Goal: Contribute content: Contribute content

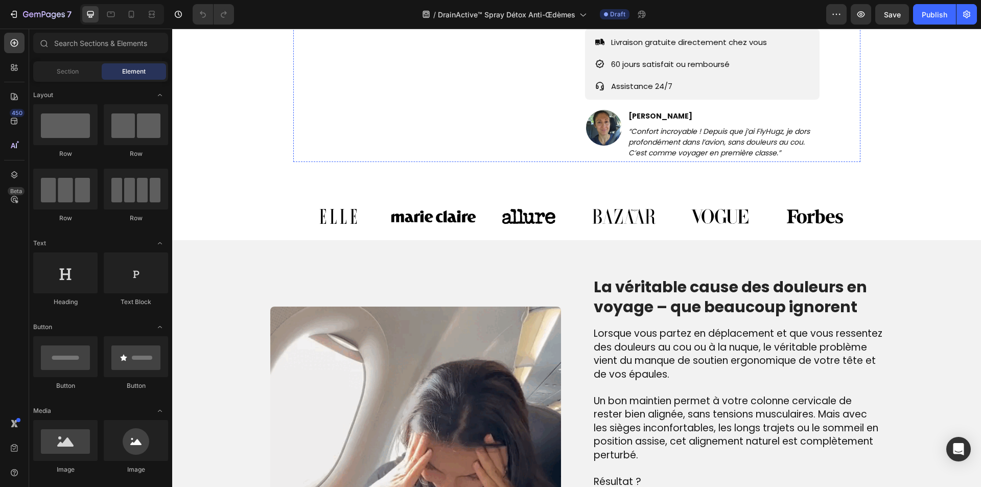
scroll to position [562, 0]
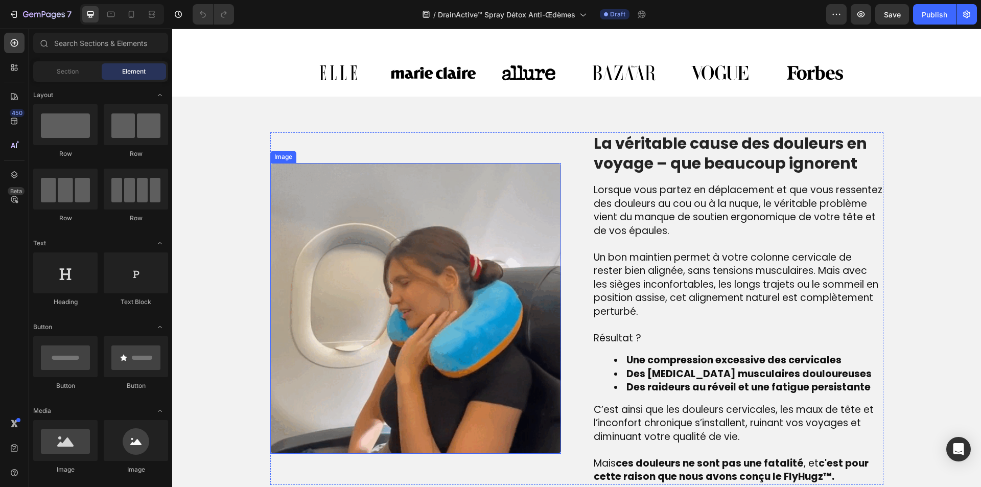
click at [448, 267] on img at bounding box center [415, 308] width 291 height 291
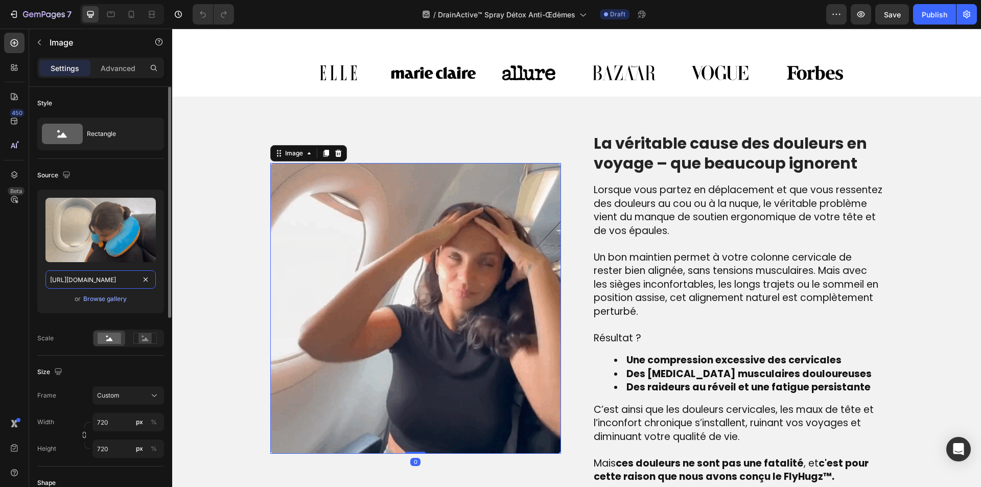
click at [106, 274] on input "[URL][DOMAIN_NAME]" at bounding box center [100, 279] width 110 height 18
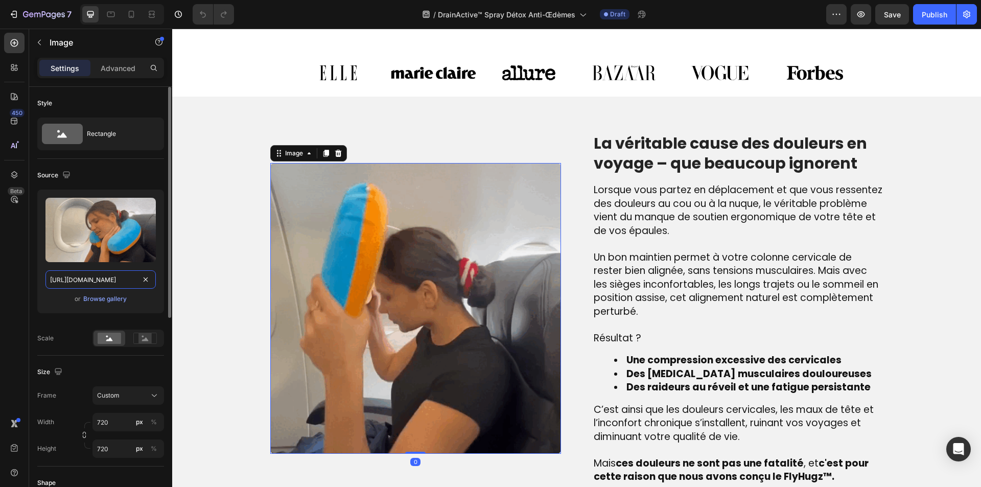
paste input "[DOMAIN_NAME][URL]"
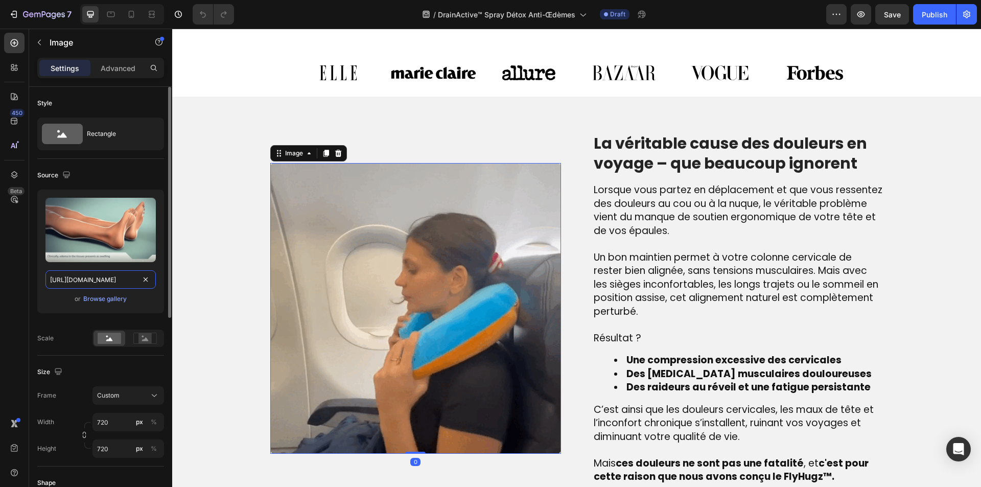
scroll to position [0, 66]
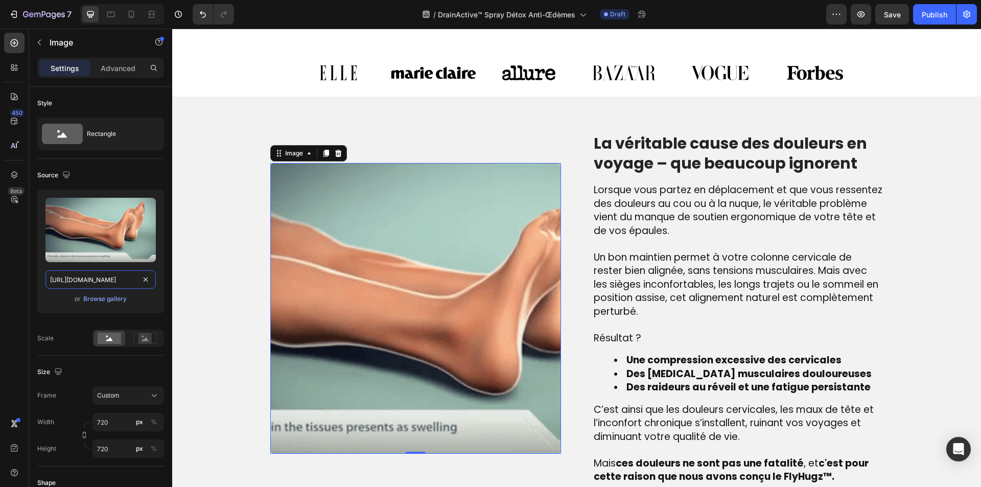
type input "[URL][DOMAIN_NAME]"
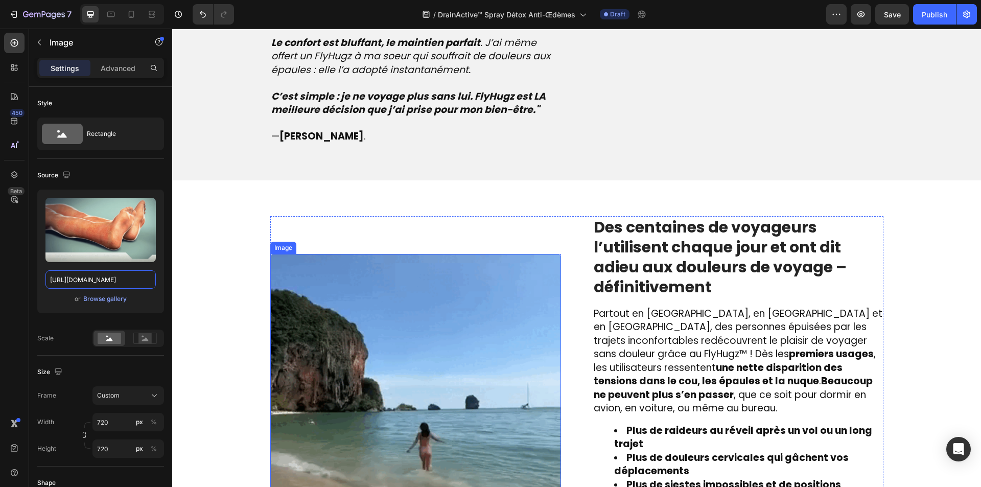
scroll to position [1329, 0]
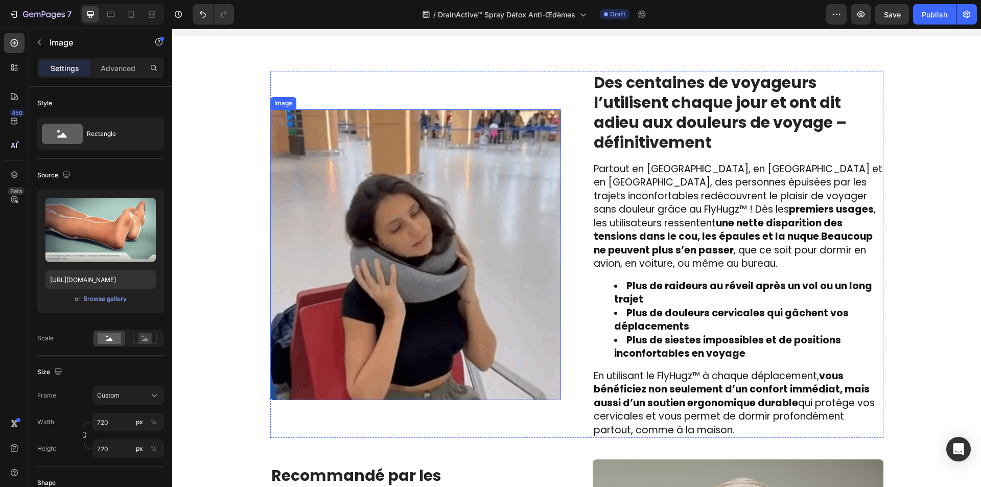
click at [383, 276] on img at bounding box center [415, 254] width 291 height 291
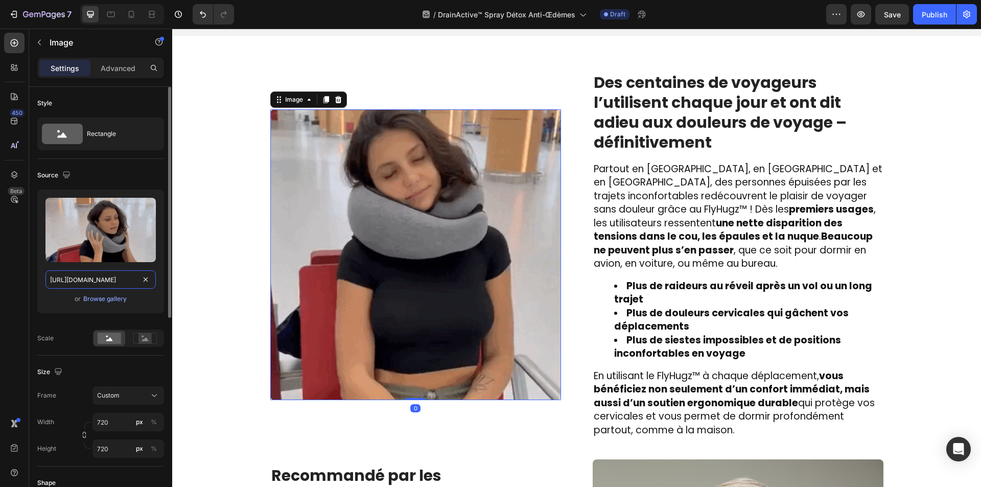
click at [107, 282] on input "[URL][DOMAIN_NAME]" at bounding box center [100, 279] width 110 height 18
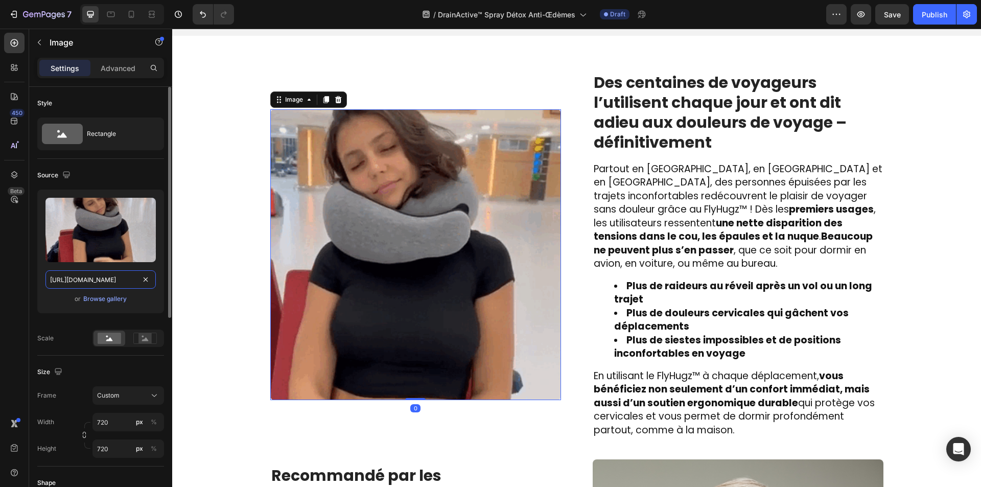
paste input "[DOMAIN_NAME][URL][MEDICAL_DATA]"
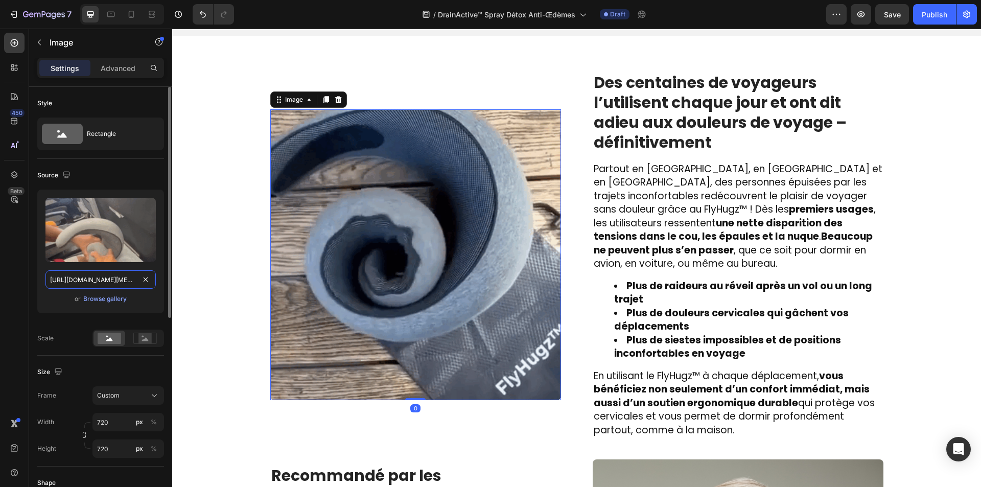
scroll to position [0, 205]
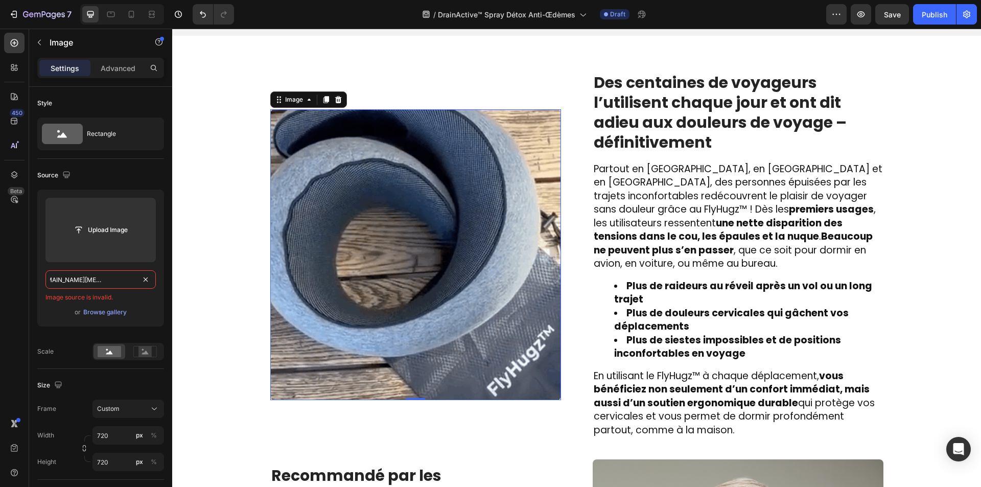
paste input "text"
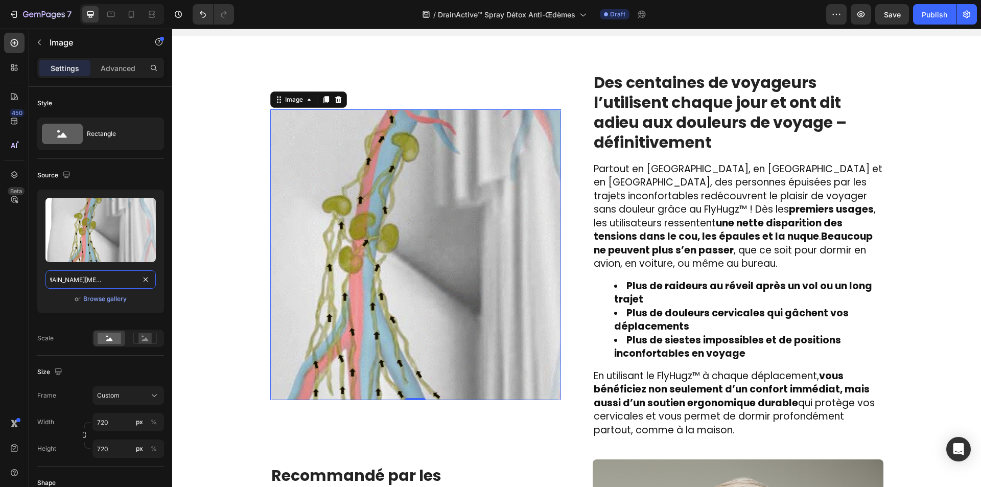
type input "[URL][DOMAIN_NAME][MEDICAL_DATA]"
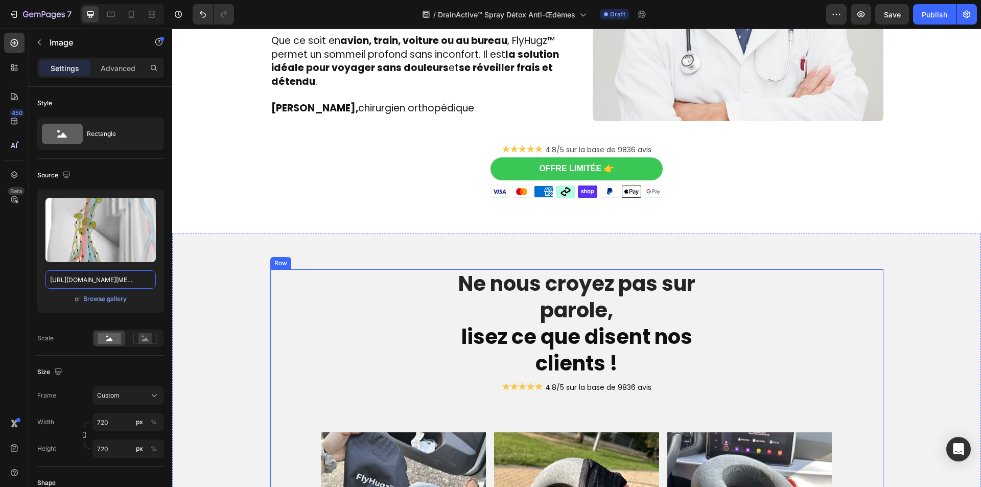
scroll to position [2198, 0]
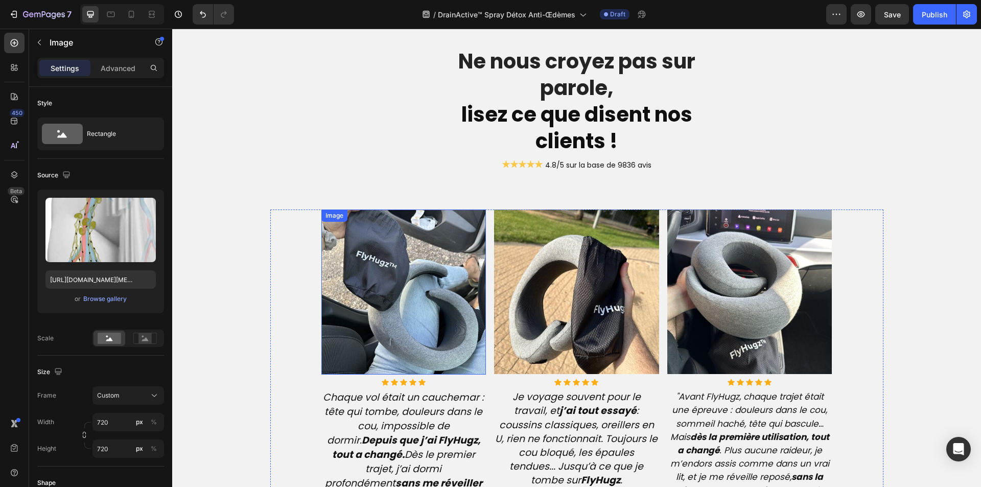
click at [383, 332] on img at bounding box center [404, 292] width 165 height 165
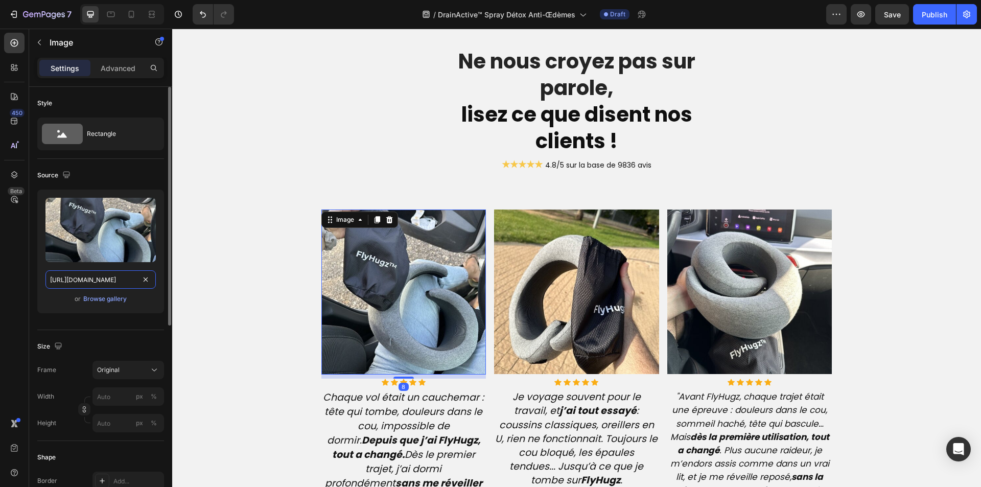
click at [97, 288] on input "[URL][DOMAIN_NAME]" at bounding box center [100, 279] width 110 height 18
paste input "[DOMAIN_NAME][URL][DOMAIN_NAME]"
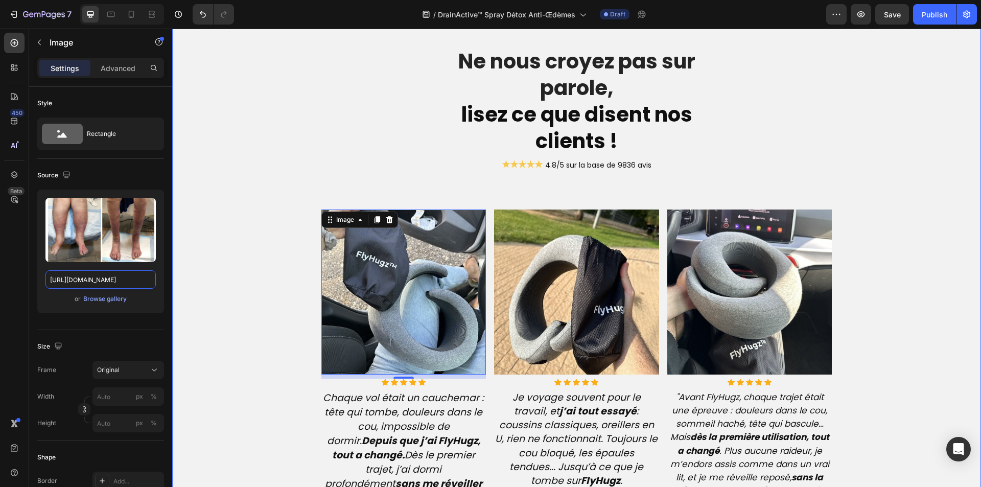
scroll to position [0, 299]
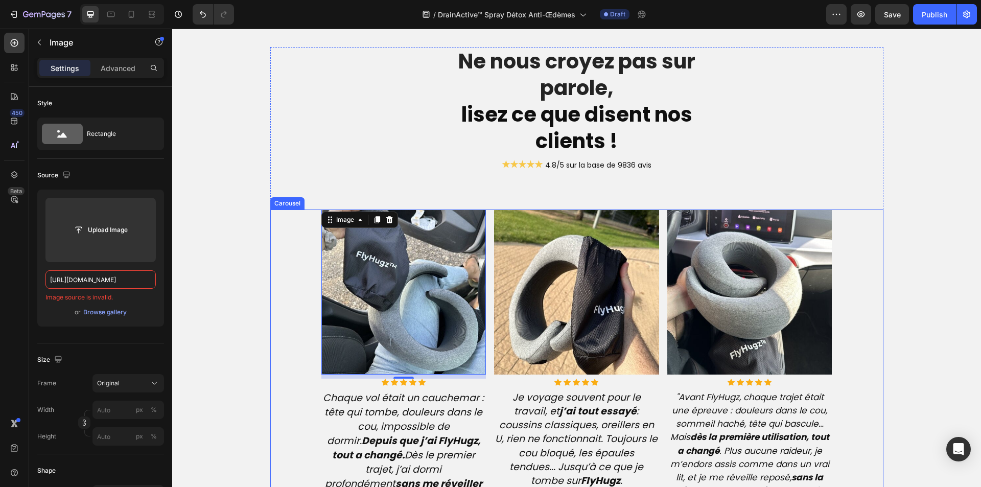
paste input "text"
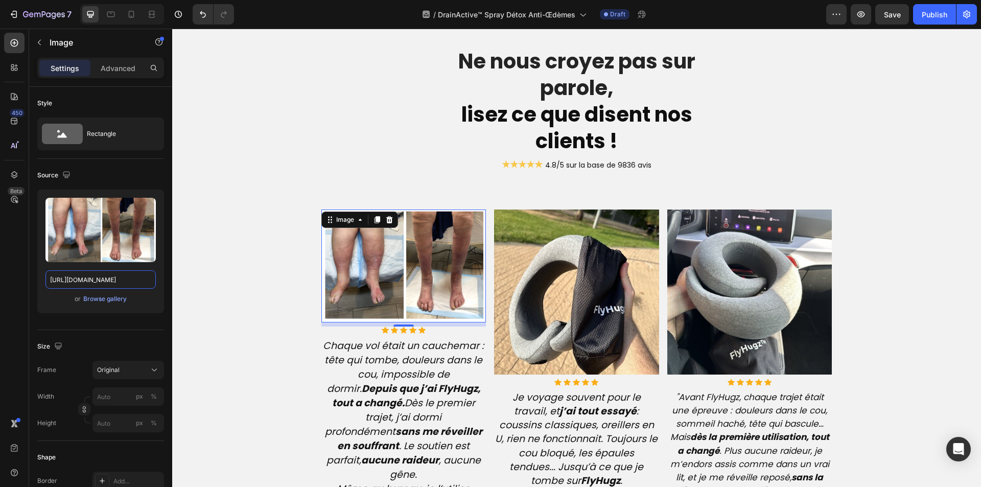
type input "[URL][DOMAIN_NAME]"
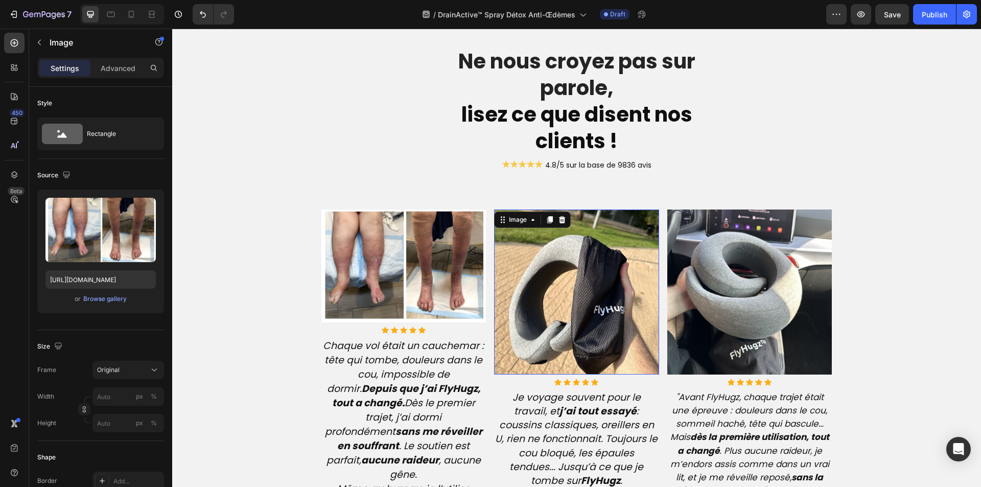
click at [525, 297] on img at bounding box center [576, 292] width 165 height 165
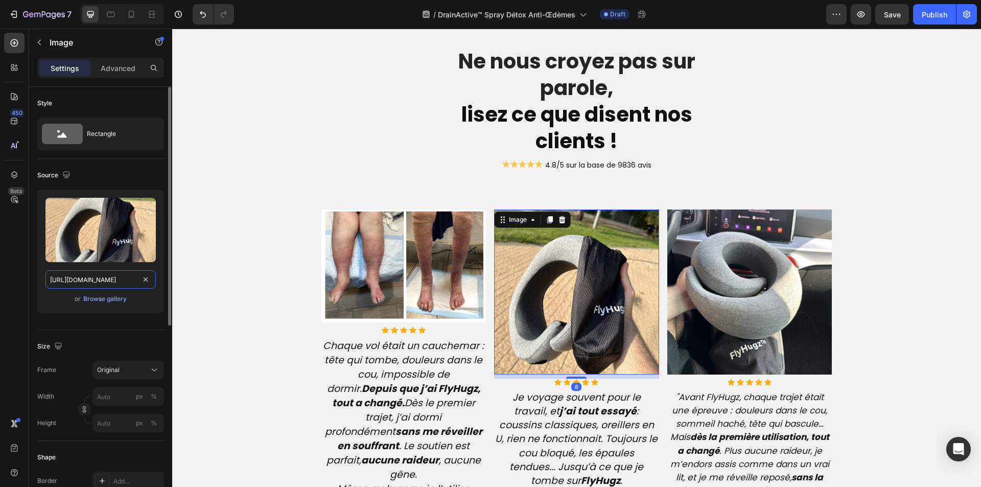
click at [84, 272] on input "[URL][DOMAIN_NAME]" at bounding box center [100, 279] width 110 height 18
paste input "[DOMAIN_NAME][URL][DOMAIN_NAME][MEDICAL_DATA][MEDICAL_DATA]"
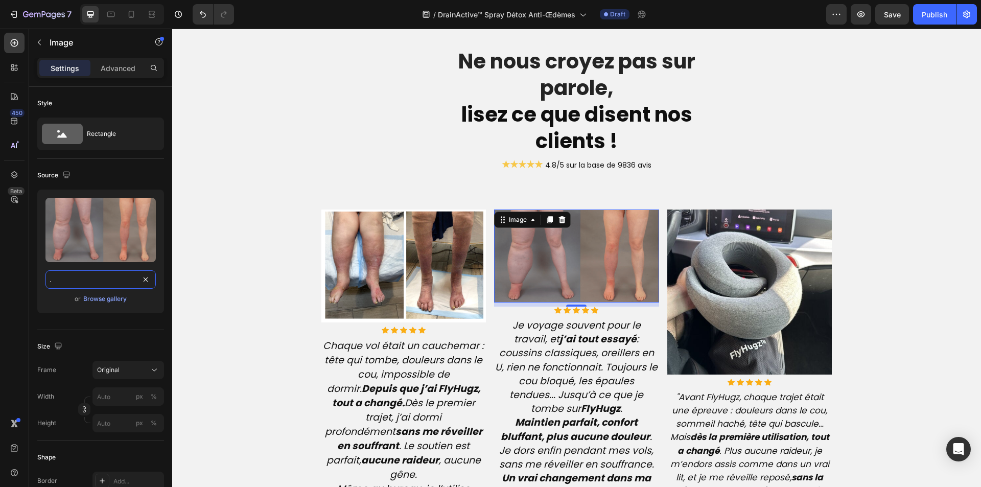
type input "[URL][DOMAIN_NAME][MEDICAL_DATA][MEDICAL_DATA]"
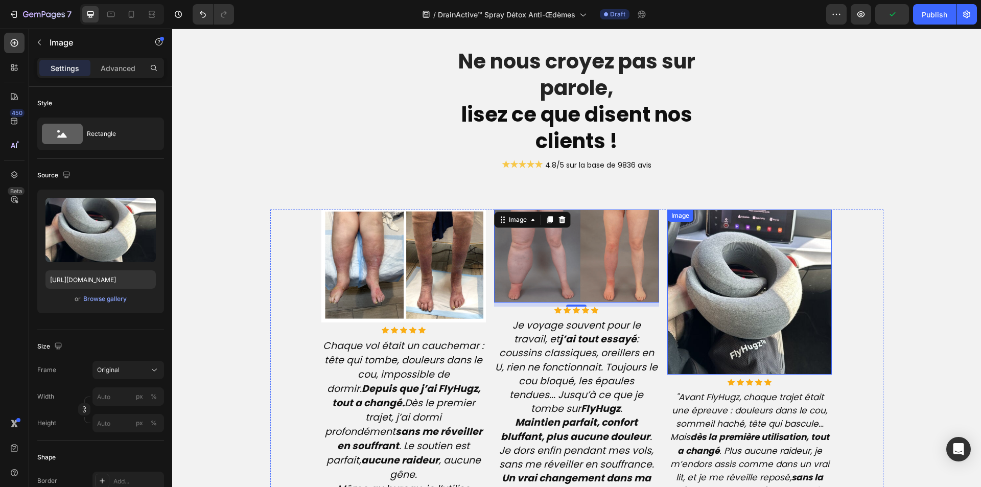
click at [712, 265] on img at bounding box center [750, 292] width 165 height 165
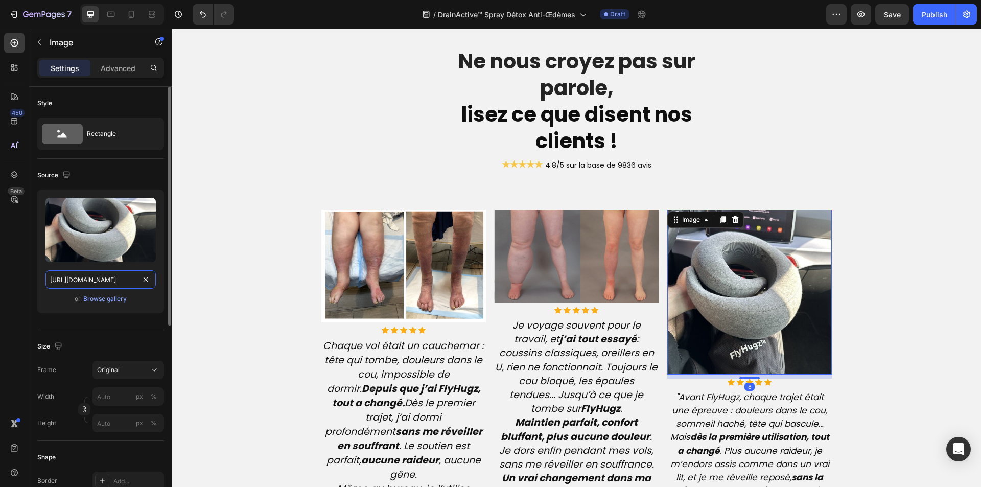
click at [66, 279] on input "[URL][DOMAIN_NAME]" at bounding box center [100, 279] width 110 height 18
paste input "[DOMAIN_NAME][URL][DOMAIN_NAME]"
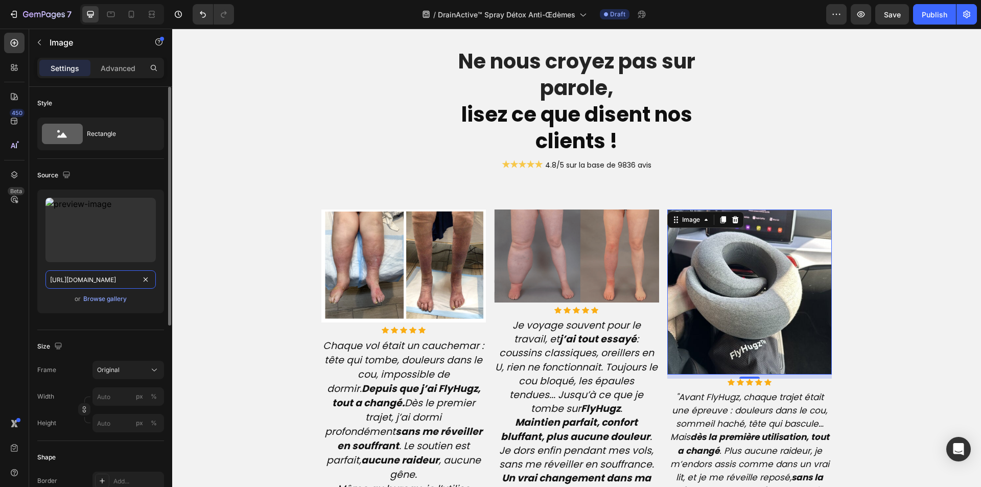
scroll to position [0, 254]
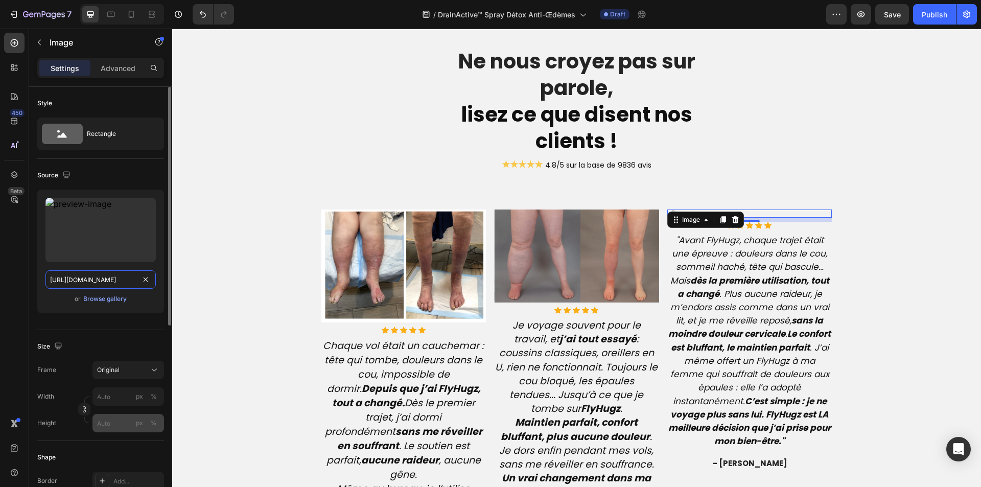
type input "[URL][DOMAIN_NAME]"
click at [117, 426] on input "px %" at bounding box center [129, 423] width 72 height 18
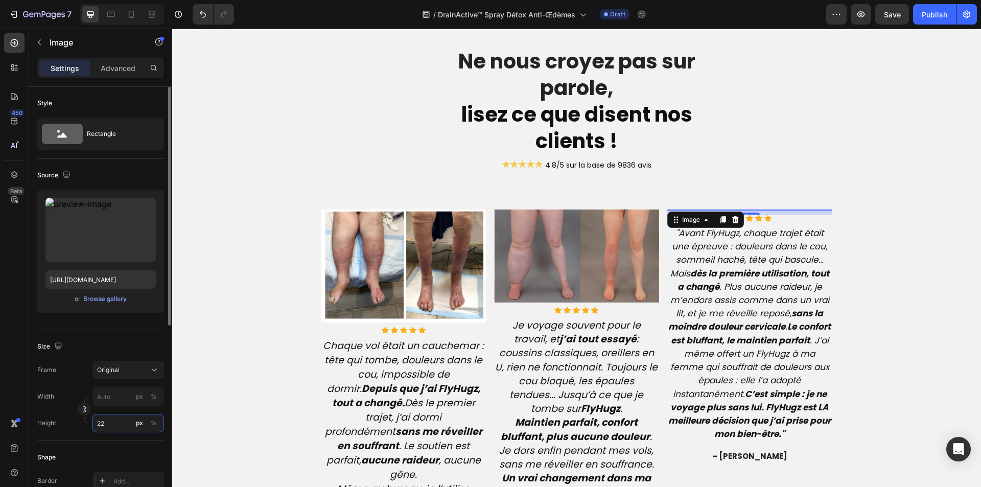
type input "220"
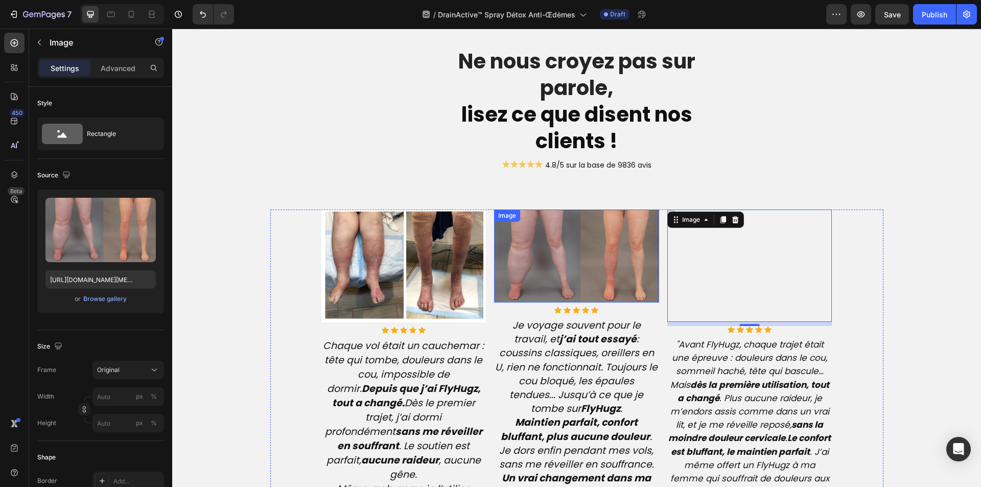
click at [535, 273] on img at bounding box center [576, 256] width 165 height 93
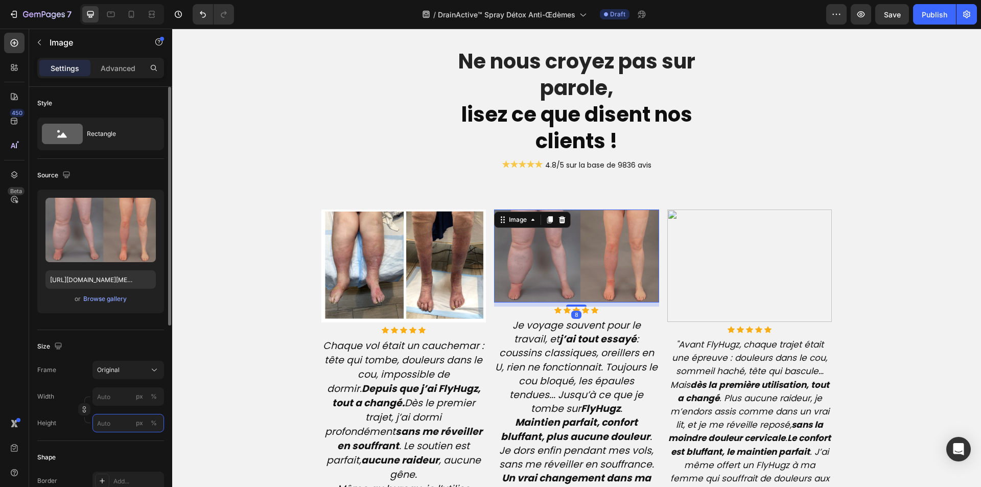
click at [111, 423] on input "px %" at bounding box center [129, 423] width 72 height 18
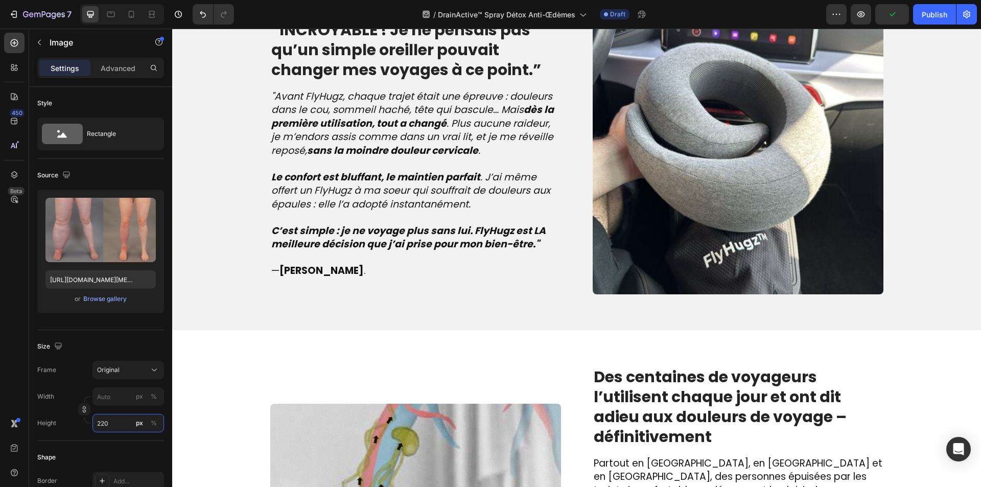
scroll to position [1022, 0]
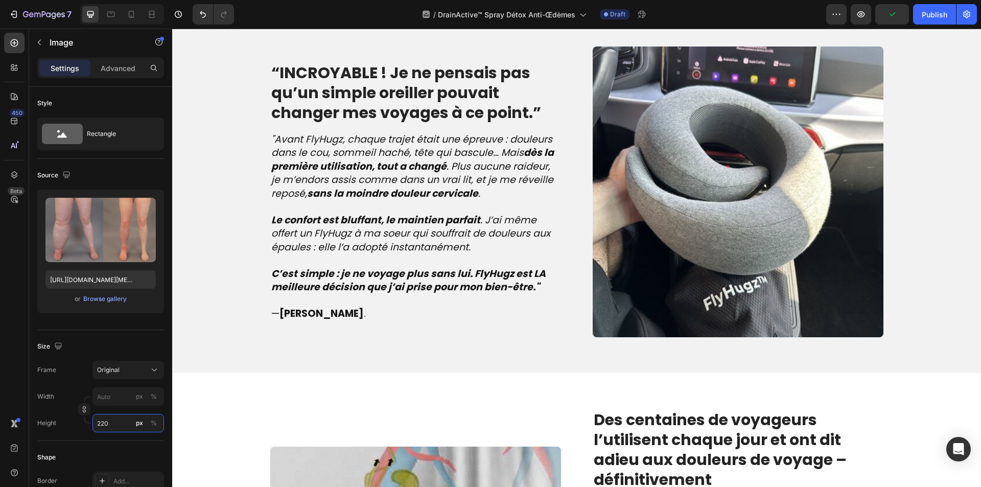
type input "220"
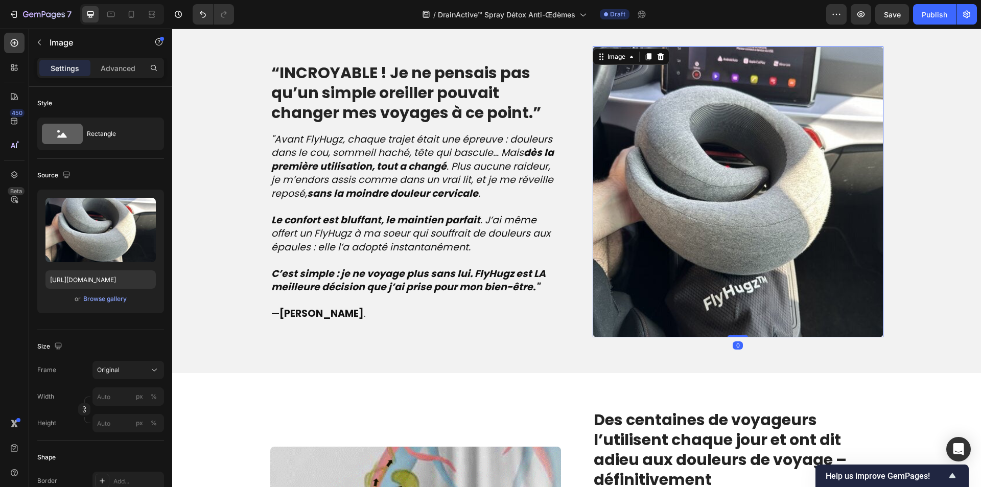
click at [661, 198] on img at bounding box center [738, 192] width 291 height 291
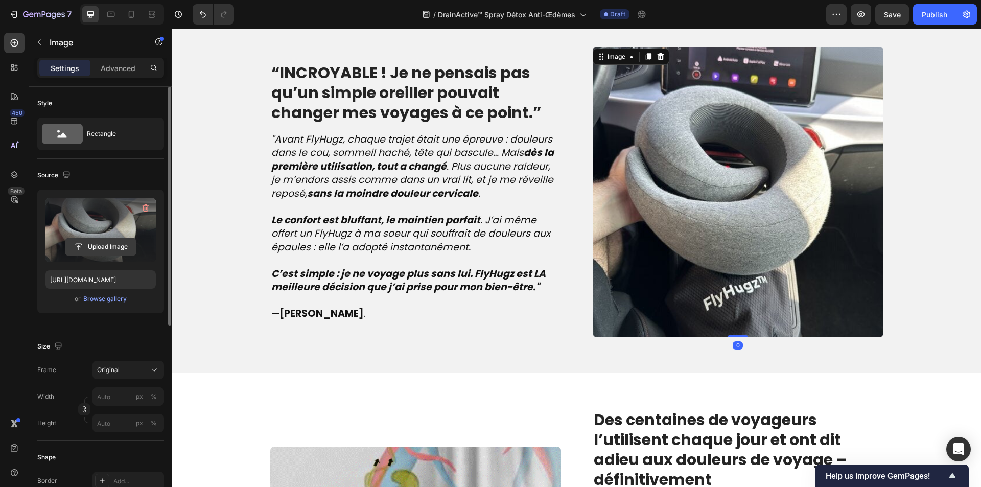
click at [104, 241] on input "file" at bounding box center [100, 246] width 71 height 17
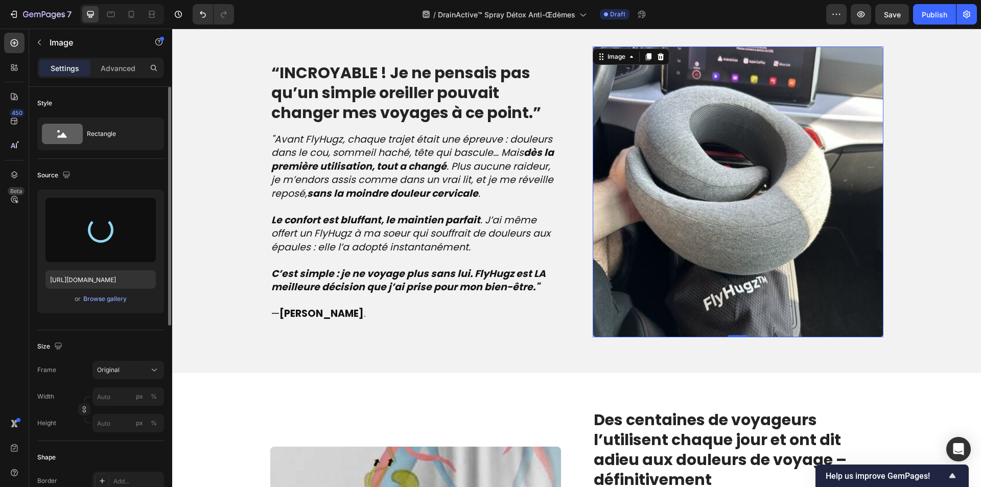
type input "[URL][DOMAIN_NAME]"
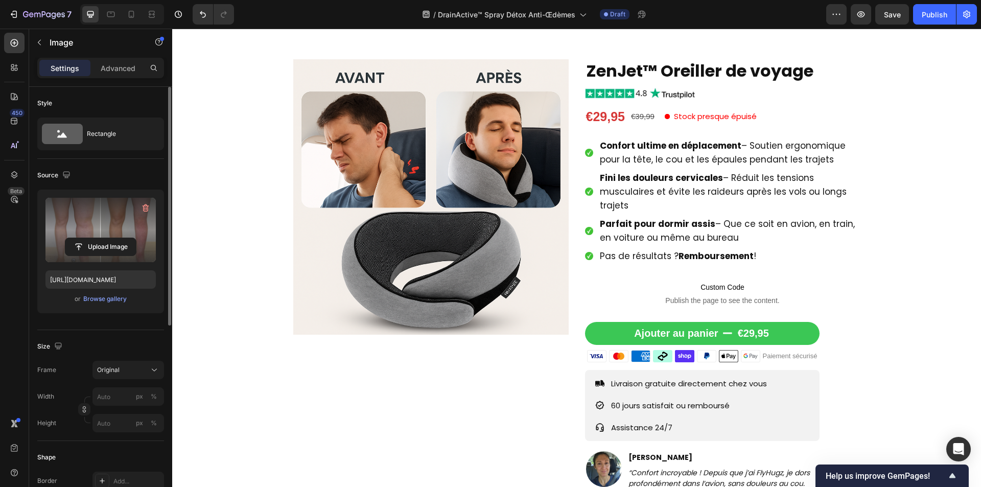
scroll to position [0, 0]
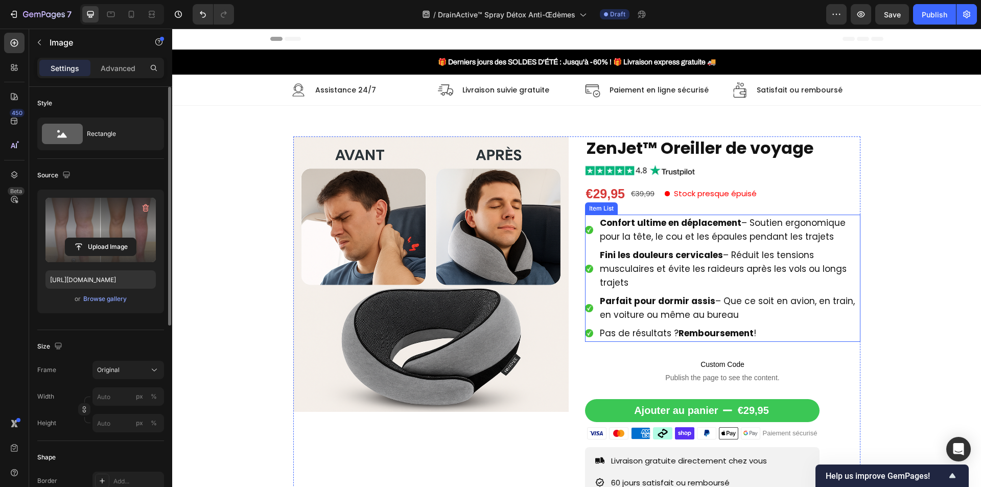
click at [660, 241] on span "Confort ultime en déplacement – Soutien ergonomique pour la tête, le cou et les…" at bounding box center [723, 230] width 246 height 26
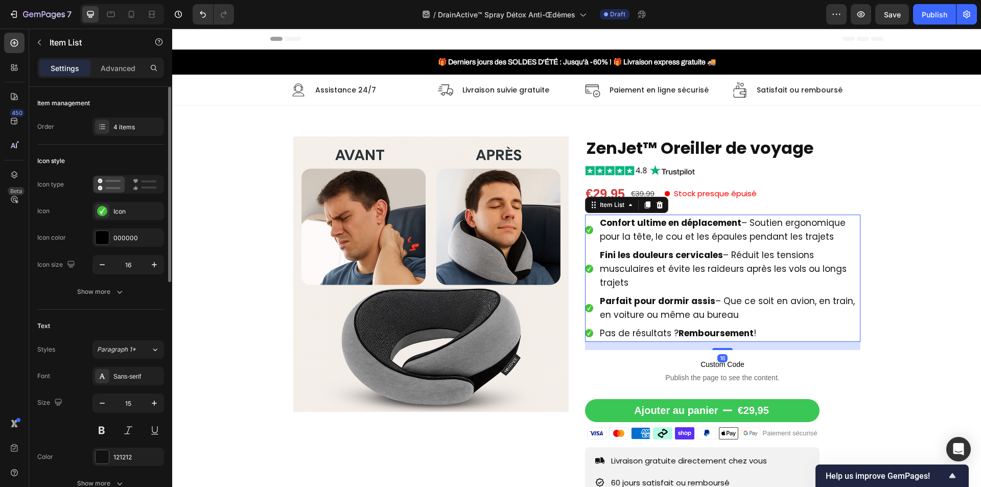
click at [660, 241] on span "Confort ultime en déplacement – Soutien ergonomique pour la tête, le cou et les…" at bounding box center [723, 230] width 246 height 26
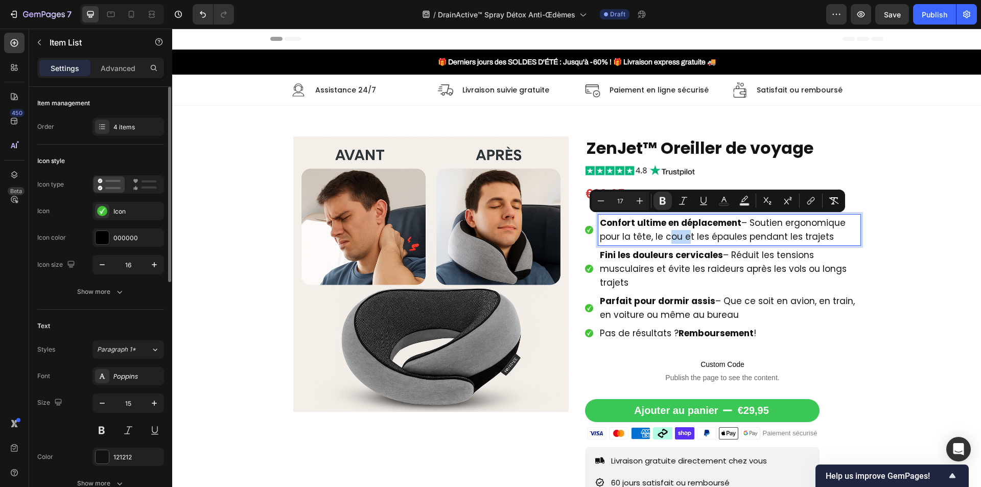
type input "15"
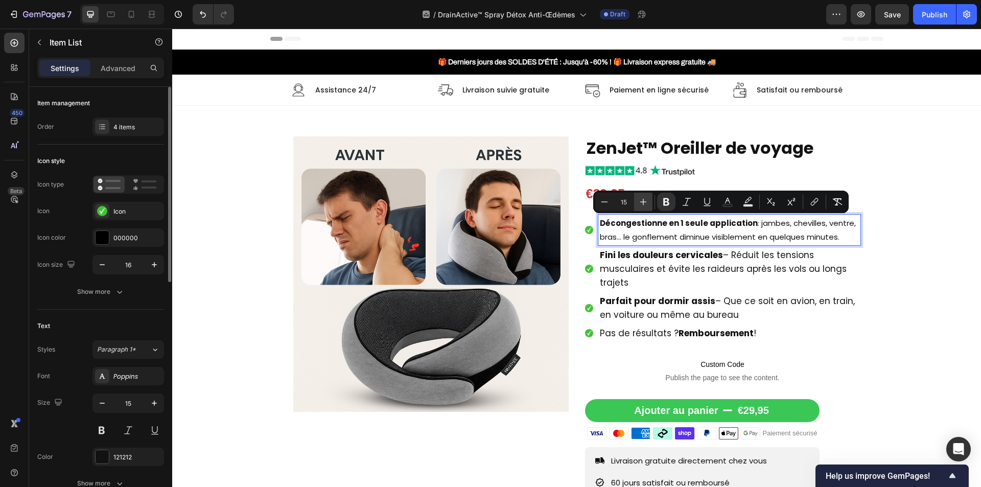
click at [641, 203] on icon "Editor contextual toolbar" at bounding box center [643, 202] width 10 height 10
type input "17"
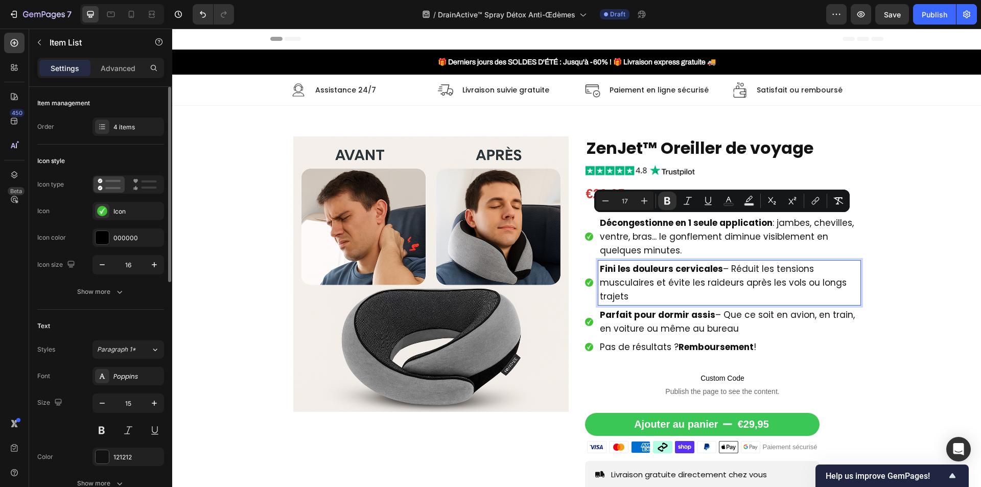
click at [638, 288] on span "Fini les douleurs cervicales – Réduit les tensions musculaires et évite les rai…" at bounding box center [723, 283] width 247 height 40
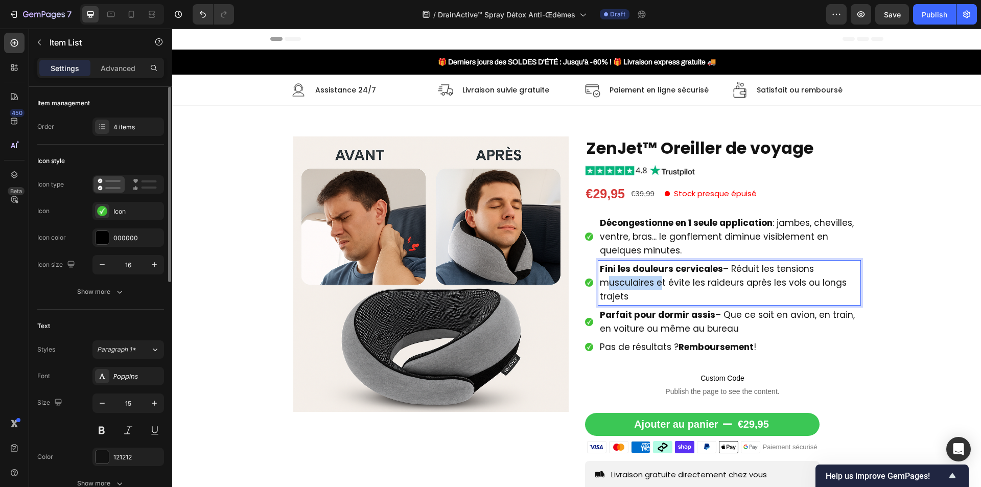
click at [638, 288] on span "Fini les douleurs cervicales – Réduit les tensions musculaires et évite les rai…" at bounding box center [723, 283] width 247 height 40
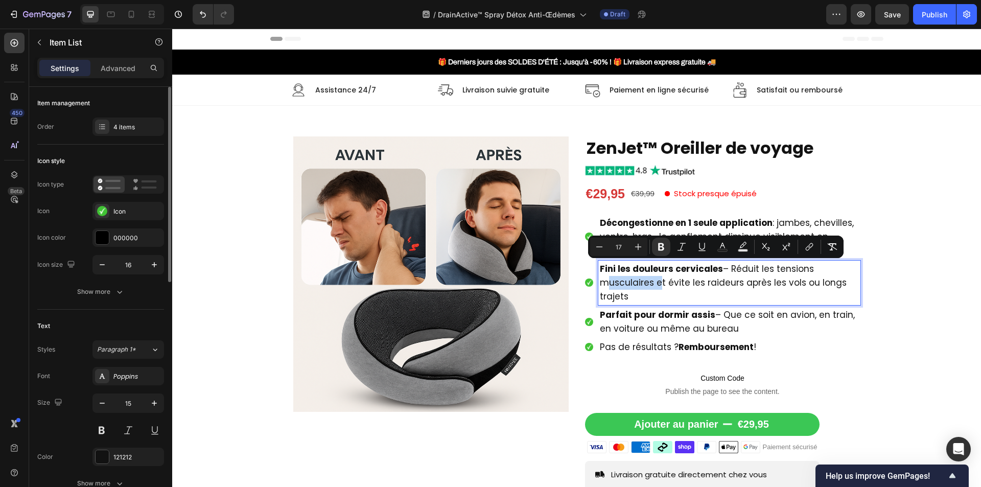
type input "15"
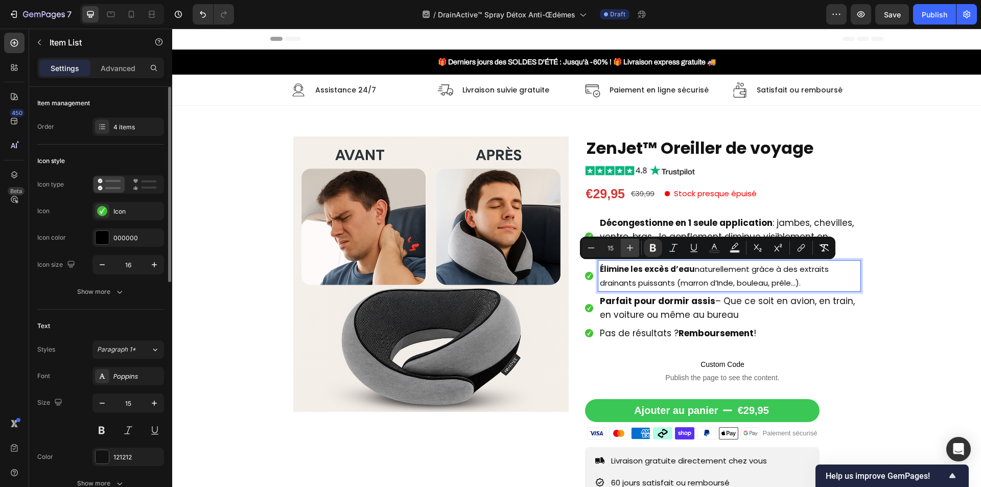
click at [633, 252] on icon "Editor contextual toolbar" at bounding box center [630, 248] width 10 height 10
type input "17"
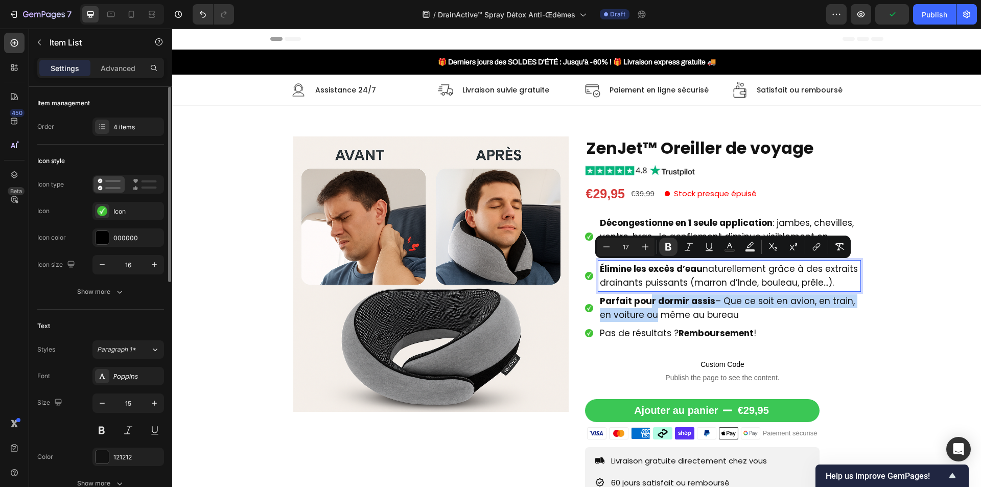
click at [647, 308] on p "Parfait pour dormir assis – Que ce soit en avion, en train, en voiture ou même …" at bounding box center [729, 308] width 259 height 28
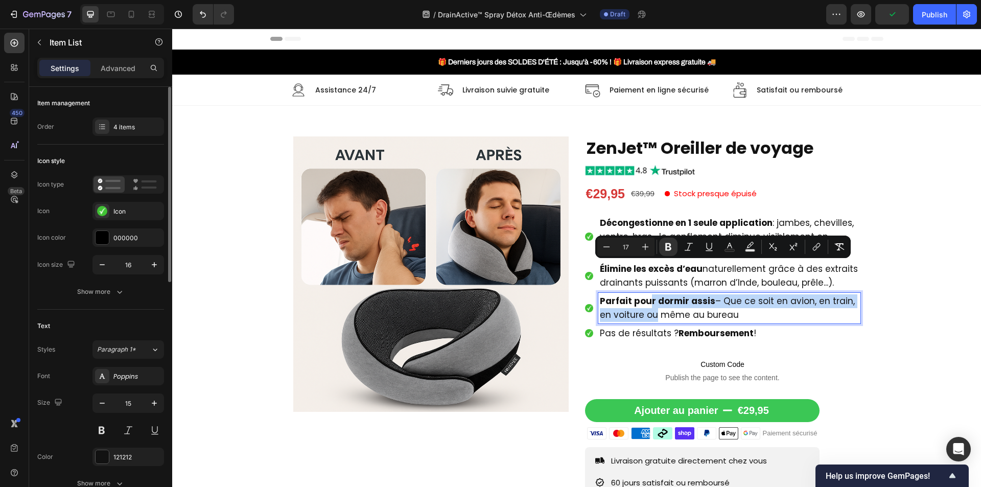
click at [647, 308] on p "Parfait pour dormir assis – Que ce soit en avion, en train, en voiture ou même …" at bounding box center [729, 308] width 259 height 28
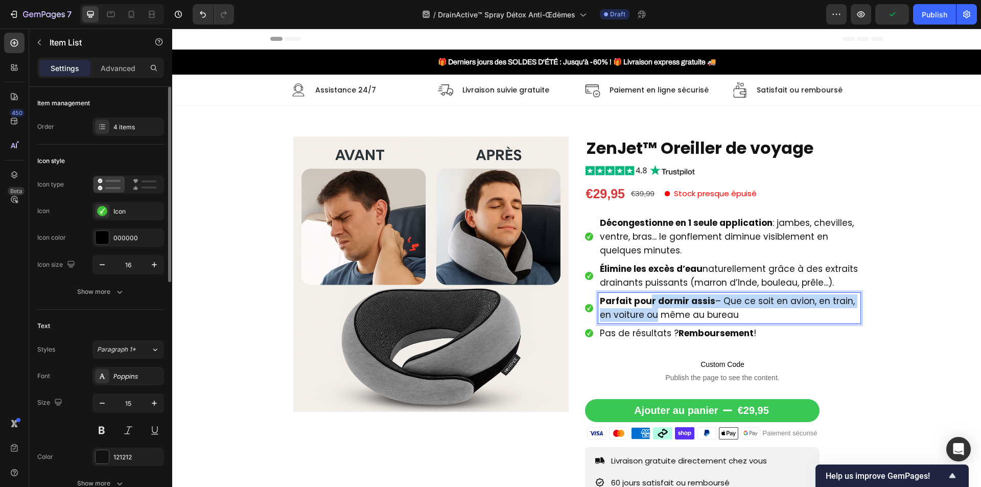
click at [647, 308] on p "Parfait pour dormir assis – Que ce soit en avion, en train, en voiture ou même …" at bounding box center [729, 308] width 259 height 28
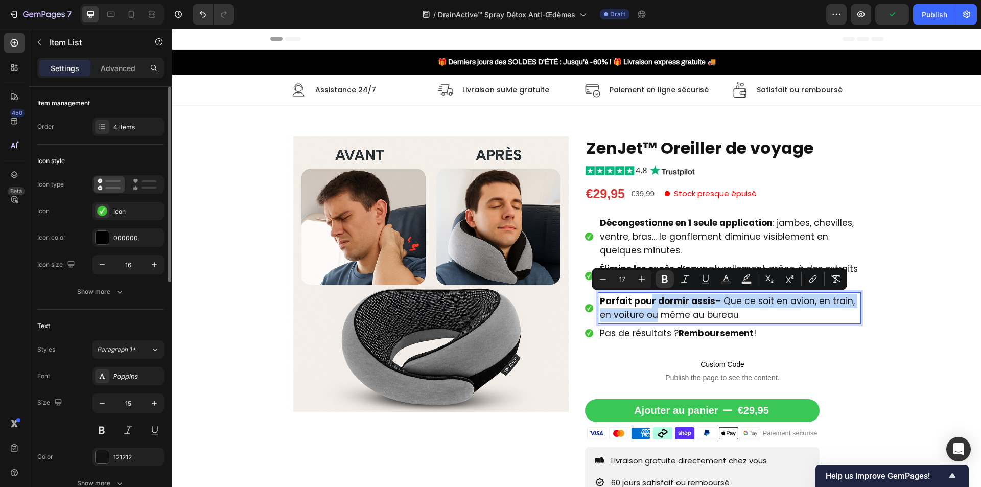
type input "15"
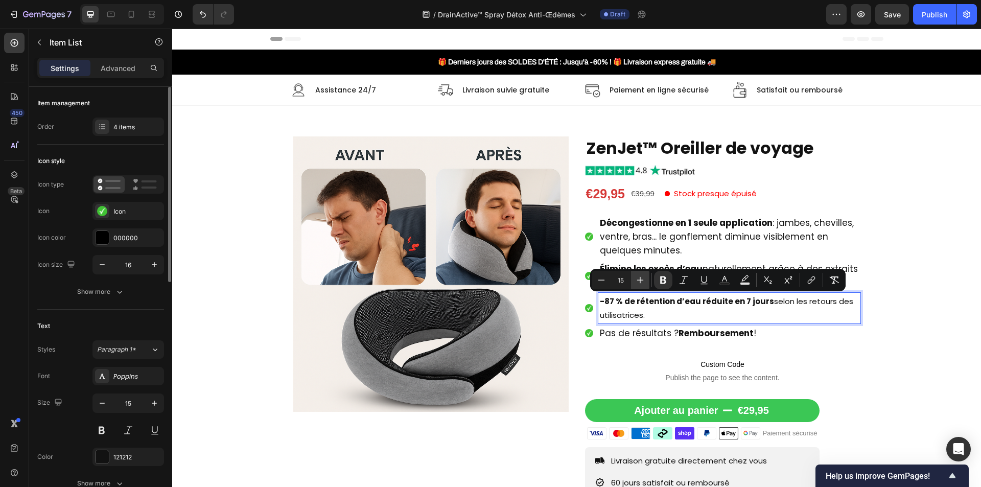
click at [638, 287] on button "Plus" at bounding box center [640, 280] width 18 height 18
type input "17"
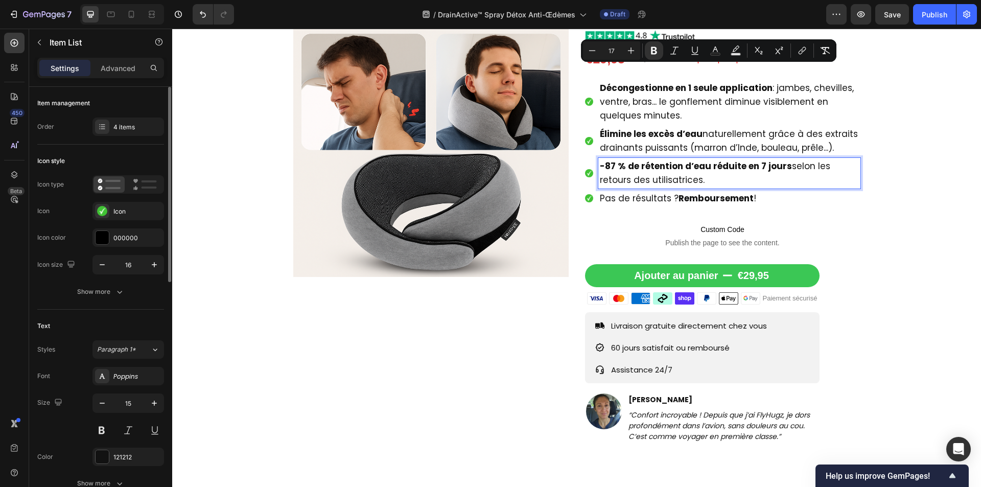
scroll to position [256, 0]
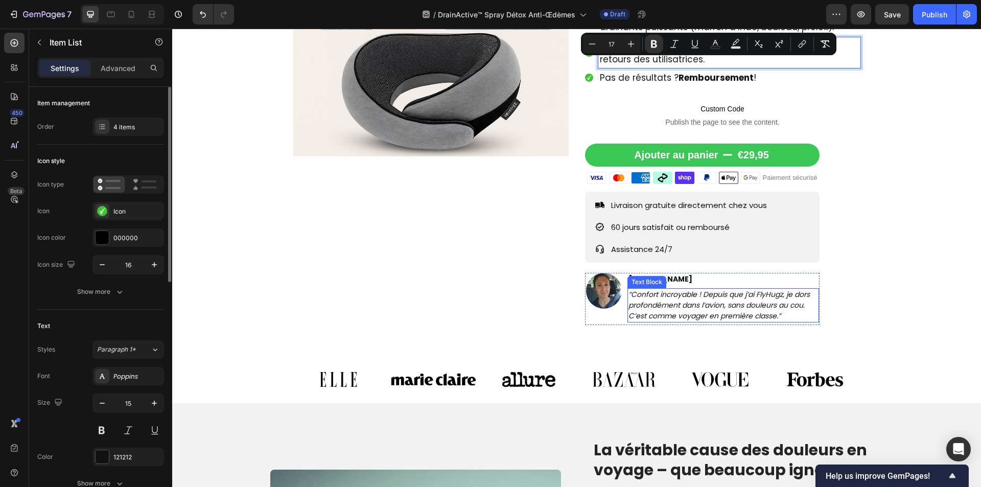
click at [674, 309] on icon "“Confort incroyable ! Depuis que j’ai FlyHugz, je dors profondément dans l’avio…" at bounding box center [719, 305] width 181 height 32
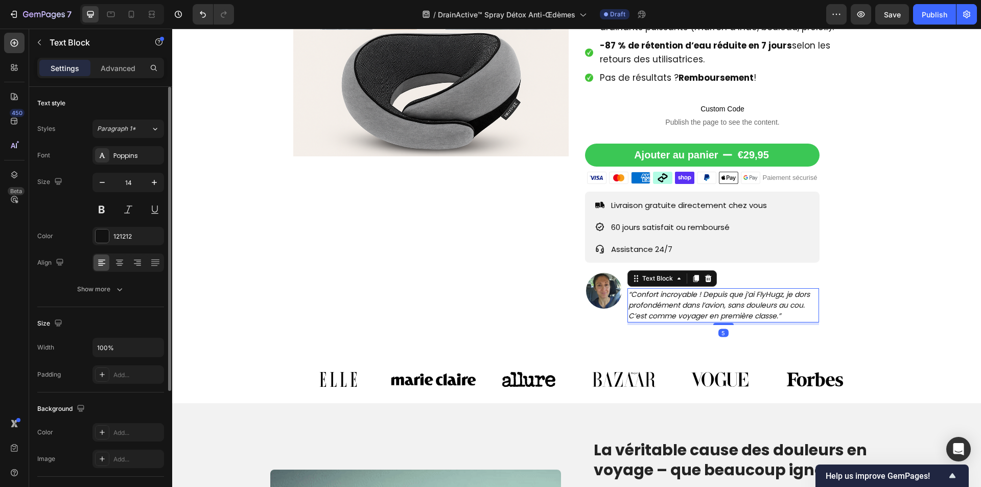
click at [674, 309] on icon "“Confort incroyable ! Depuis que j’ai FlyHugz, je dors profondément dans l’avio…" at bounding box center [719, 305] width 181 height 32
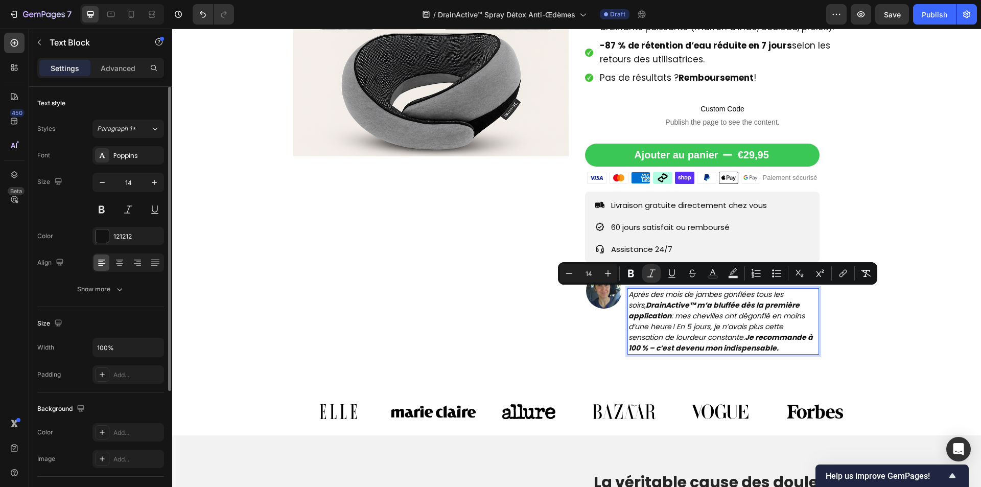
click at [783, 347] on p "Après des mois de jambes gonflées tous les soirs, DrainActive™ m’a bluffée dès …" at bounding box center [724, 321] width 190 height 64
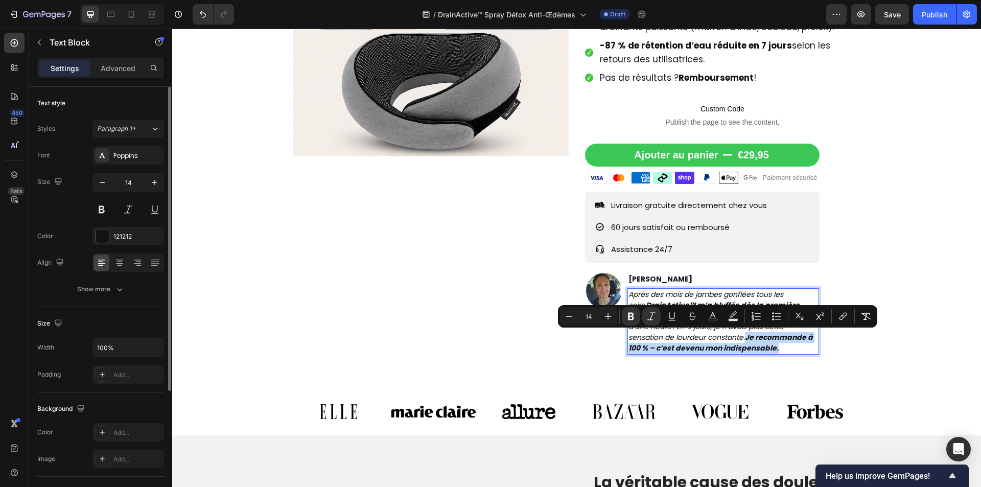
drag, startPoint x: 783, startPoint y: 347, endPoint x: 745, endPoint y: 337, distance: 38.6
click at [745, 337] on p "Après des mois de jambes gonflées tous les soirs, DrainActive™ m’a bluffée dès …" at bounding box center [724, 321] width 190 height 64
click at [638, 314] on button "Bold" at bounding box center [631, 316] width 18 height 18
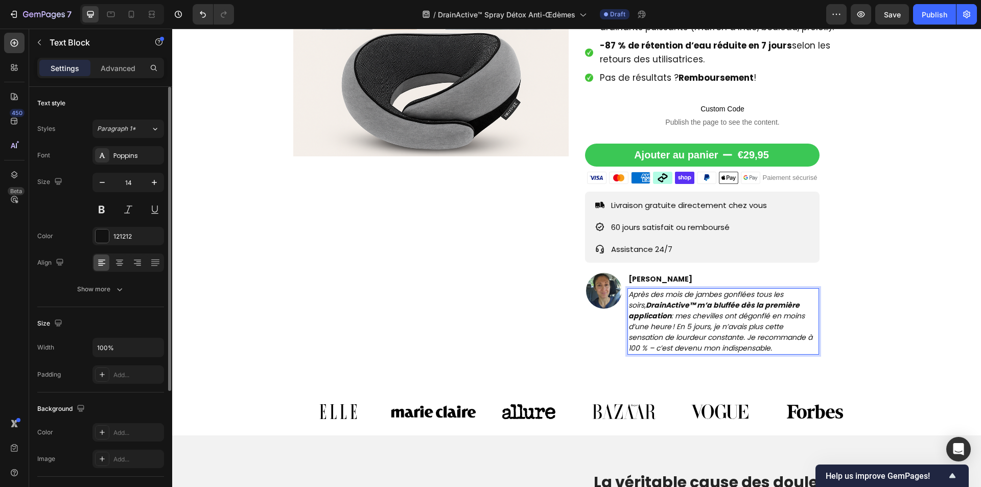
click at [668, 316] on icon "Après des mois de jambes gonflées tous les soirs, DrainActive™ m’a bluffée dès …" at bounding box center [721, 321] width 184 height 64
drag, startPoint x: 668, startPoint y: 316, endPoint x: 627, endPoint y: 303, distance: 42.5
click at [629, 303] on icon "Après des mois de jambes gonflées tous les soirs, DrainActive™ m’a bluffée dès …" at bounding box center [721, 321] width 184 height 64
click at [644, 233] on p "60 jours satisfait ou remboursé" at bounding box center [689, 227] width 156 height 14
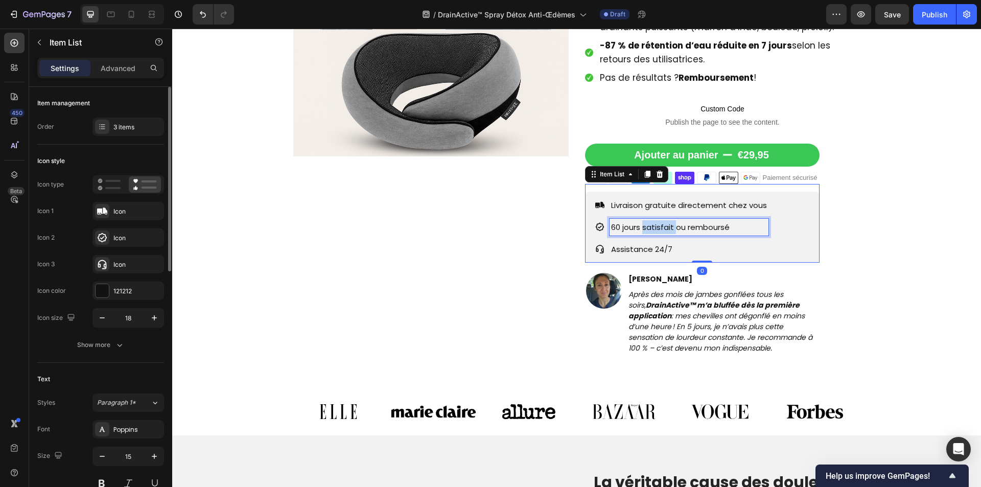
click at [644, 233] on p "60 jours satisfait ou remboursé" at bounding box center [689, 227] width 156 height 14
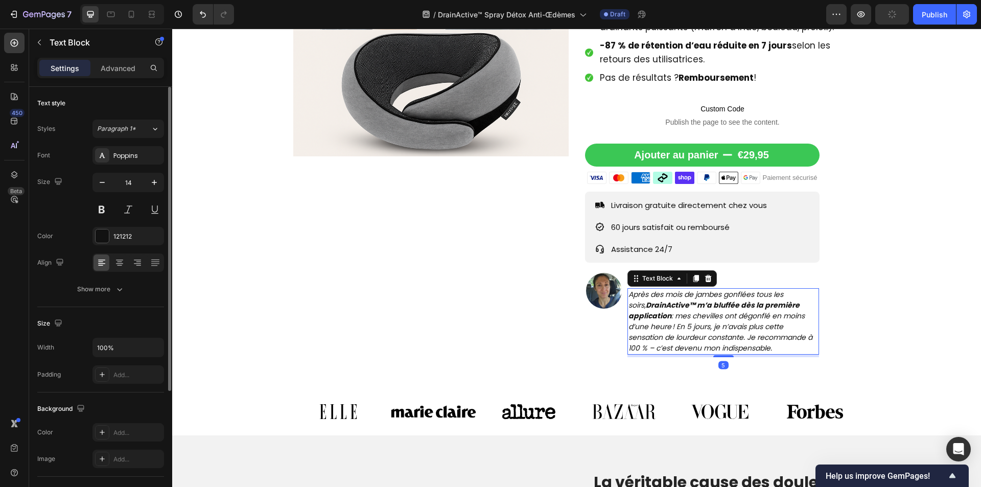
click at [676, 301] on strong "DrainActive™ m’a bluffée dès la première application" at bounding box center [714, 310] width 171 height 21
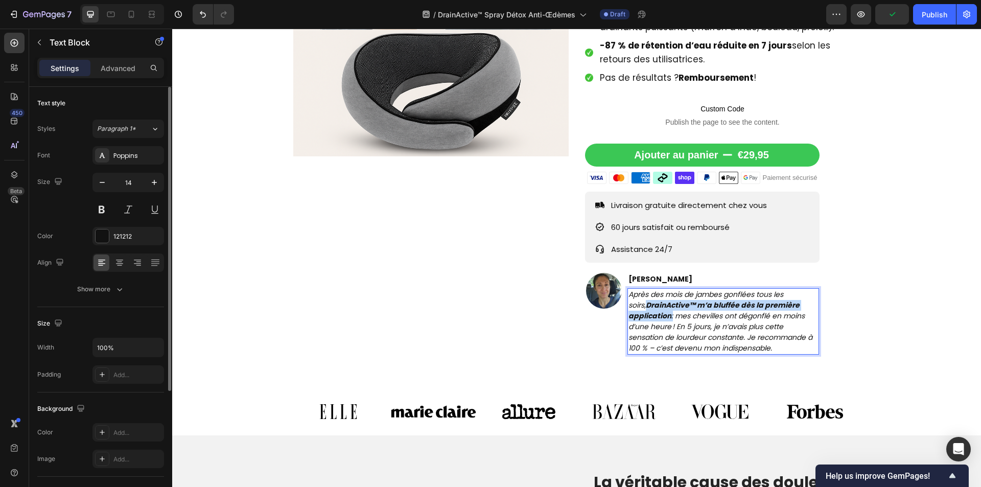
drag, startPoint x: 627, startPoint y: 306, endPoint x: 668, endPoint y: 318, distance: 43.3
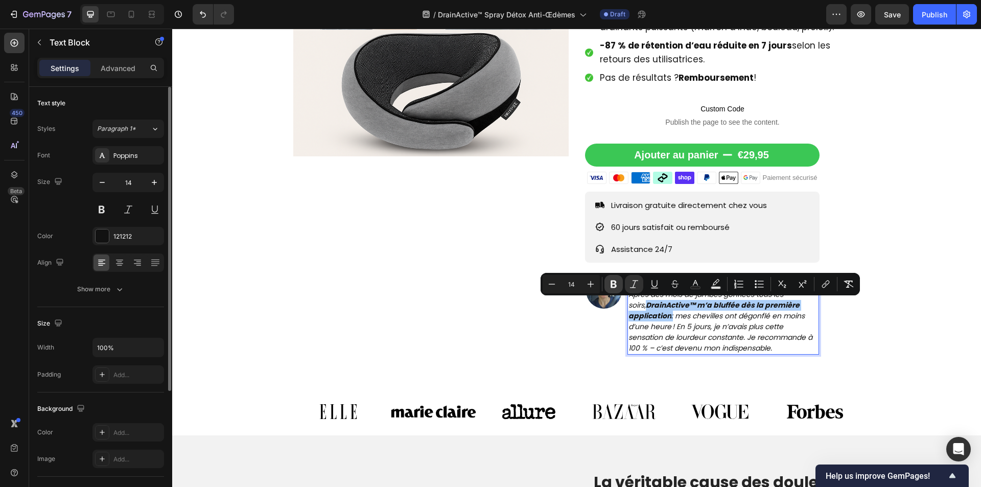
drag, startPoint x: 621, startPoint y: 288, endPoint x: 461, endPoint y: 271, distance: 161.4
click at [621, 288] on button "Bold" at bounding box center [614, 284] width 18 height 18
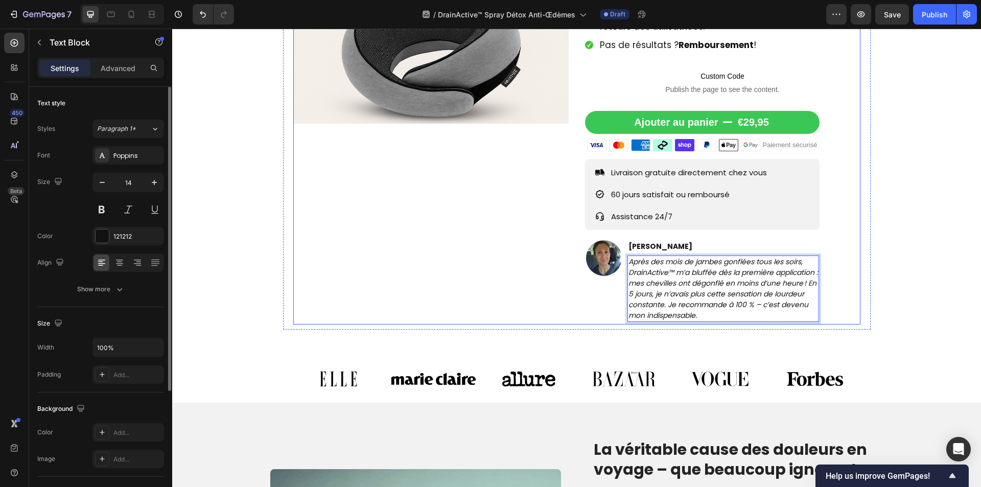
scroll to position [307, 0]
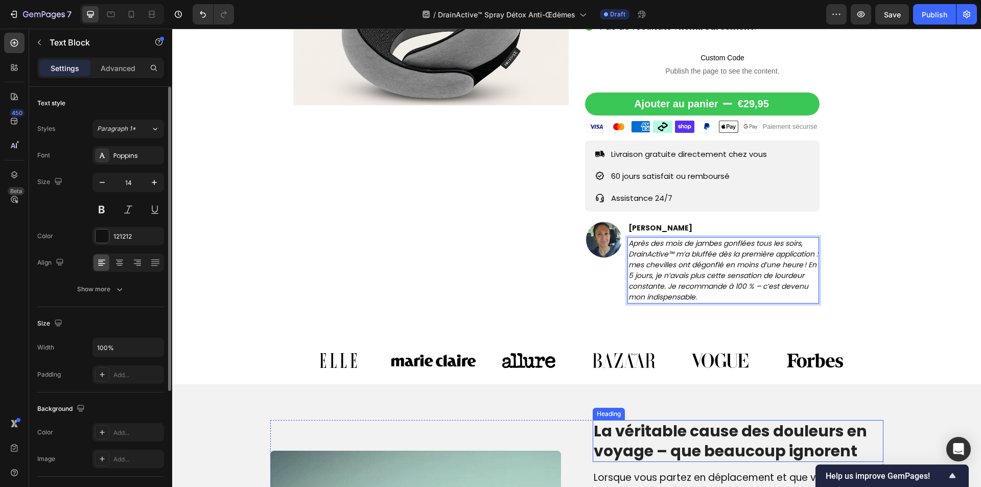
click at [681, 444] on h2 "La véritable cause des douleurs en voyage – que beaucoup ignorent" at bounding box center [738, 441] width 291 height 42
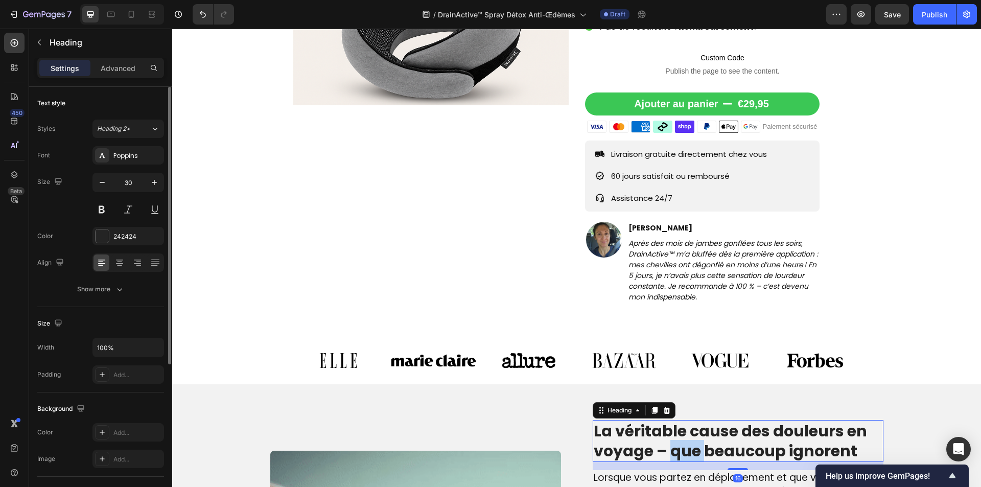
click at [681, 444] on h2 "La véritable cause des douleurs en voyage – que beaucoup ignorent" at bounding box center [738, 441] width 291 height 42
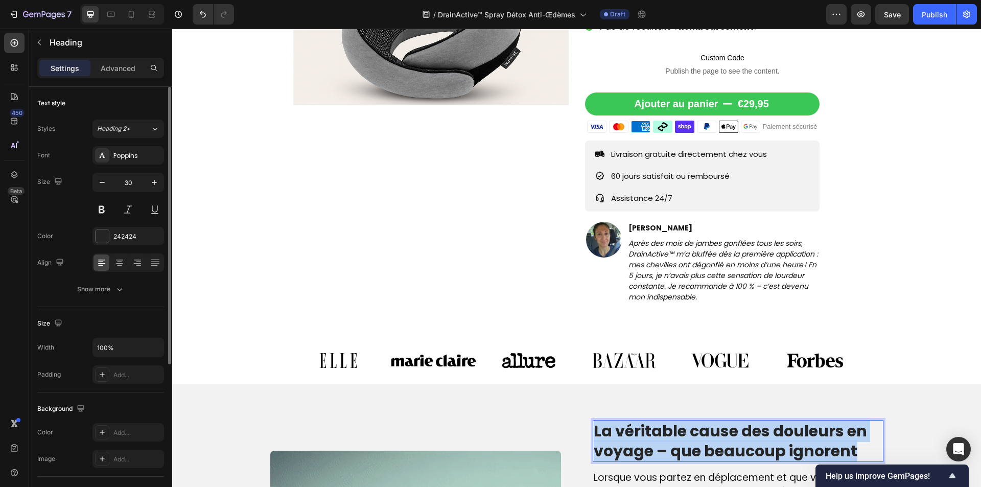
click at [681, 444] on p "La véritable cause des douleurs en voyage – que beaucoup ignorent" at bounding box center [738, 441] width 289 height 40
copy p "La véritable cause des douleurs en voyage – que beaucoup ignorent"
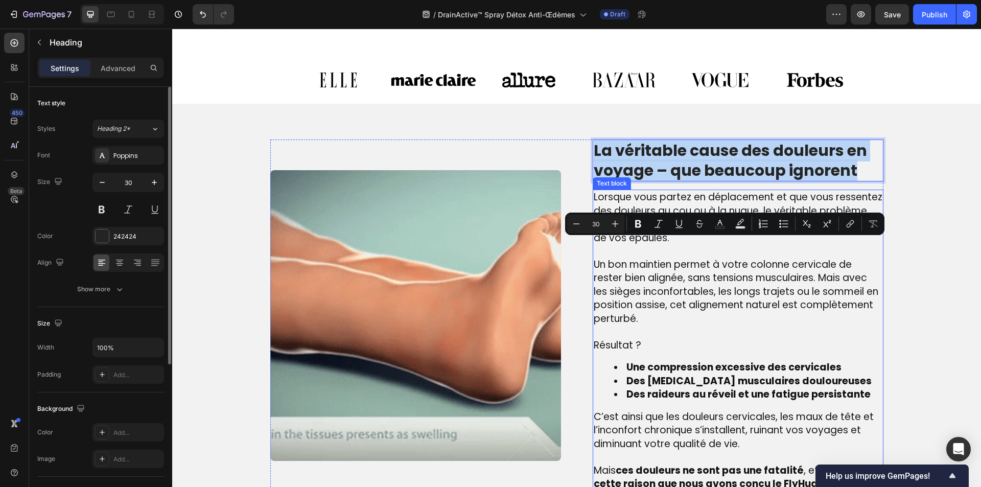
scroll to position [613, 0]
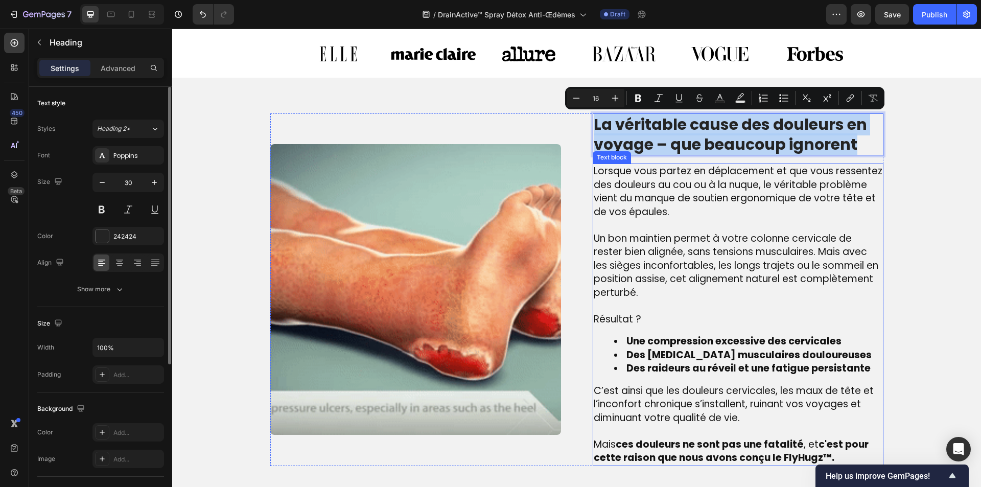
click at [655, 297] on p "Un bon maintien permet à votre colonne cervicale de rester bien alignée, sans t…" at bounding box center [738, 266] width 289 height 68
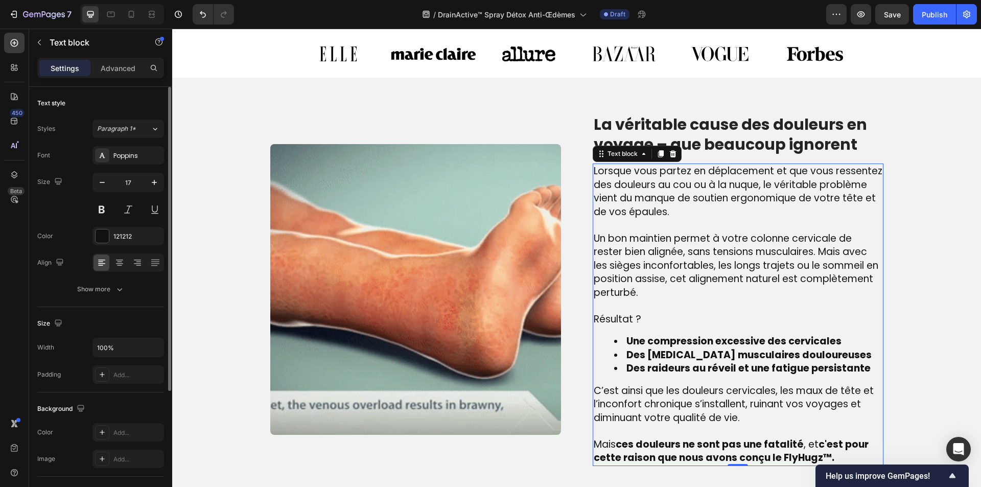
click at [655, 297] on p "Un bon maintien permet à votre colonne cervicale de rester bien alignée, sans t…" at bounding box center [738, 266] width 289 height 68
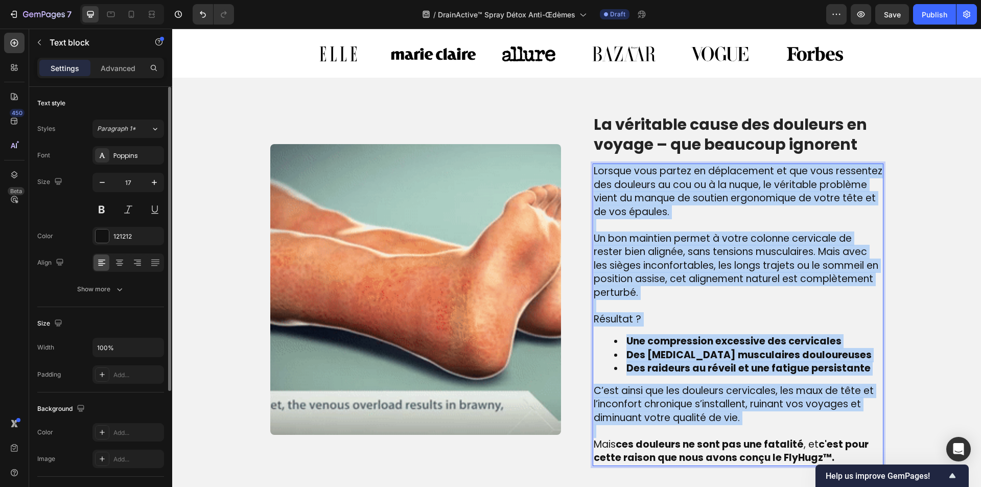
copy div "Lorsque vous partez en déplacement et que vous ressentez des douleurs au cou ou…"
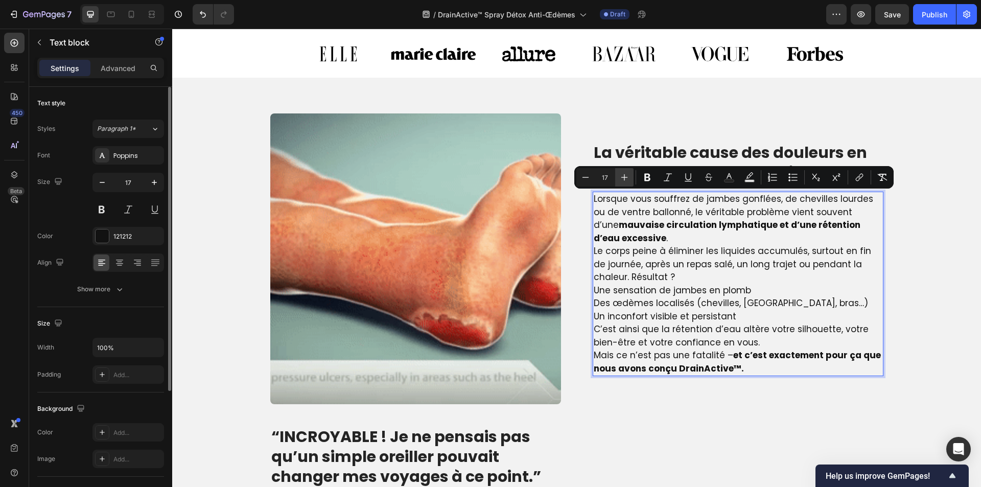
click at [629, 180] on icon "Editor contextual toolbar" at bounding box center [625, 177] width 10 height 10
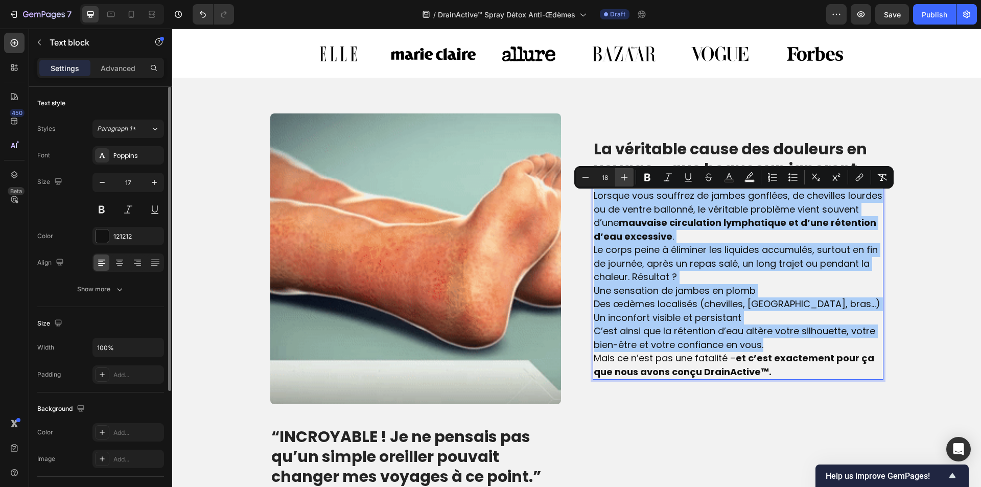
click at [629, 180] on icon "Editor contextual toolbar" at bounding box center [625, 177] width 10 height 10
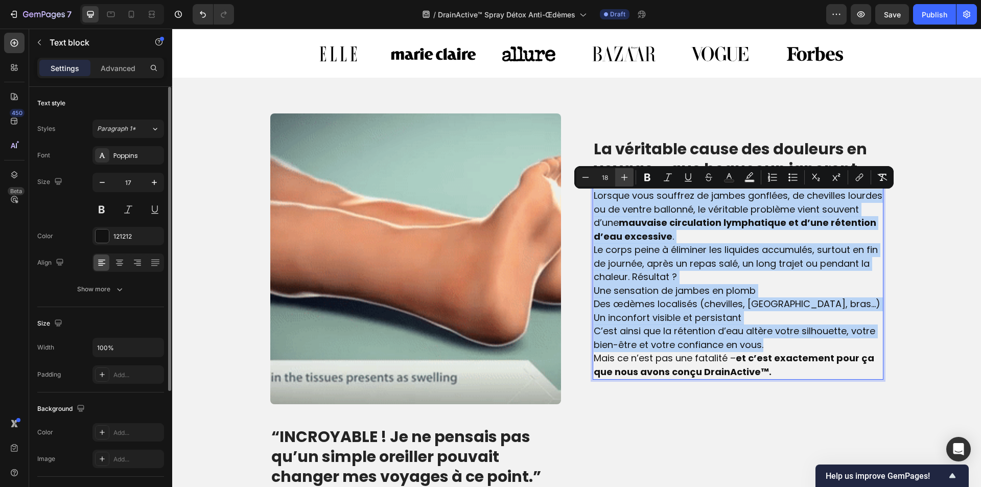
type input "19"
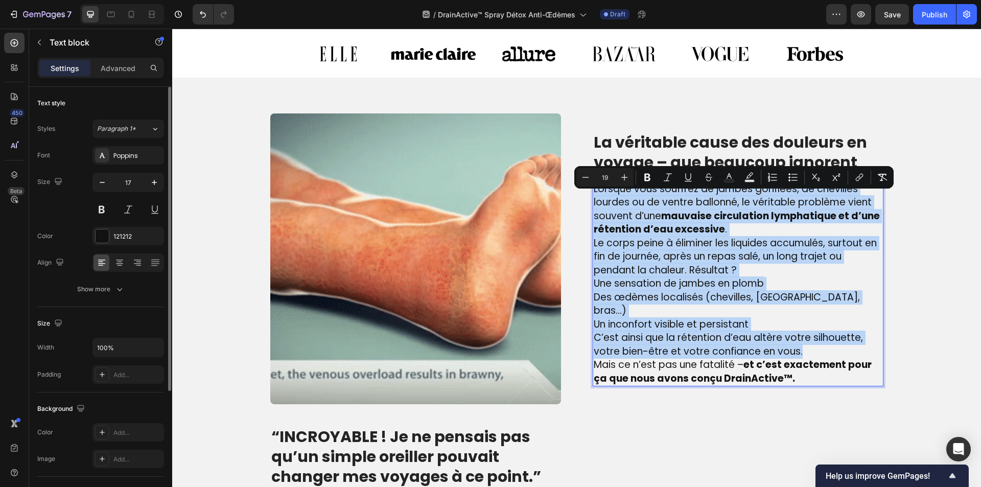
click at [725, 237] on p "Lorsque vous souffrez de jambes gonflées, de chevilles lourdes ou de ventre bal…" at bounding box center [738, 209] width 289 height 54
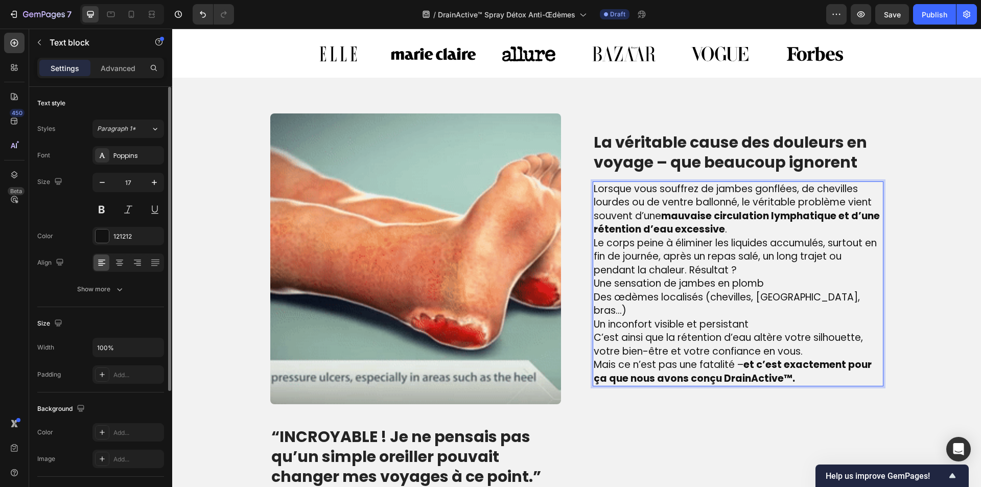
scroll to position [607, 0]
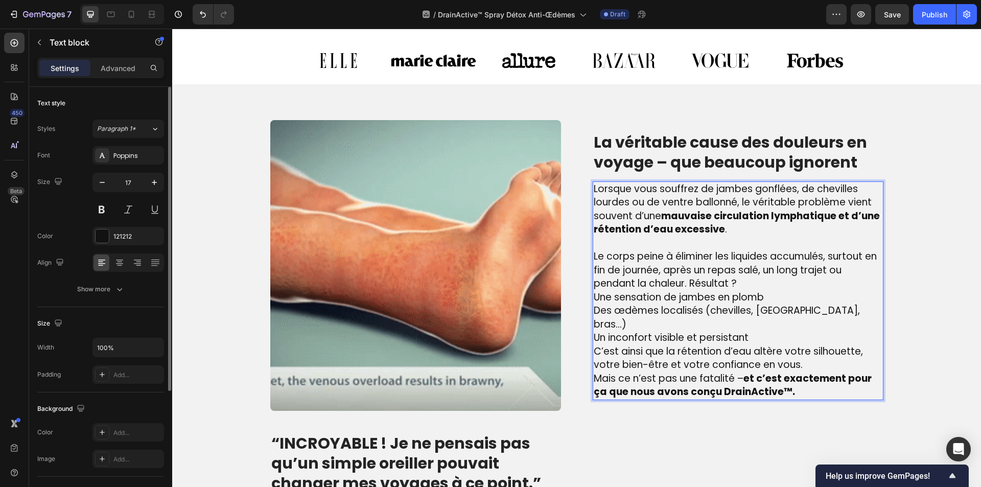
click at [686, 289] on span "Le corps peine à éliminer les liquides accumulés, surtout en fin de journée, ap…" at bounding box center [735, 269] width 283 height 41
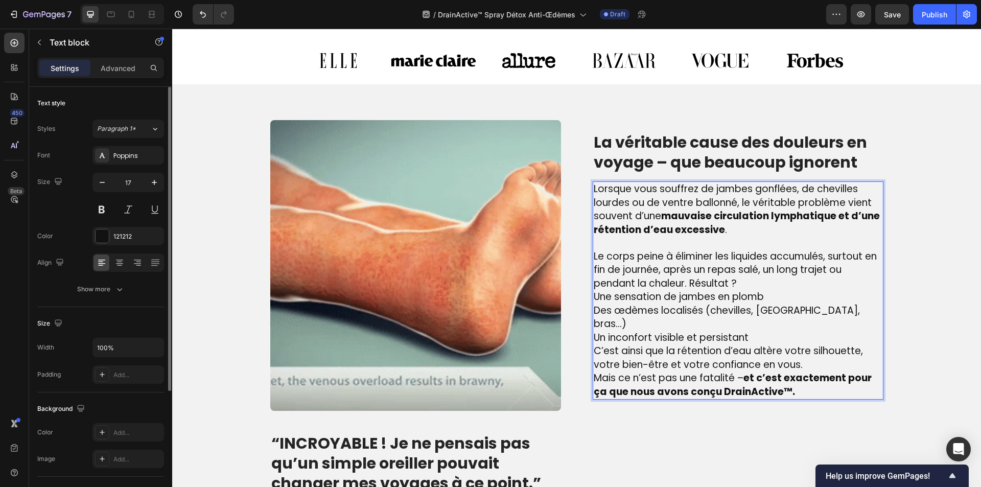
scroll to position [600, 0]
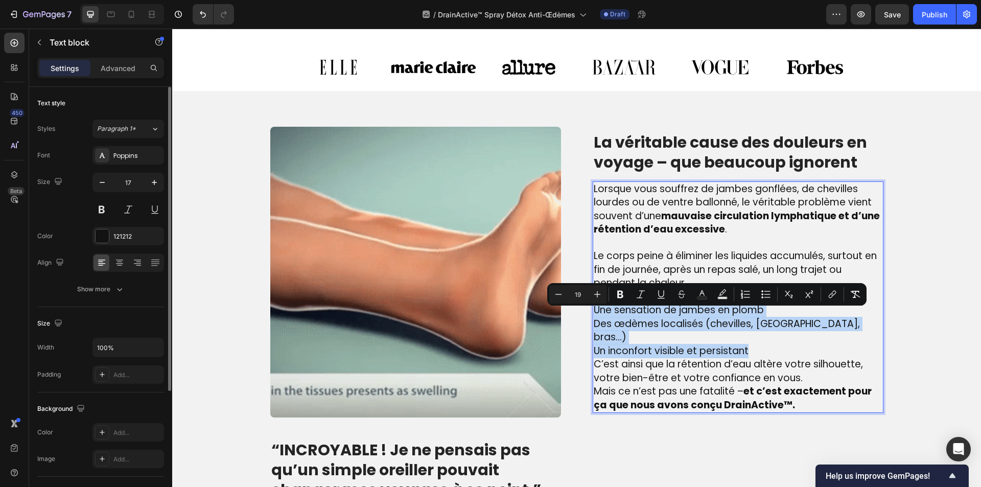
drag, startPoint x: 793, startPoint y: 340, endPoint x: 592, endPoint y: 313, distance: 202.7
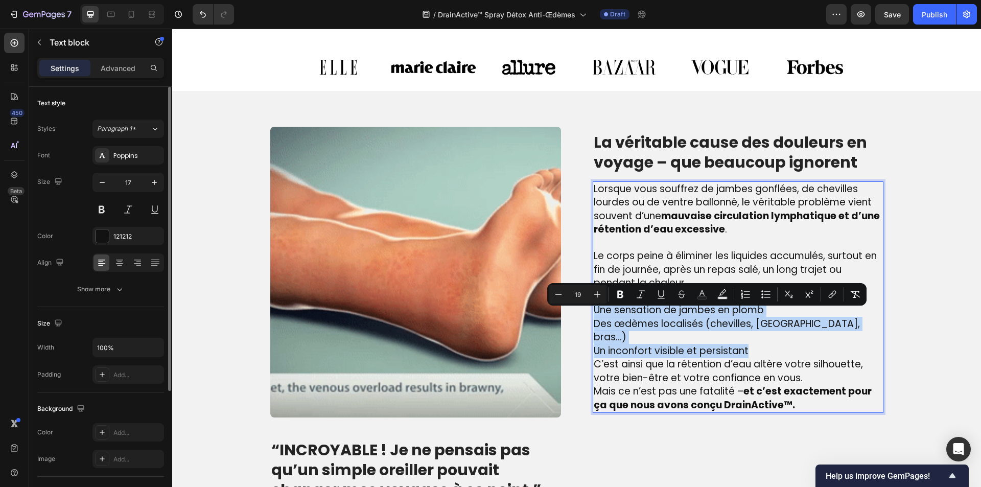
click at [594, 313] on p "Une sensation de jambes en plomb Des œdèmes localisés (chevilles, genoux, bras……" at bounding box center [738, 331] width 289 height 54
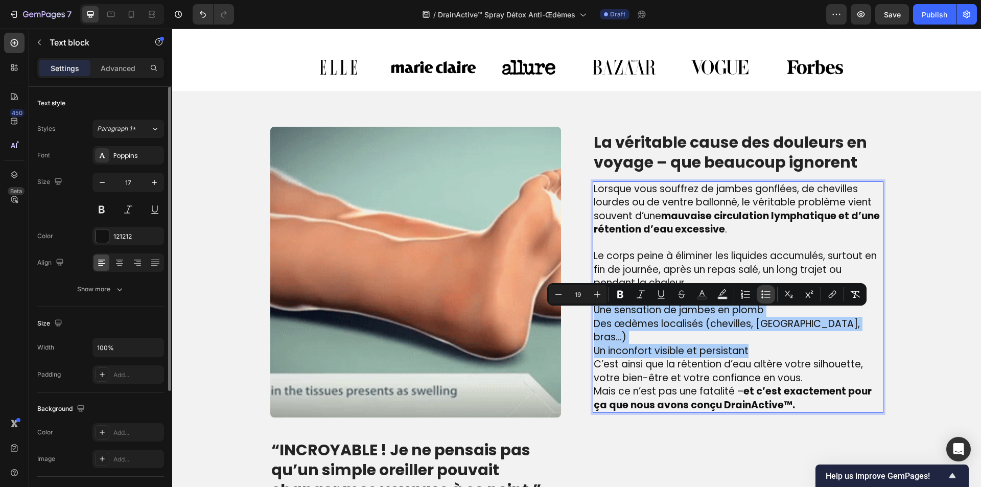
click at [772, 294] on button "Bulleted List" at bounding box center [766, 294] width 18 height 18
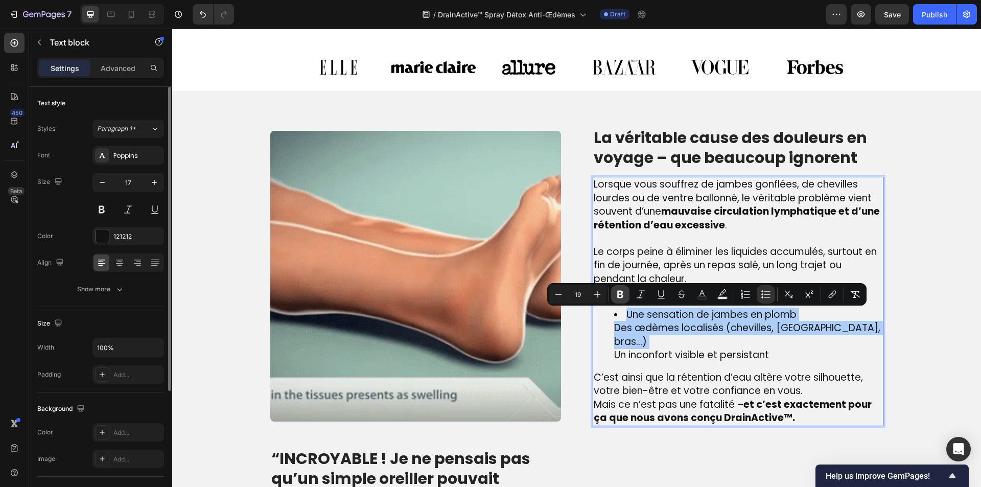
click at [620, 295] on icon "Editor contextual toolbar" at bounding box center [620, 294] width 10 height 10
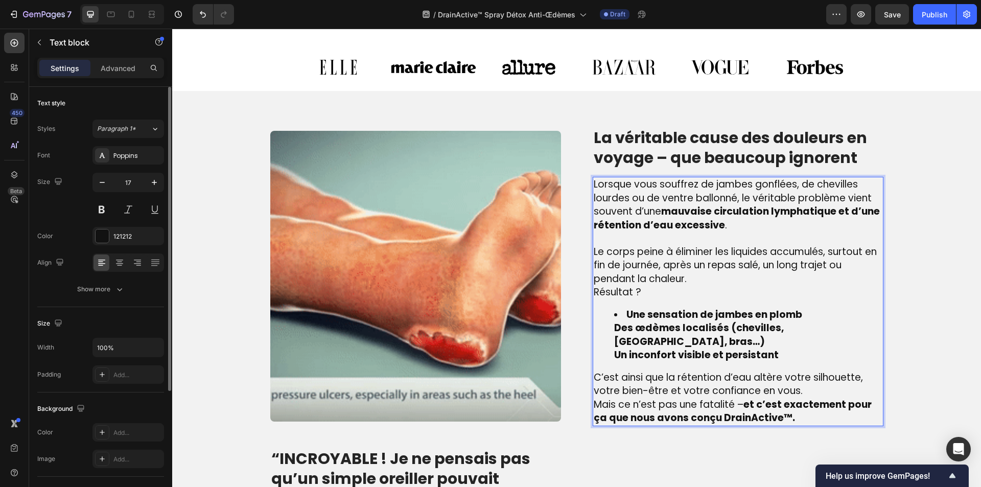
click at [606, 329] on ul "Une sensation de jambes en plomb Des œdèmes localisés (chevilles, genoux, bras……" at bounding box center [738, 335] width 289 height 54
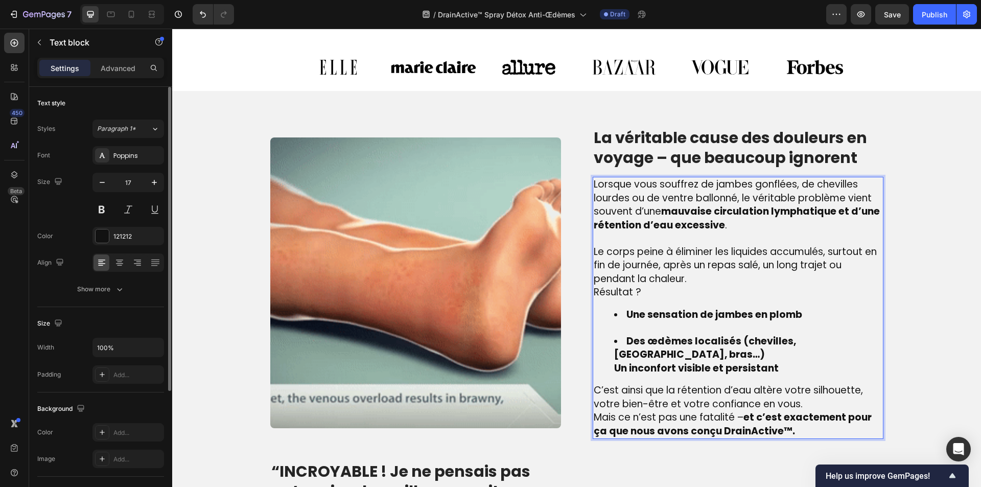
click at [606, 354] on ul "Une sensation de jambes en plomb Des œdèmes localisés (chevilles, genoux, bras……" at bounding box center [738, 341] width 289 height 67
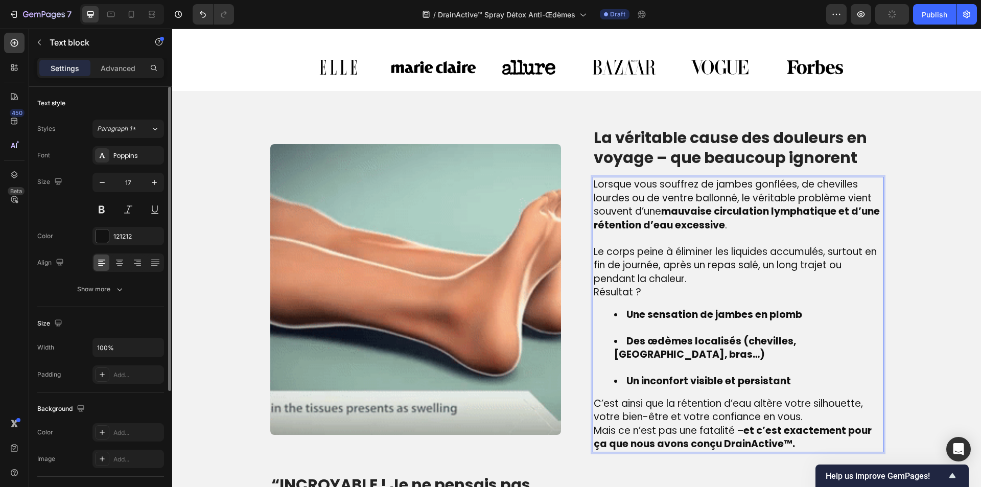
click at [615, 351] on li "Des œdèmes localisés (chevilles, [GEOGRAPHIC_DATA], bras…)" at bounding box center [748, 355] width 268 height 40
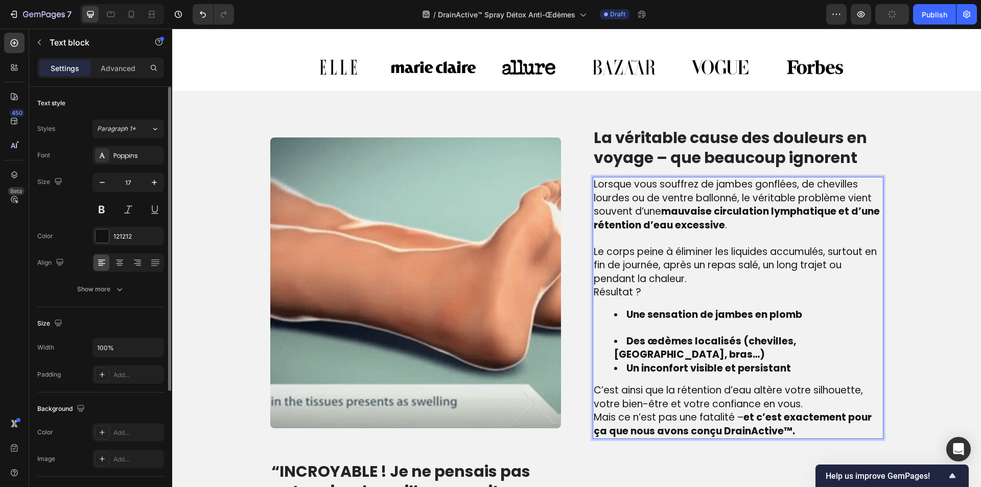
click at [622, 331] on li "Une sensation de jambes en plomb" at bounding box center [748, 321] width 268 height 27
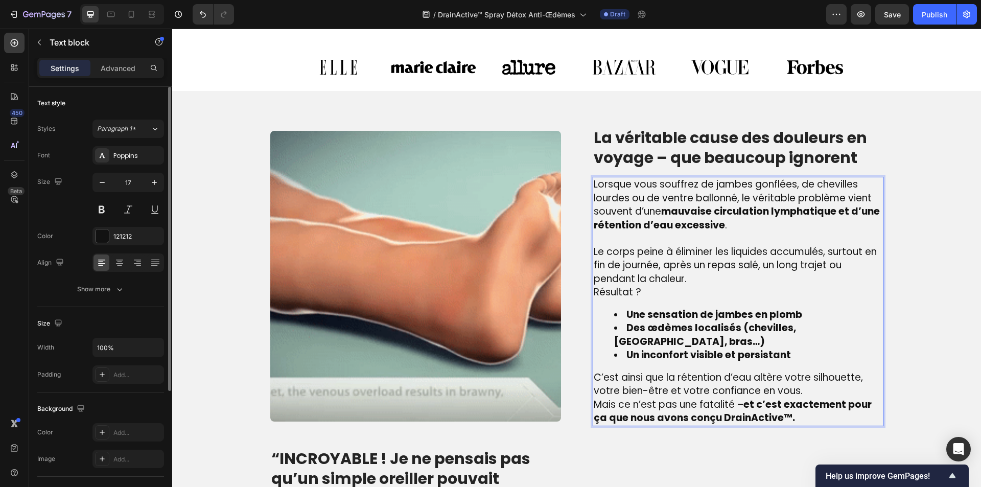
click at [798, 378] on p "C’est ainsi que la rétention d’eau altère votre silhouette, votre bien-être et …" at bounding box center [738, 384] width 289 height 27
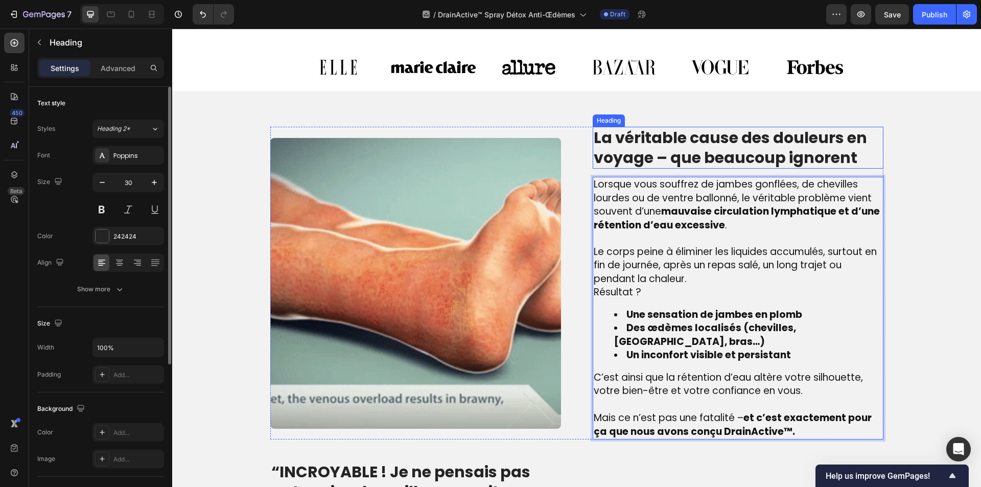
click at [677, 158] on p "La véritable cause des douleurs en voyage – que beaucoup ignorent" at bounding box center [738, 148] width 289 height 40
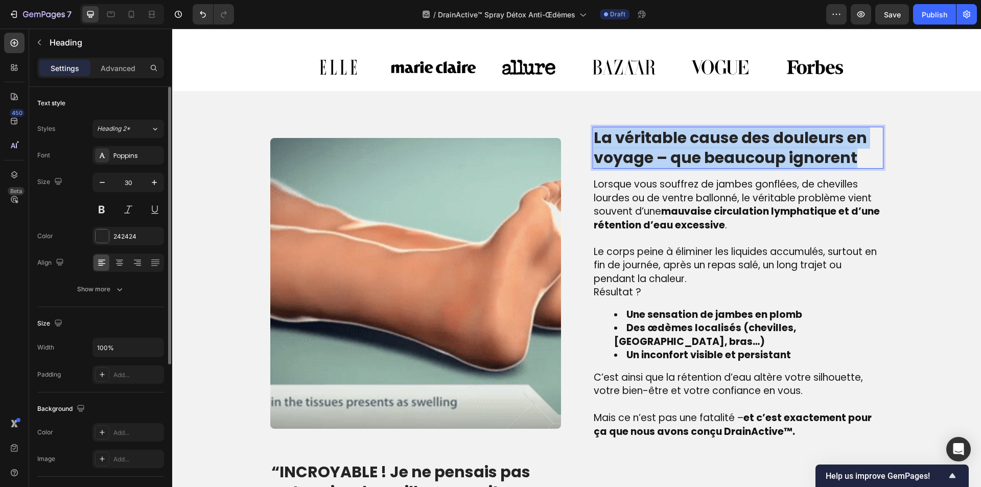
click at [677, 158] on p "La véritable cause des douleurs en voyage – que beaucoup ignorent" at bounding box center [738, 148] width 289 height 40
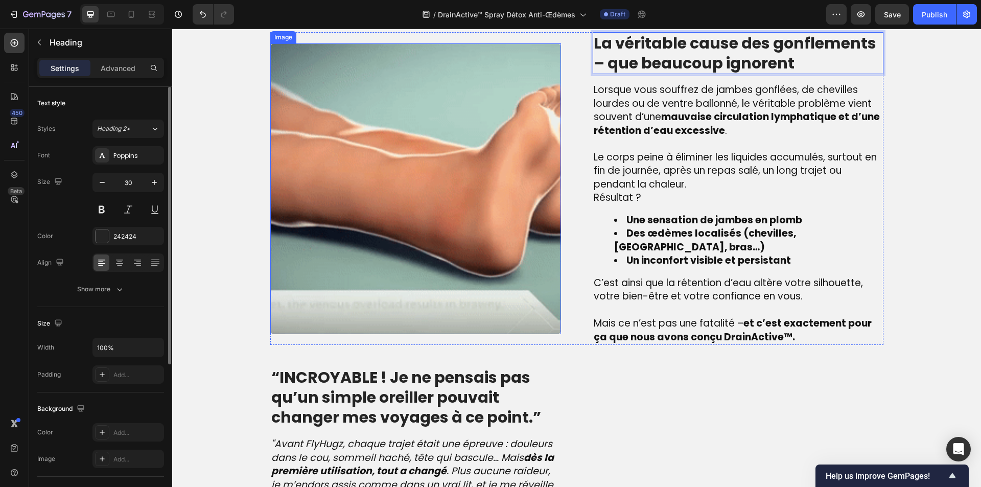
scroll to position [702, 0]
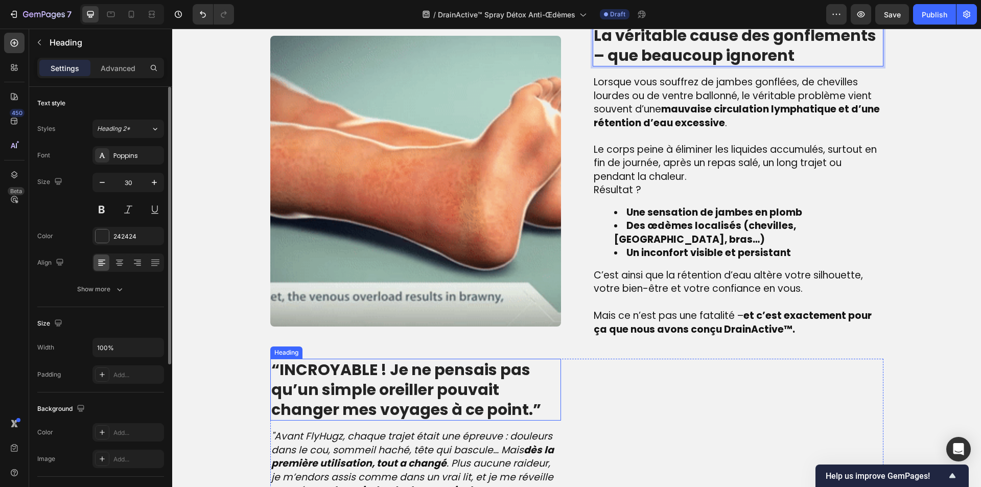
click at [424, 372] on strong "“INCROYABLE ! Je ne pensais pas qu’un simple oreiller pouvait changer mes voyag…" at bounding box center [406, 390] width 270 height 62
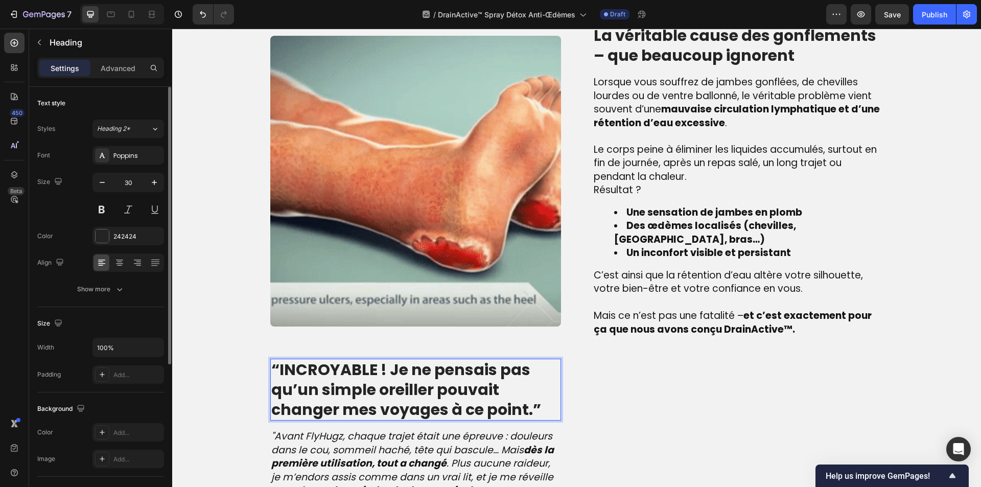
click at [424, 372] on strong "“INCROYABLE ! Je ne pensais pas qu’un simple oreiller pouvait changer mes voyag…" at bounding box center [406, 390] width 270 height 62
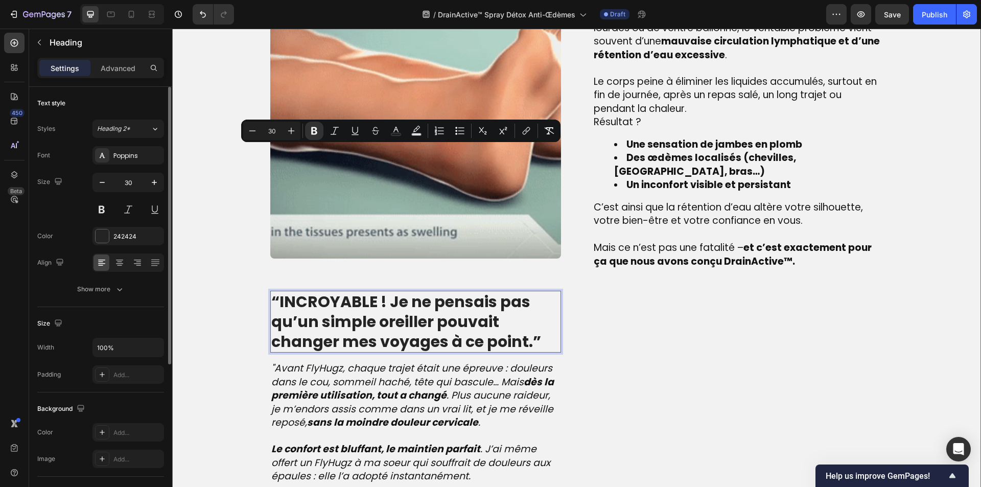
scroll to position [958, 0]
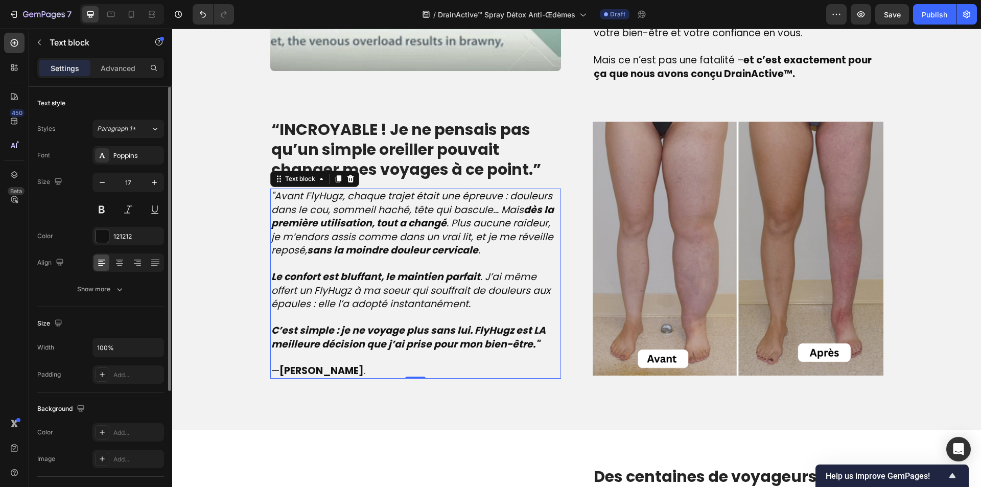
click at [378, 335] on strong "C’est simple : je ne voyage plus sans lui. FlyHugz est LA meilleure décision qu…" at bounding box center [408, 338] width 274 height 28
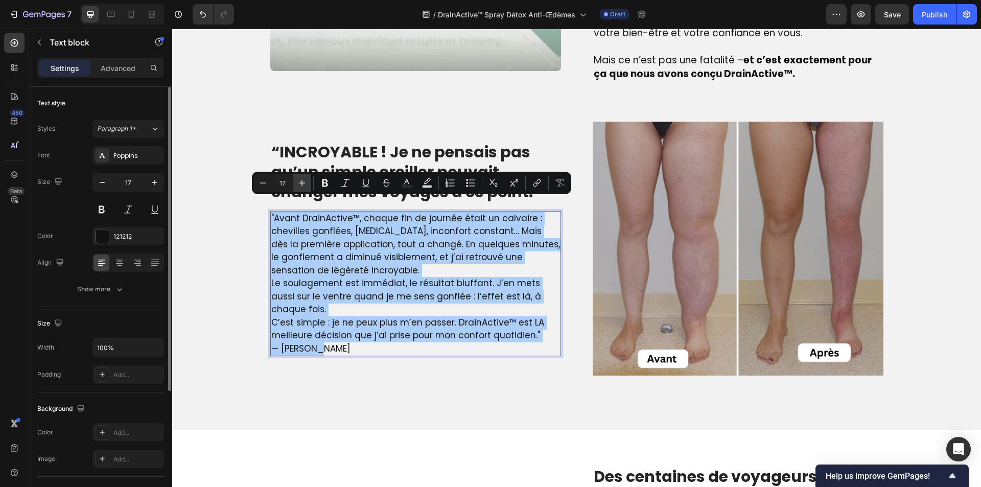
click at [304, 180] on icon "Editor contextual toolbar" at bounding box center [302, 183] width 10 height 10
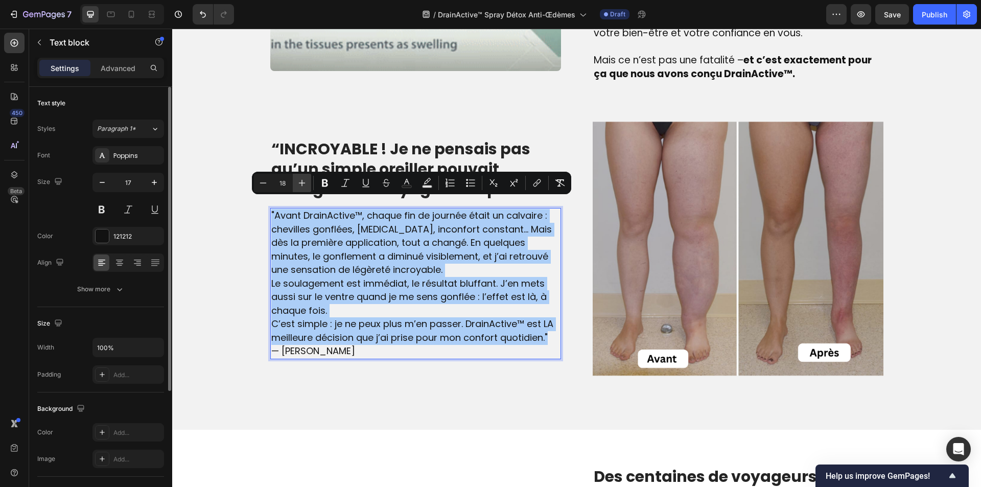
click at [304, 180] on icon "Editor contextual toolbar" at bounding box center [302, 183] width 10 height 10
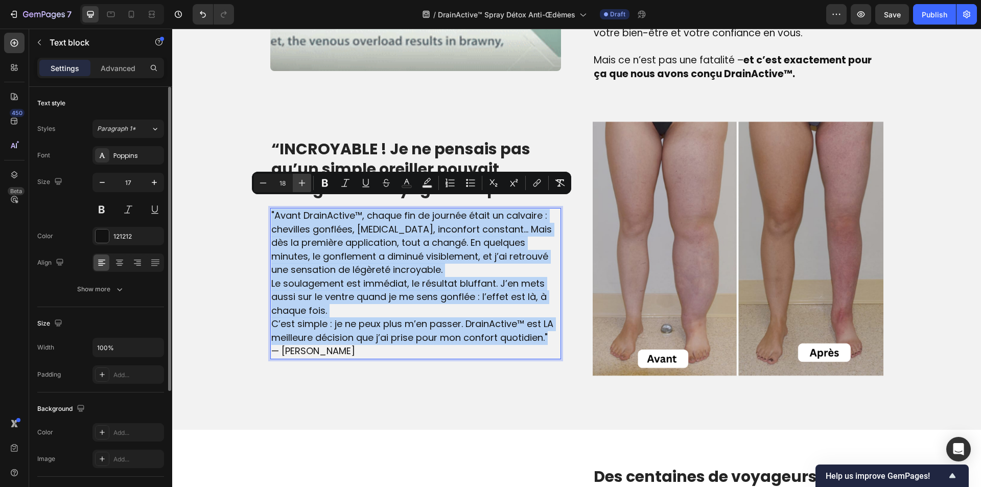
type input "19"
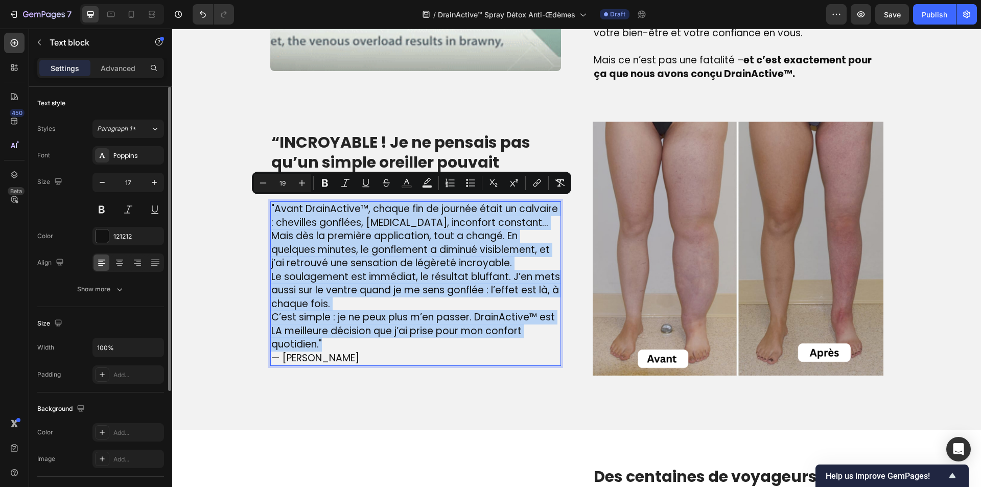
click at [382, 328] on p "C’est simple : je ne peux plus m’en passer. DrainActive™ est LA meilleure décis…" at bounding box center [415, 331] width 289 height 41
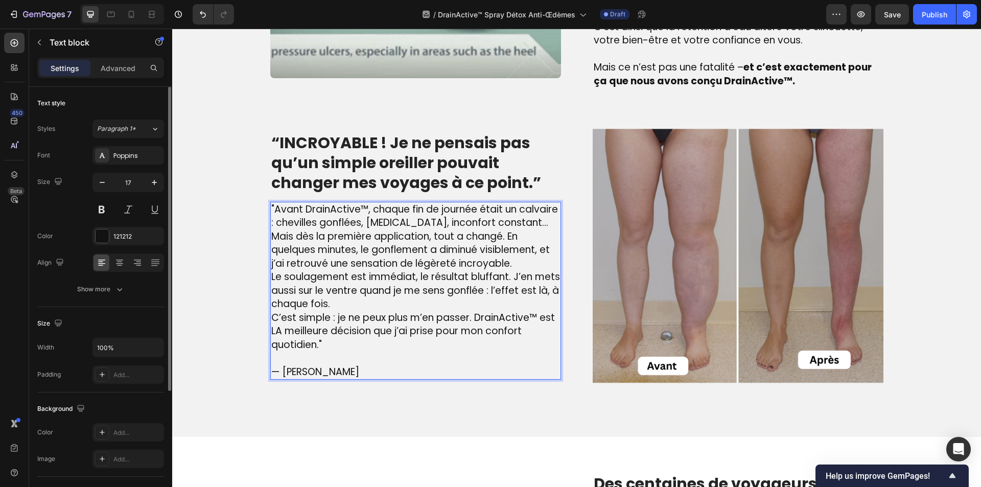
scroll to position [951, 0]
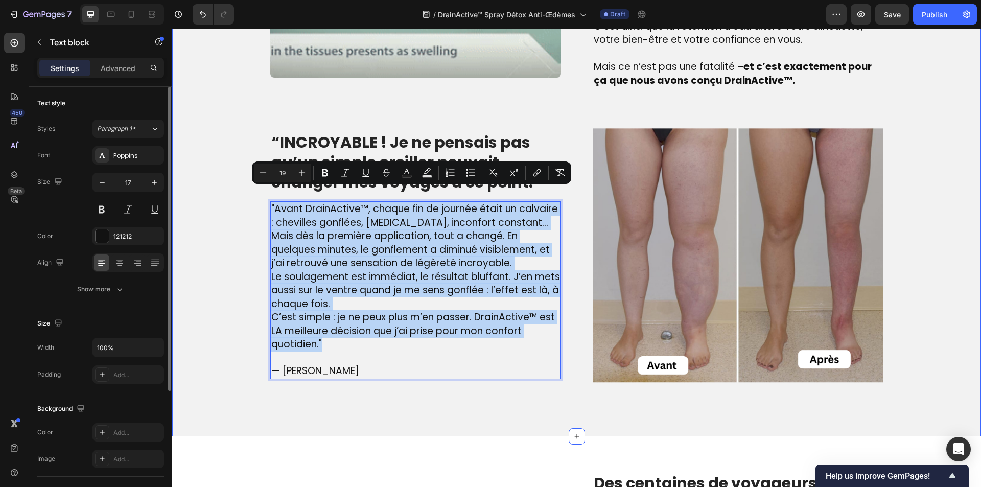
drag, startPoint x: 381, startPoint y: 331, endPoint x: 218, endPoint y: 181, distance: 220.7
click at [218, 181] on div "Image La véritable cause des gonflements – que beaucoup ignorent Heading Lorsqu…" at bounding box center [577, 88] width 794 height 625
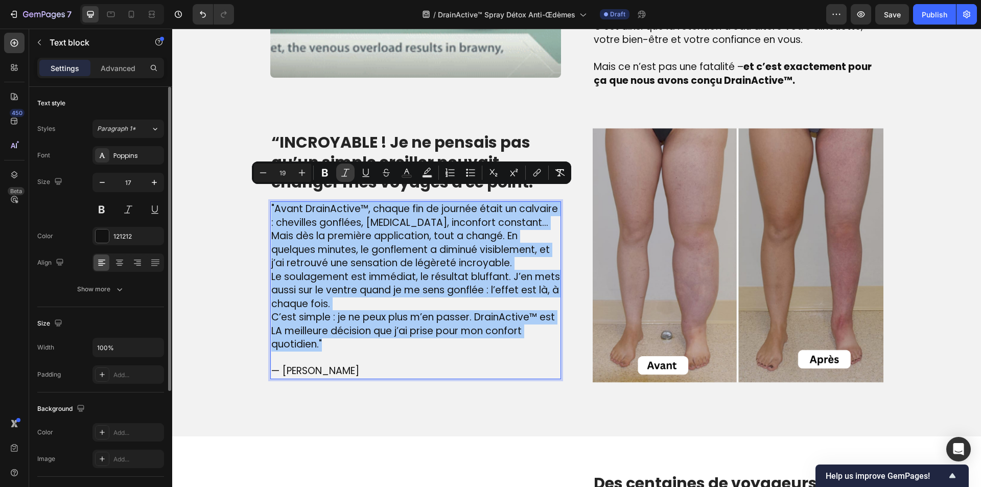
click at [348, 180] on button "Italic" at bounding box center [345, 173] width 18 height 18
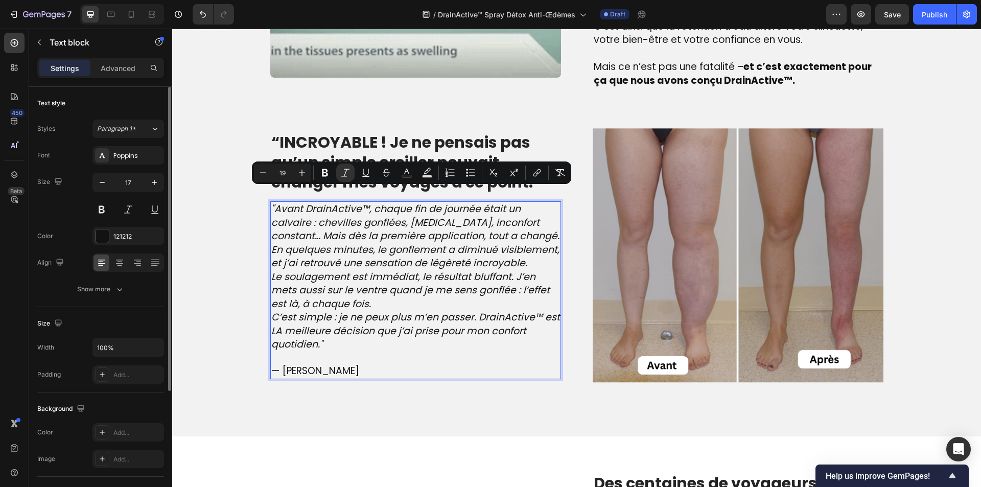
click at [408, 288] on p "Le soulagement est immédiat, le résultat bluffant. J’en mets aussi sur le ventr…" at bounding box center [415, 290] width 289 height 41
click at [409, 291] on p "Le soulagement est immédiat, le résultat bluffant. J’en mets aussi sur le ventr…" at bounding box center [415, 290] width 289 height 41
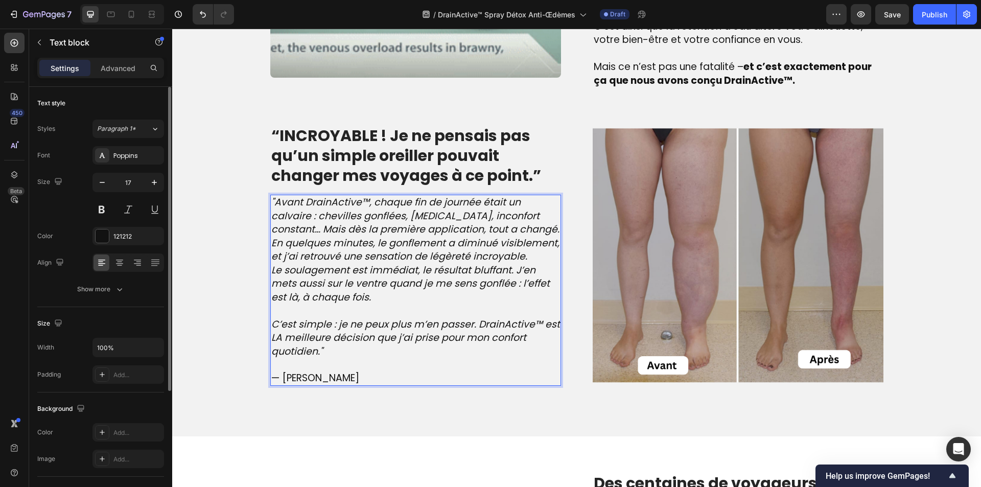
click at [533, 242] on p ""Avant DrainActive™, chaque fin de journée était un calvaire : chevilles gonflé…" at bounding box center [415, 230] width 289 height 68
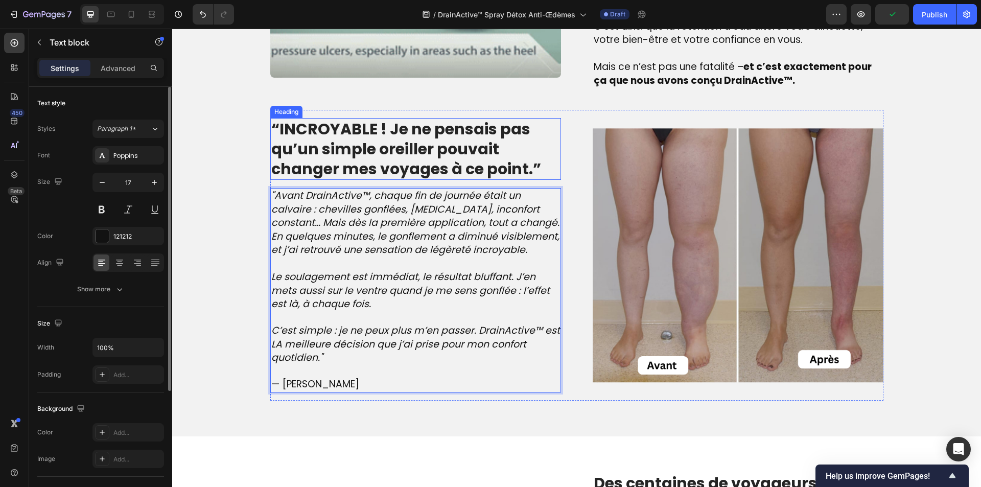
click at [312, 147] on strong "“INCROYABLE ! Je ne pensais pas qu’un simple oreiller pouvait changer mes voyag…" at bounding box center [406, 149] width 270 height 62
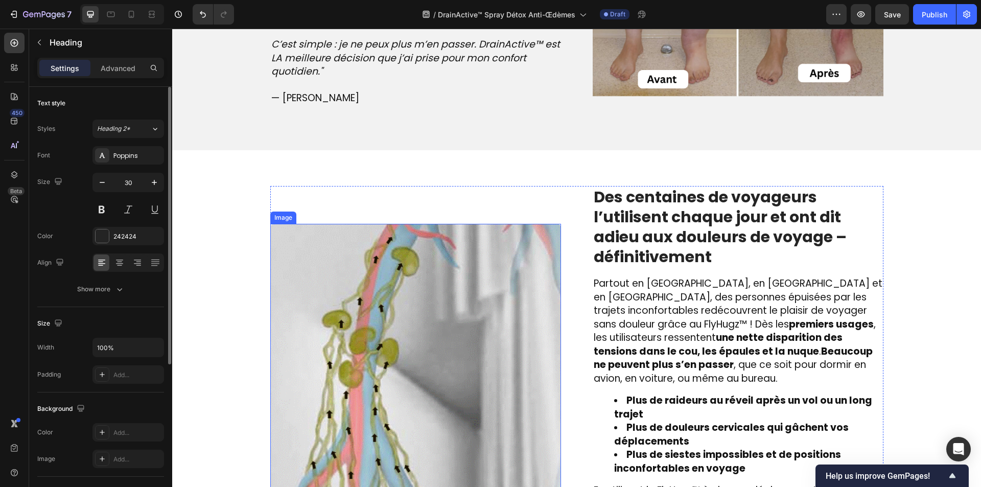
scroll to position [1258, 0]
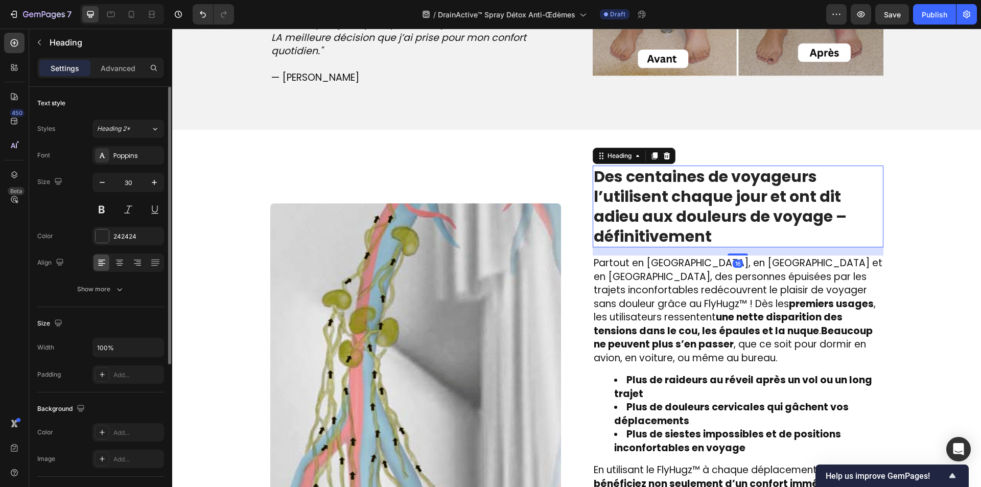
click at [714, 229] on h2 "Des centaines de voyageurs l’utilisent chaque jour et ont dit adieu aux douleur…" at bounding box center [738, 207] width 291 height 82
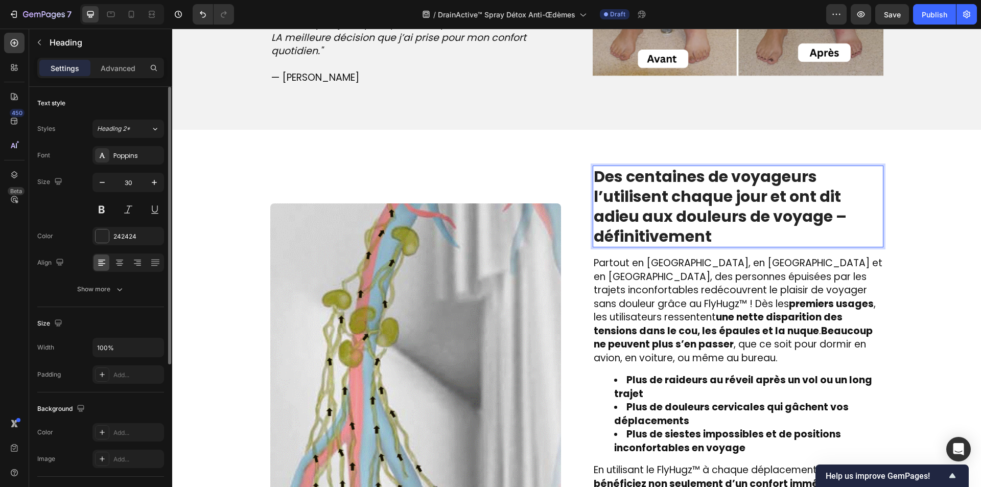
click at [714, 229] on h2 "Des centaines de voyageurs l’utilisent chaque jour et ont dit adieu aux douleur…" at bounding box center [738, 207] width 291 height 82
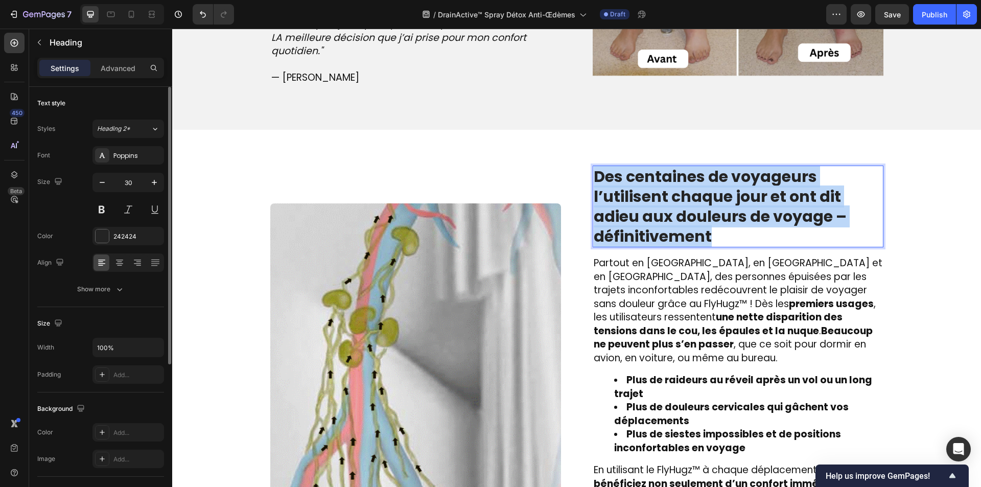
click at [714, 229] on p "Des centaines de voyageurs l’utilisent chaque jour et ont dit adieu aux douleur…" at bounding box center [738, 207] width 289 height 80
click at [696, 374] on li "Plus de raideurs au réveil après un vol ou un long trajet" at bounding box center [748, 387] width 268 height 27
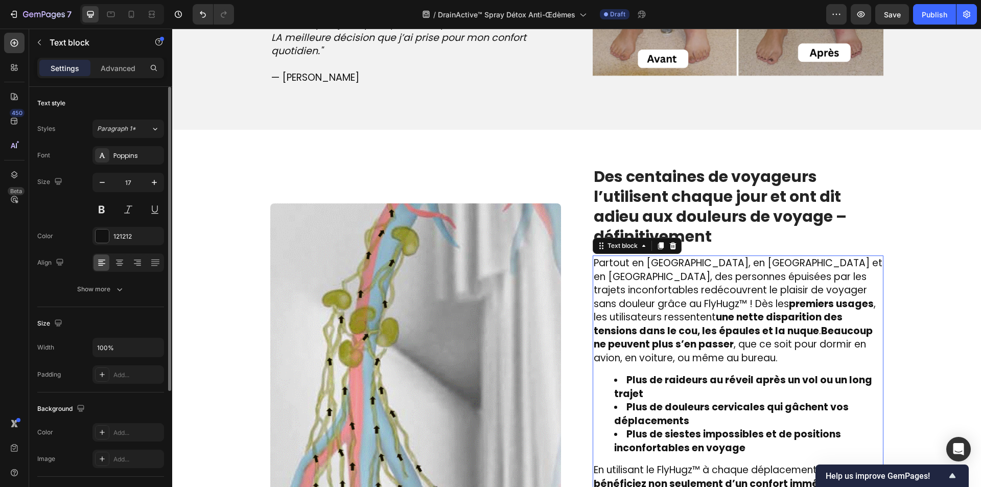
click at [696, 374] on li "Plus de raideurs au réveil après un vol ou un long trajet" at bounding box center [748, 387] width 268 height 27
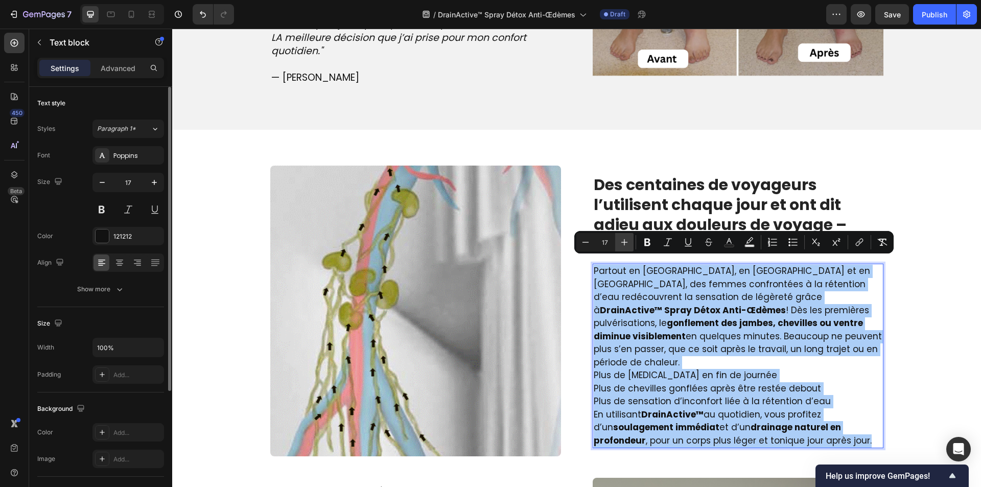
click at [623, 239] on icon "Editor contextual toolbar" at bounding box center [625, 242] width 10 height 10
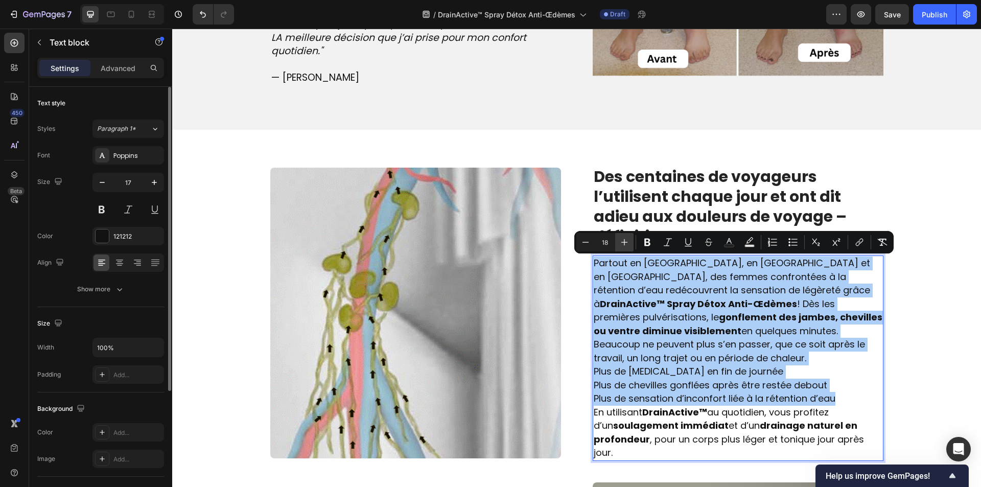
click at [623, 239] on icon "Editor contextual toolbar" at bounding box center [625, 242] width 10 height 10
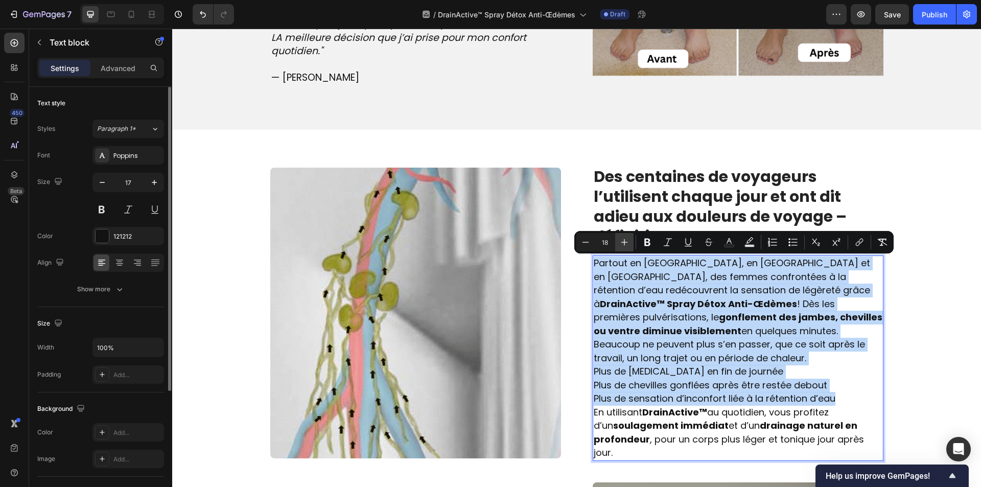
type input "19"
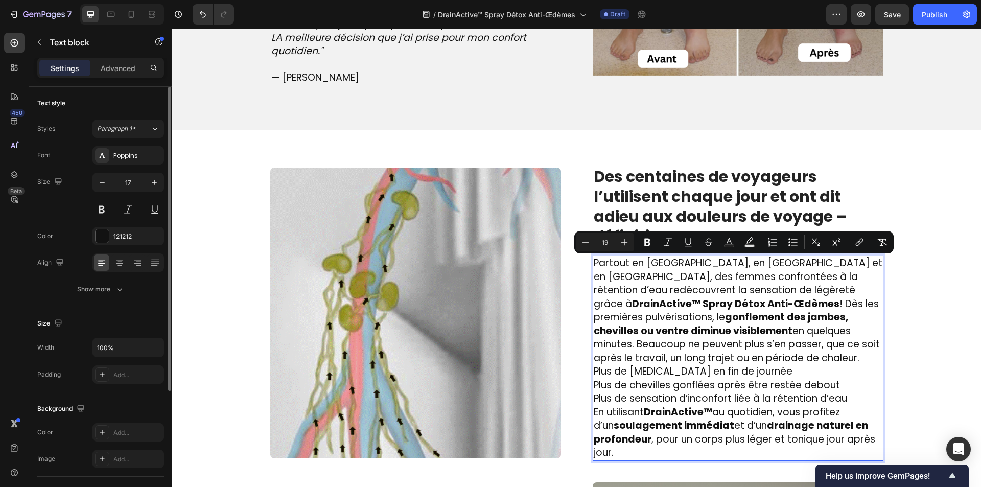
click at [726, 347] on p "Partout en [GEOGRAPHIC_DATA], en [GEOGRAPHIC_DATA] et en [GEOGRAPHIC_DATA], des…" at bounding box center [738, 311] width 289 height 108
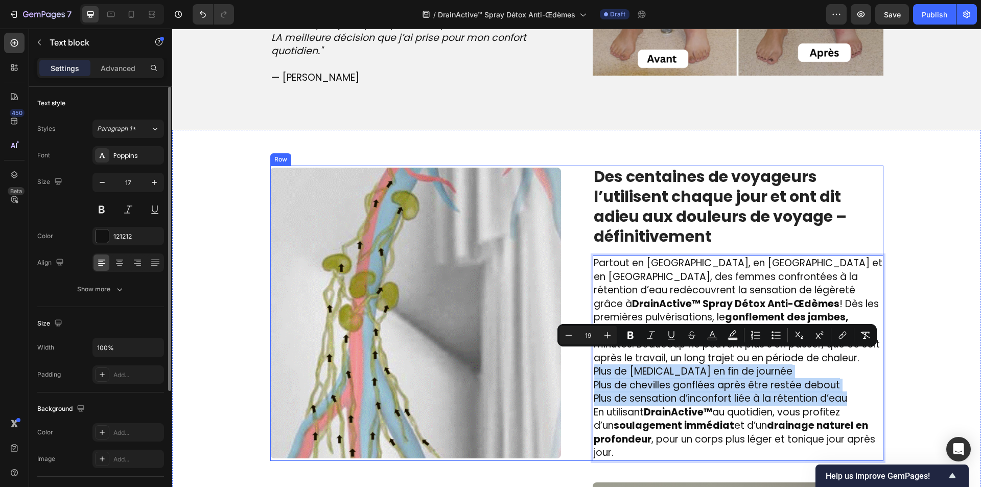
drag, startPoint x: 850, startPoint y: 384, endPoint x: 578, endPoint y: 358, distance: 273.1
click at [578, 358] on div "Image ⁠⁠⁠⁠⁠⁠⁠ Des centaines de voyageurs l’utilisent chaque jour et ont dit adi…" at bounding box center [576, 313] width 613 height 295
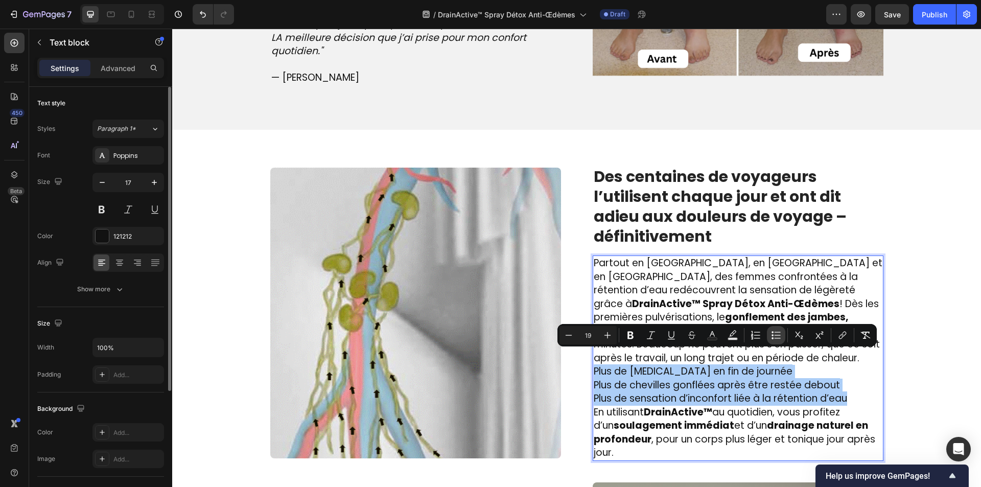
click at [777, 335] on icon "Editor contextual toolbar" at bounding box center [778, 335] width 6 height 1
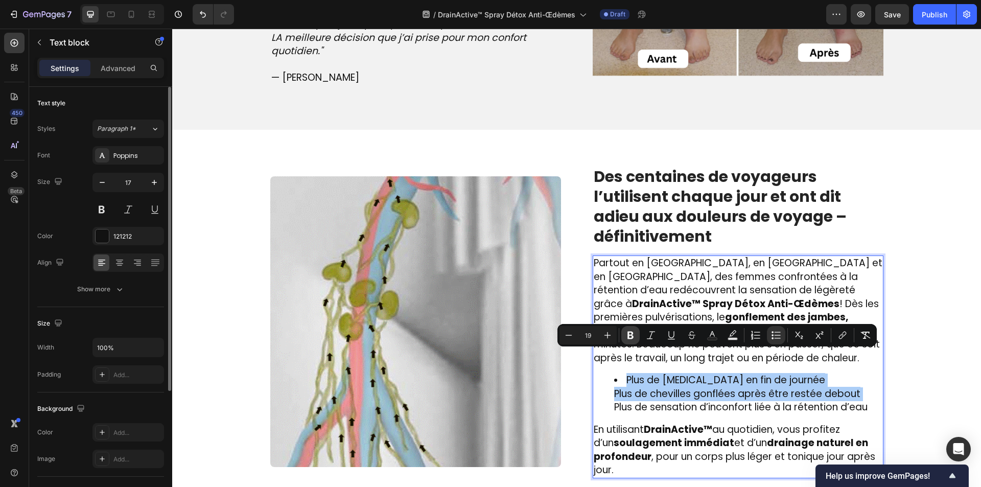
click at [628, 332] on icon "Editor contextual toolbar" at bounding box center [631, 335] width 10 height 10
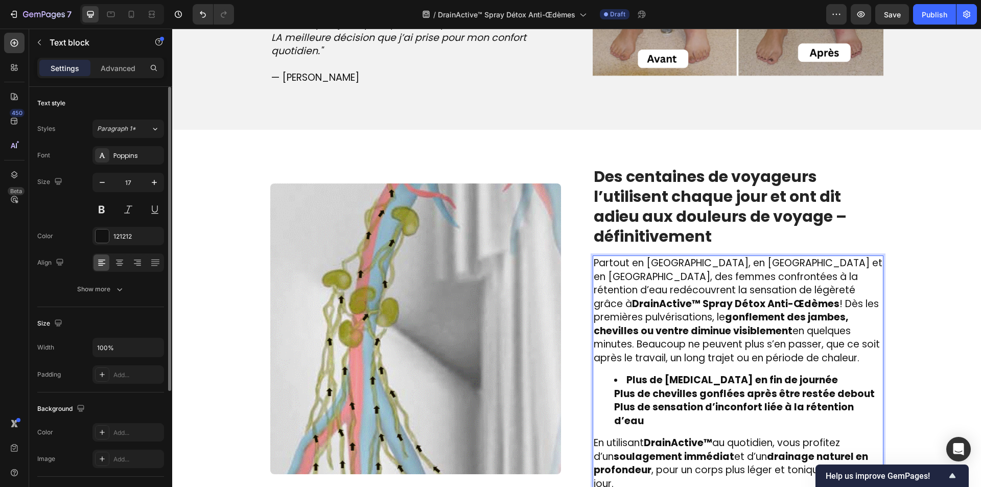
click at [602, 385] on ul "Plus de [MEDICAL_DATA] en fin de journée Plus de chevilles gonflées après être …" at bounding box center [738, 401] width 289 height 54
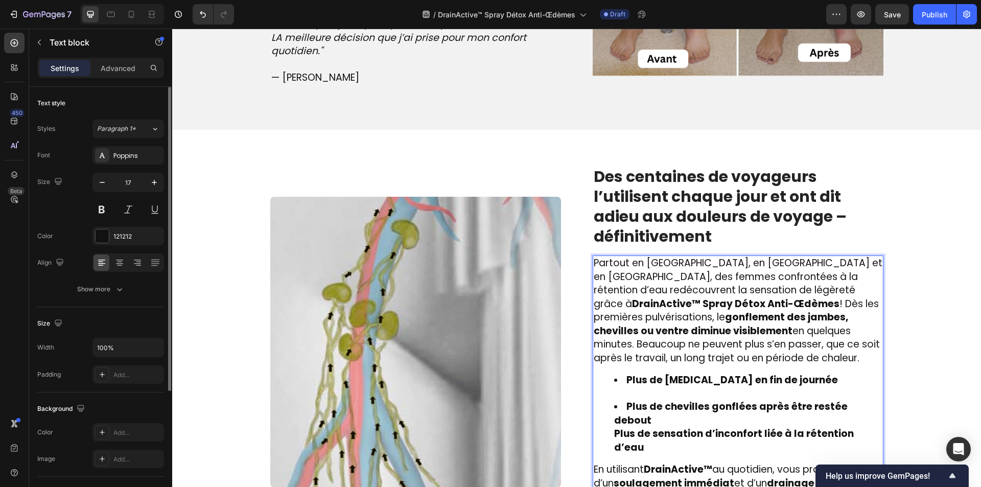
click at [606, 401] on ul "Plus de [MEDICAL_DATA] en fin de journée Plus de chevilles gonflées après être …" at bounding box center [738, 414] width 289 height 81
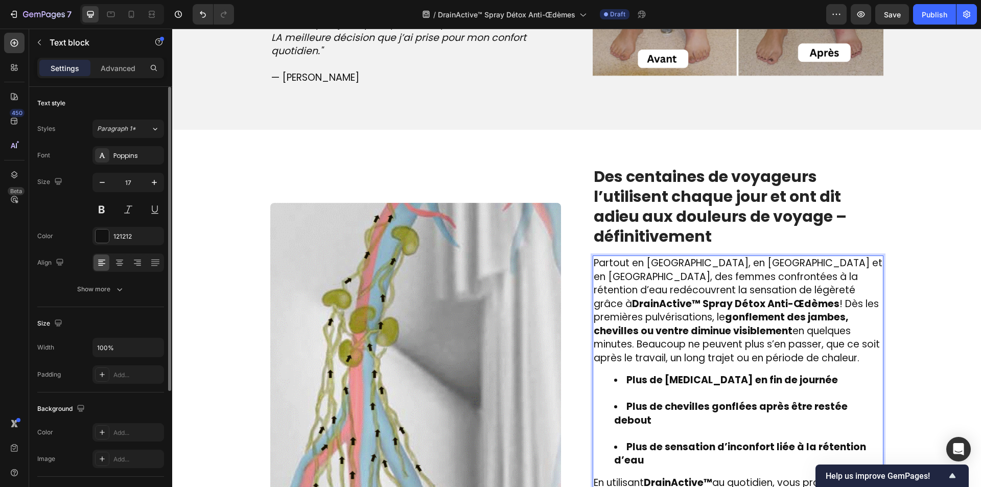
click at [627, 403] on li "Plus de chevilles gonflées après être restée debout" at bounding box center [748, 420] width 268 height 40
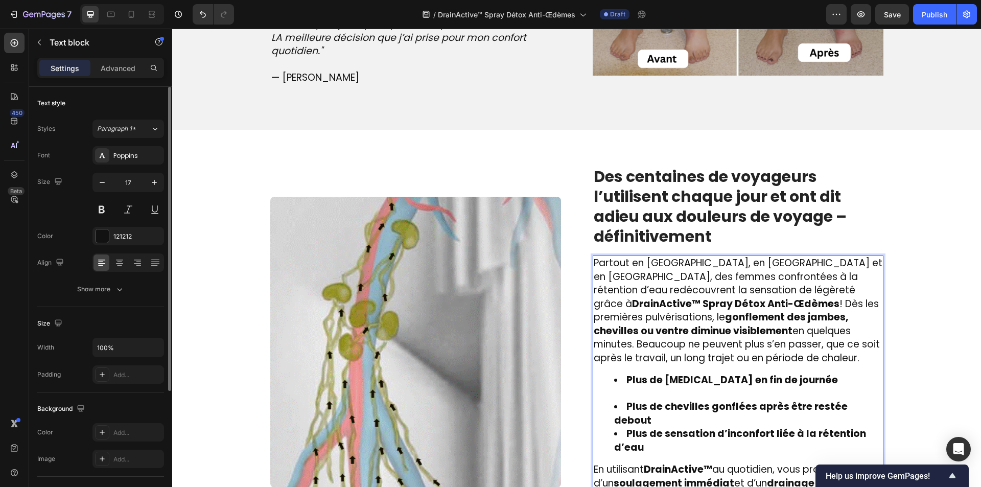
click at [628, 381] on li "Plus de [MEDICAL_DATA] en fin de journée" at bounding box center [748, 387] width 268 height 27
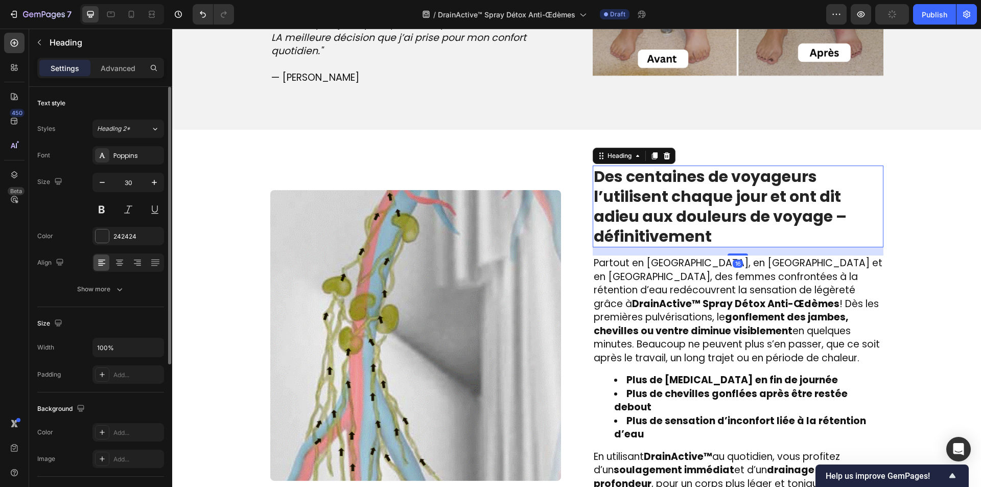
click at [667, 223] on strong "Des centaines de voyageurs l’utilisent chaque jour et ont dit adieu aux douleur…" at bounding box center [720, 207] width 253 height 82
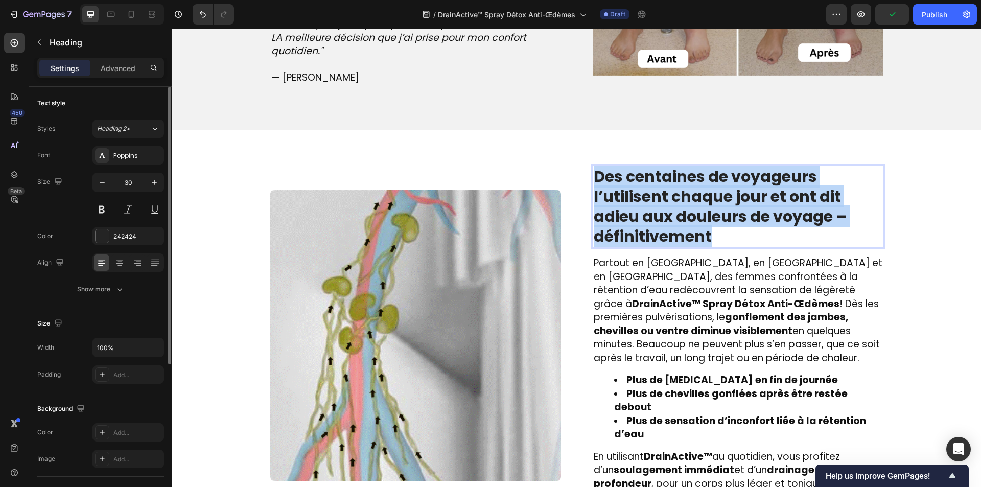
click at [667, 223] on strong "Des centaines de voyageurs l’utilisent chaque jour et ont dit adieu aux douleur…" at bounding box center [720, 207] width 253 height 82
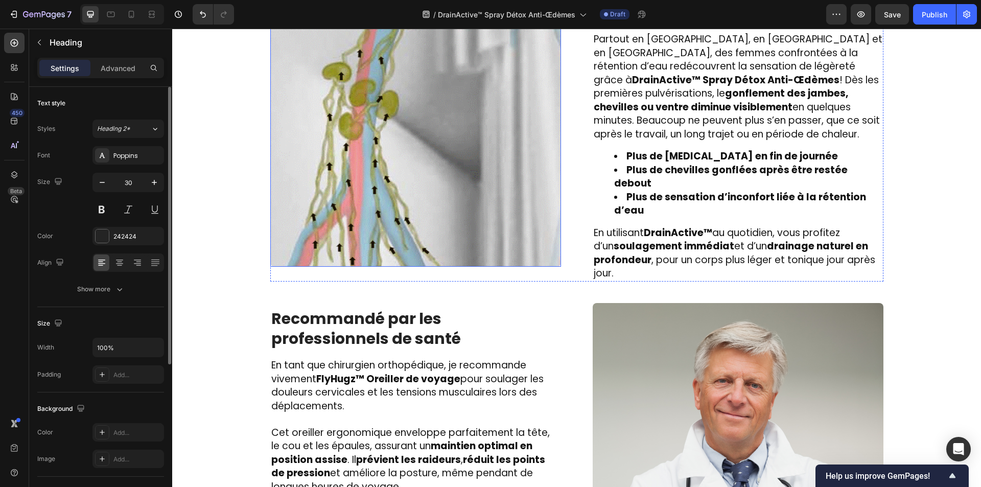
scroll to position [1462, 0]
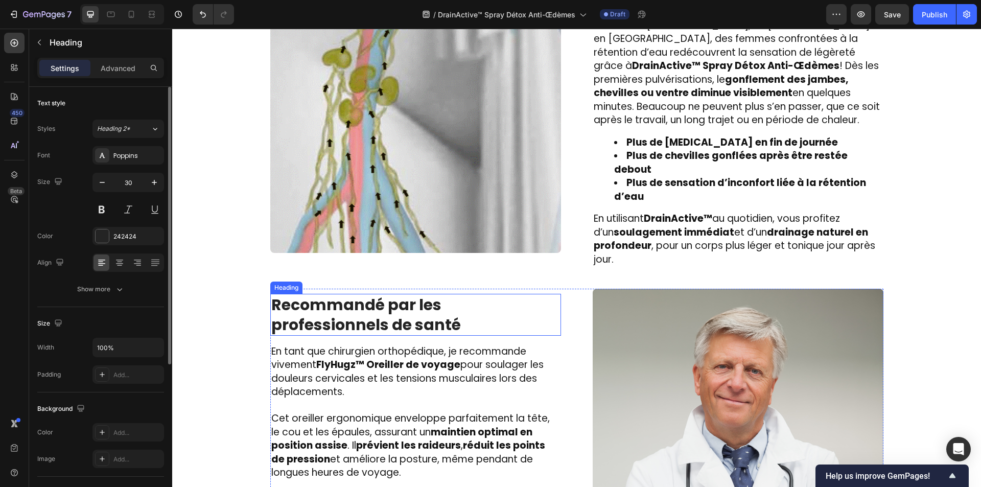
click at [411, 296] on strong "Recommandé par les professionnels de santé" at bounding box center [366, 315] width 190 height 42
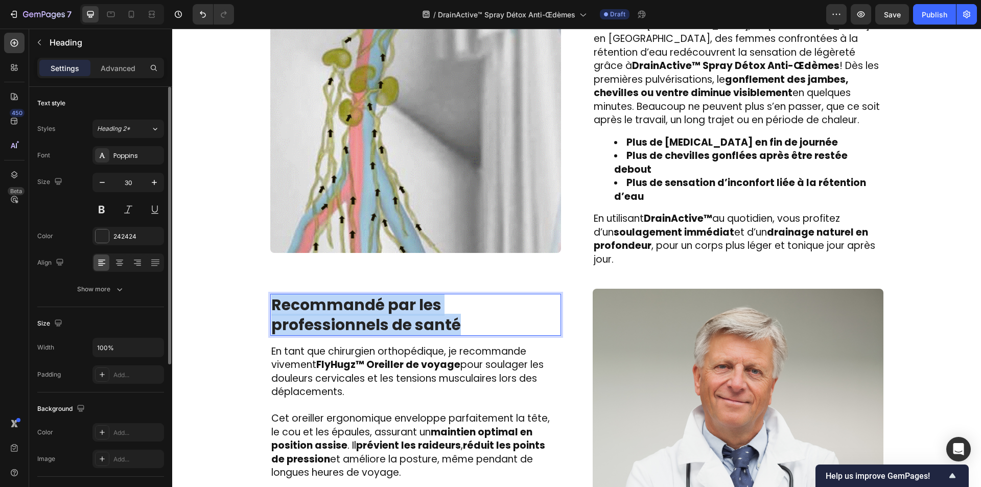
click at [411, 296] on strong "Recommandé par les professionnels de santé" at bounding box center [366, 315] width 190 height 42
copy strong "Recommandé par les professionnels de santé"
click at [334, 433] on strong "maintien optimal en position assise" at bounding box center [401, 439] width 261 height 28
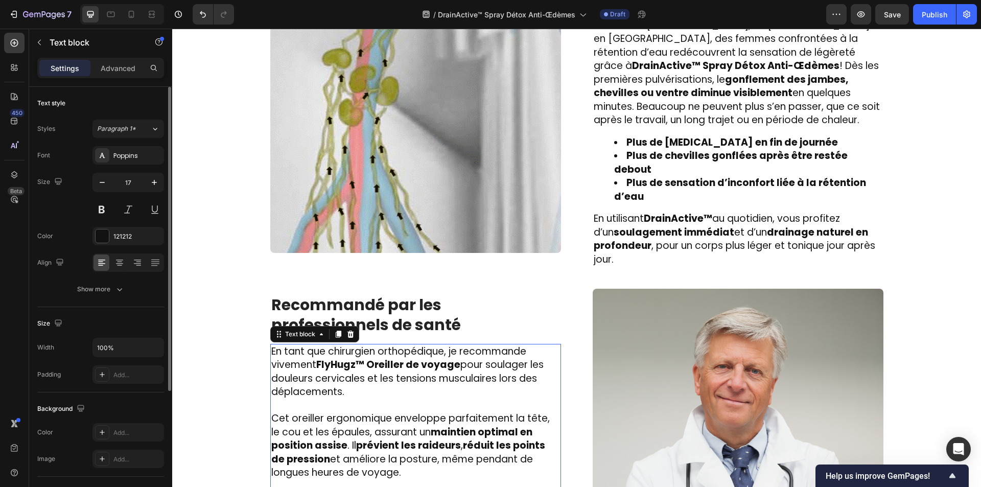
click at [334, 432] on strong "maintien optimal en position assise" at bounding box center [401, 439] width 261 height 28
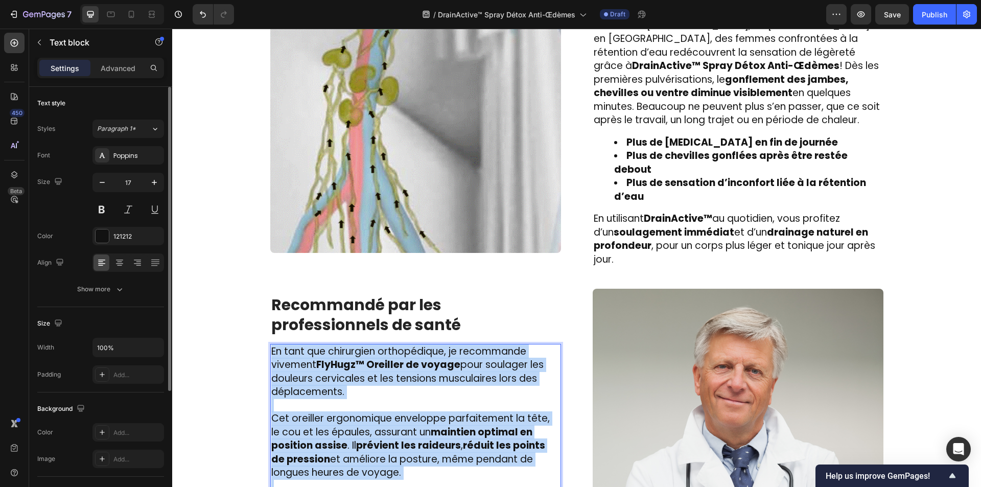
copy div "En tant que chirurgien orthopédique, je recommande vivement FlyHugz™ Oreiller d…"
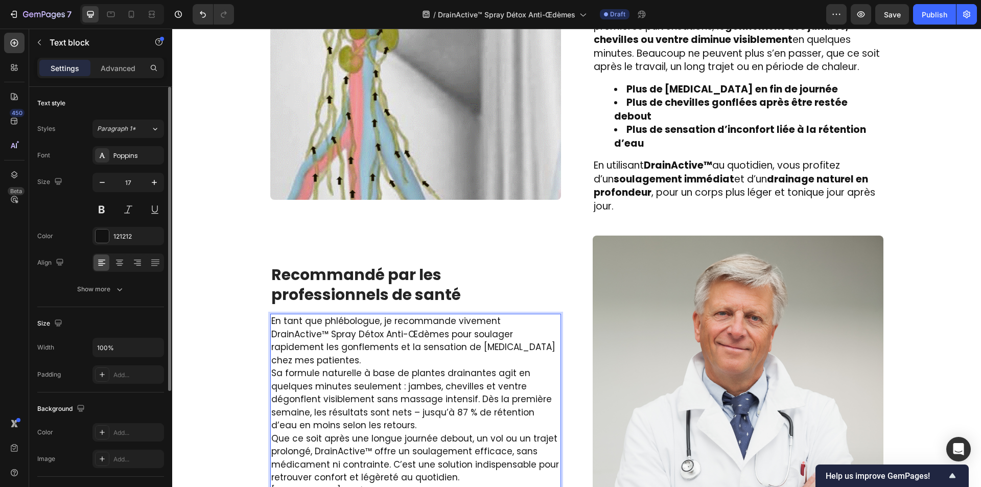
scroll to position [1522, 0]
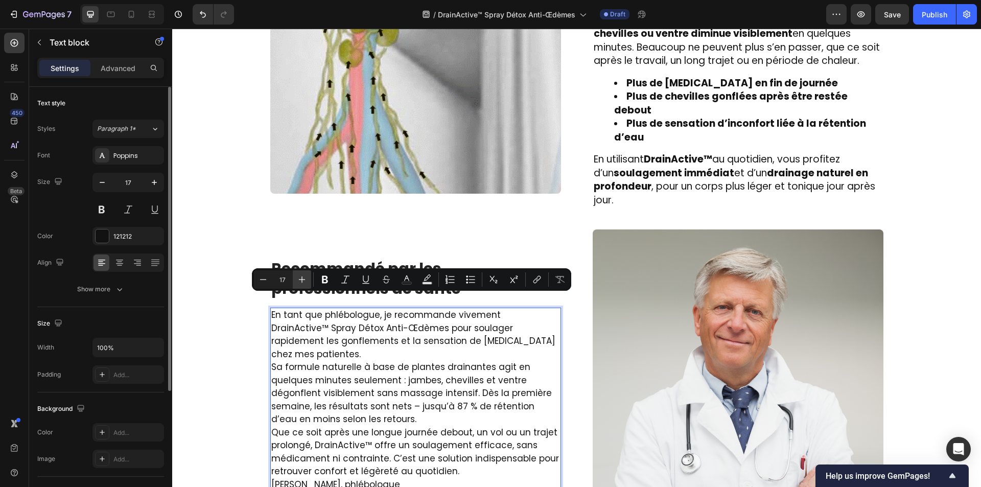
click at [309, 276] on button "Plus" at bounding box center [302, 279] width 18 height 18
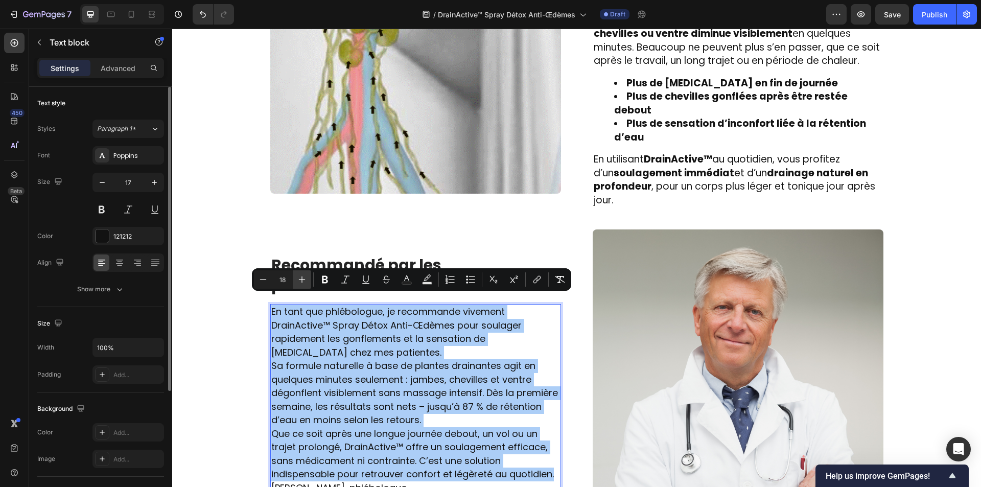
click at [309, 276] on button "Plus" at bounding box center [302, 279] width 18 height 18
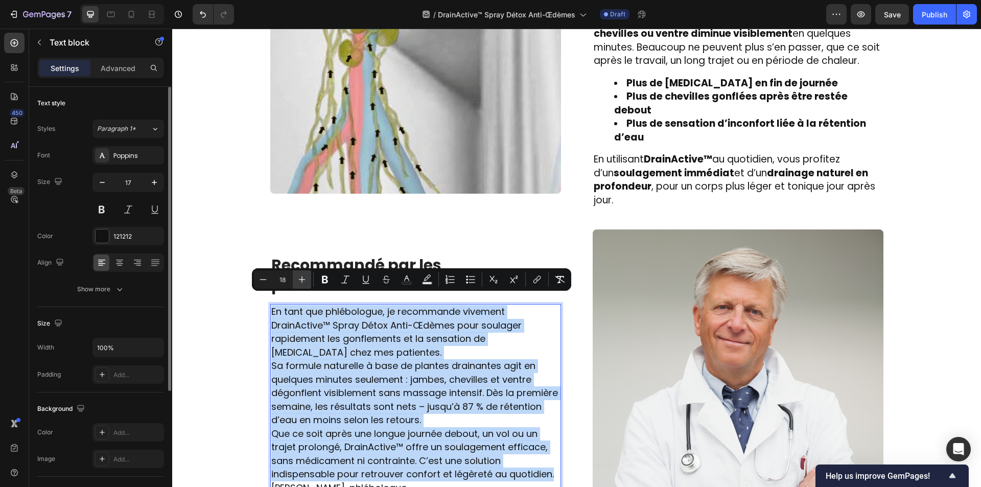
type input "19"
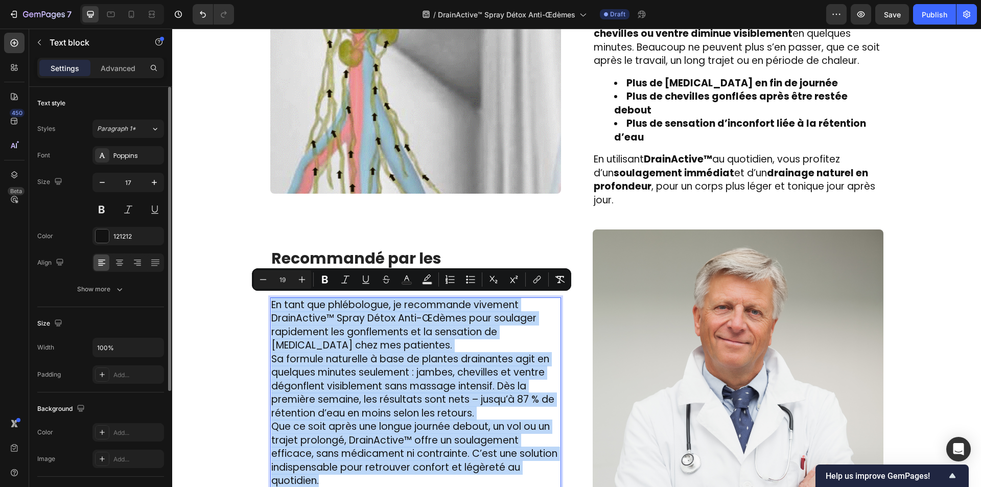
click at [403, 332] on p "En tant que phlébologue, je recommande vivement DrainActive™ Spray Détox Anti-Œ…" at bounding box center [415, 326] width 289 height 54
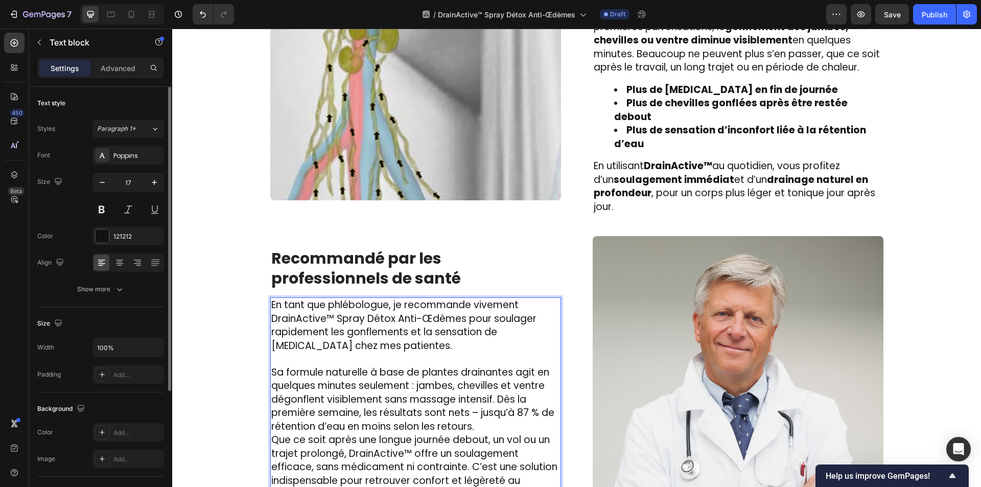
click at [501, 409] on p "Sa formule naturelle à base de plantes drainantes agit en quelques minutes seul…" at bounding box center [415, 400] width 289 height 68
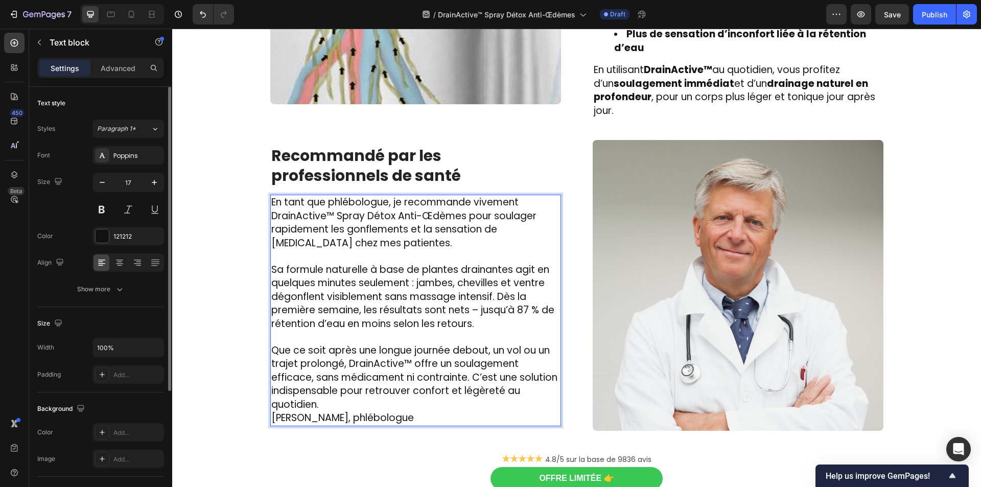
click at [490, 397] on p "Que ce soit après une longue journée debout, un vol ou un trajet prolongé, Drai…" at bounding box center [415, 378] width 289 height 68
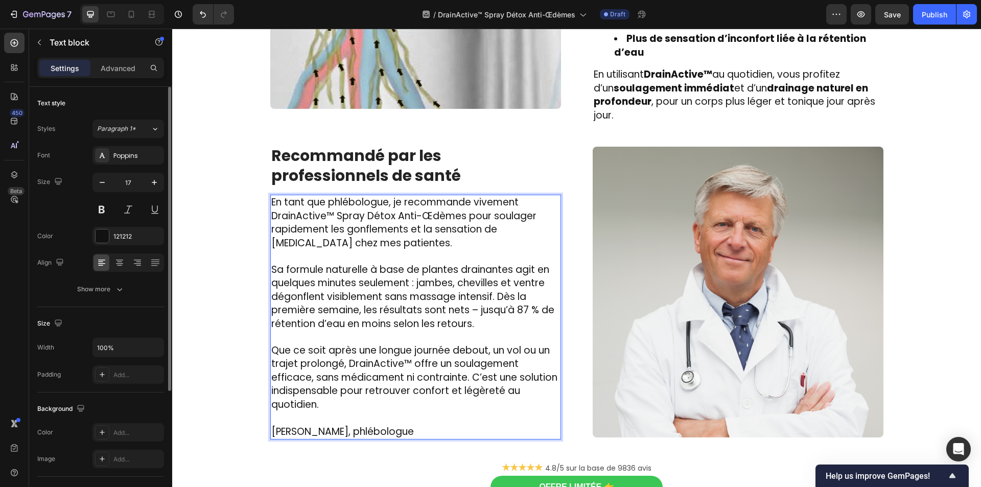
click at [359, 425] on span "[PERSON_NAME], phlébologue" at bounding box center [342, 432] width 143 height 14
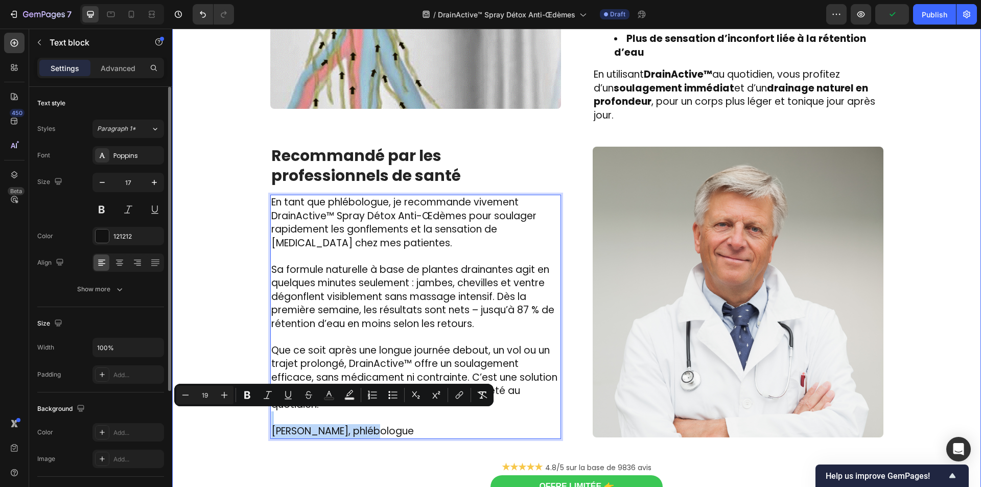
drag, startPoint x: 359, startPoint y: 419, endPoint x: 258, endPoint y: 409, distance: 101.2
click at [258, 409] on div "Image Des centaines de femmes l’utilisent chaque jour et ont dit adieu aux gonf…" at bounding box center [577, 160] width 794 height 713
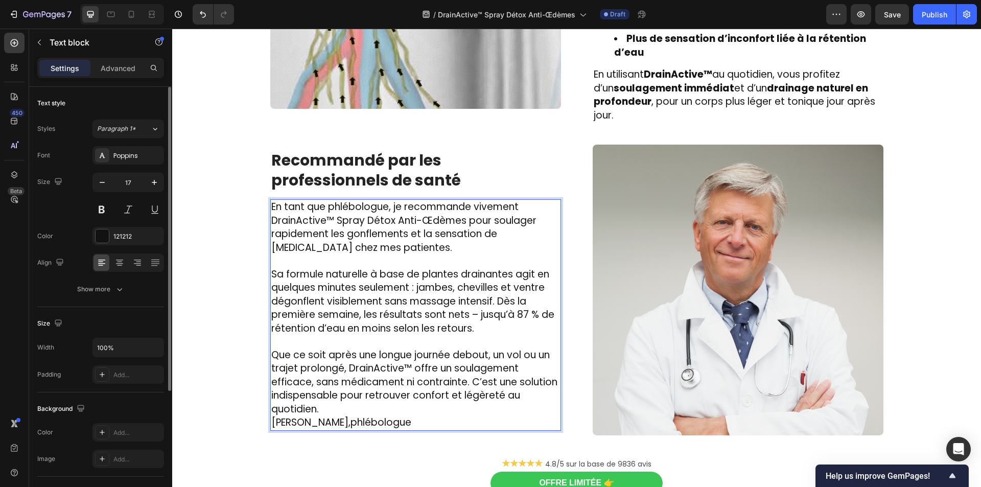
click at [353, 398] on p "Que ce soit après une longue journée debout, un vol ou un trajet prolongé, Drai…" at bounding box center [415, 383] width 289 height 68
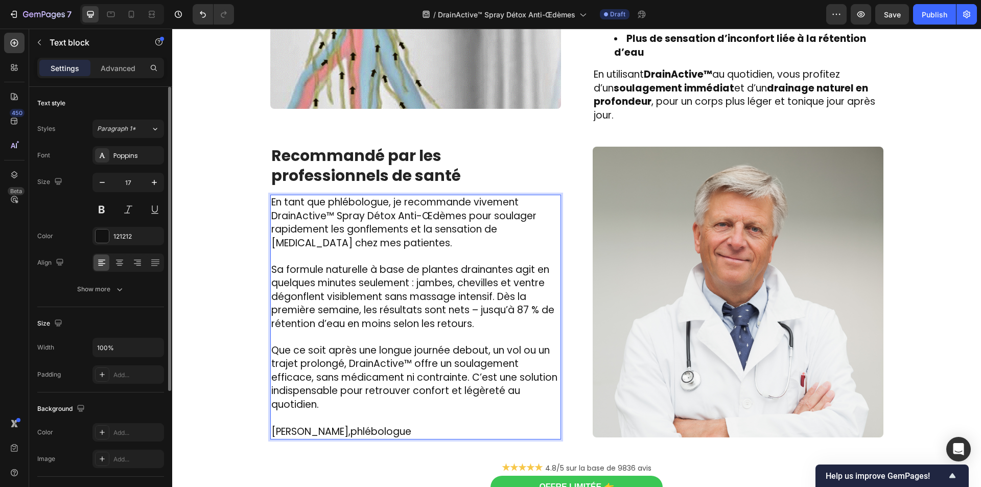
click at [364, 425] on span "[PERSON_NAME],phlébologue" at bounding box center [341, 432] width 140 height 14
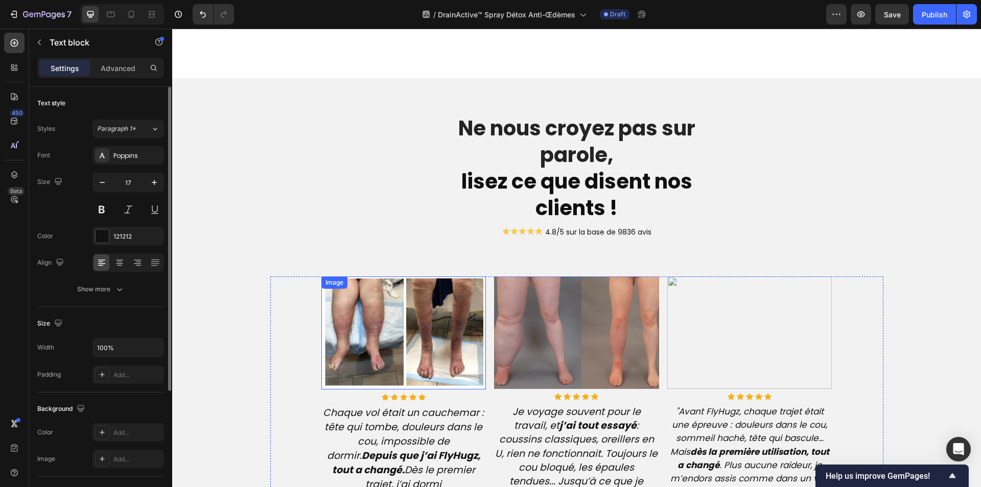
scroll to position [2271, 0]
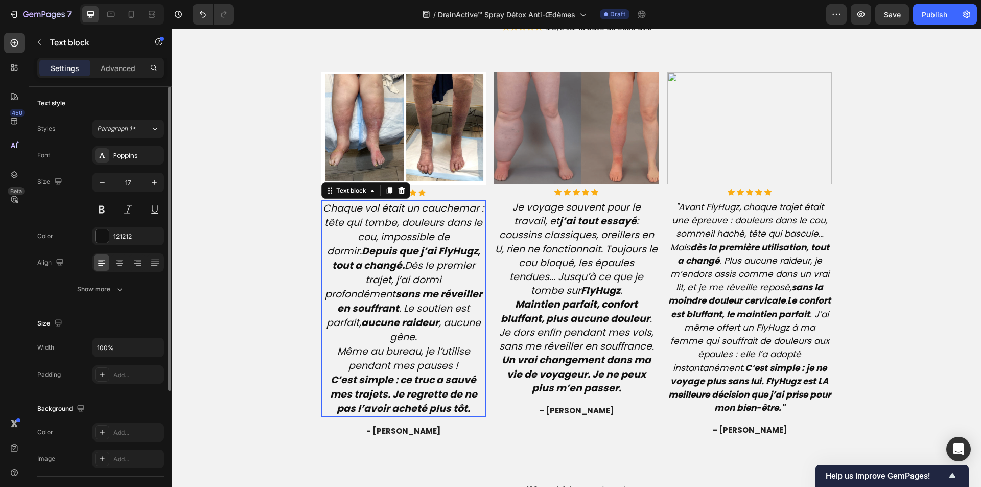
click at [386, 285] on icon "Chaque vol était un cauchemar : tête qui tombe, douleurs dans le cou, impossibl…" at bounding box center [403, 272] width 161 height 143
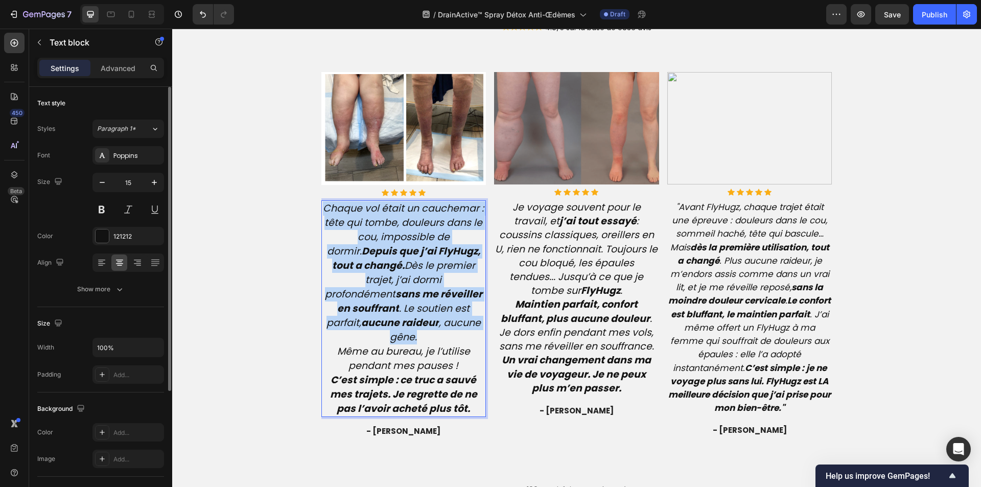
click at [386, 285] on icon "Chaque vol était un cauchemar : tête qui tombe, douleurs dans le cou, impossibl…" at bounding box center [403, 272] width 161 height 143
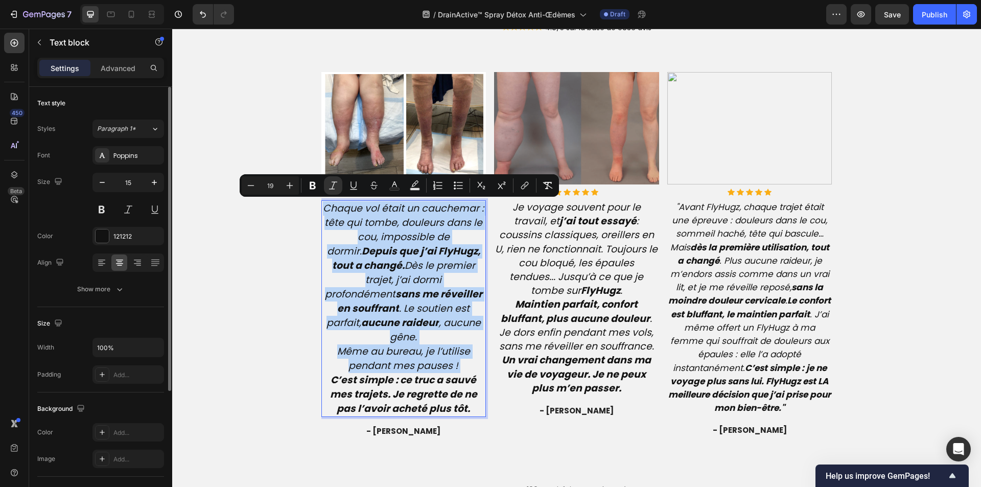
type input "15"
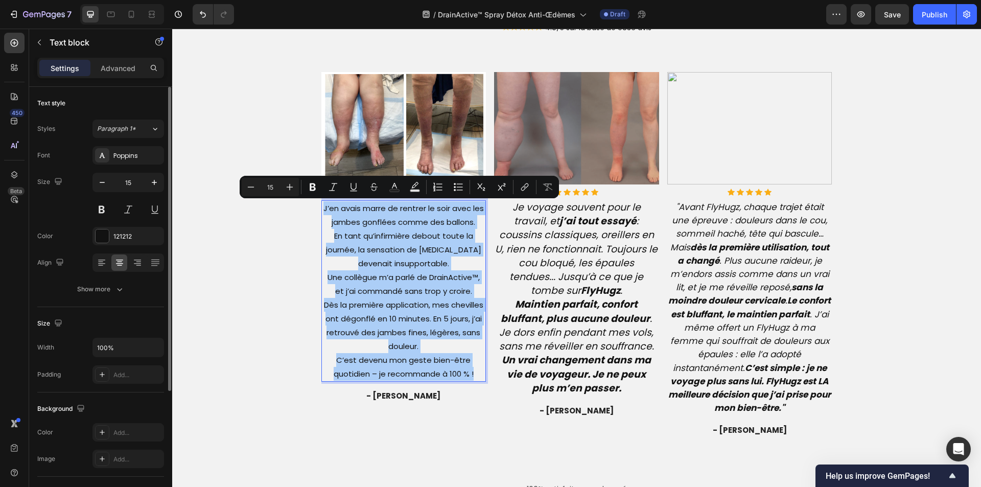
click at [274, 186] on input "15" at bounding box center [270, 187] width 20 height 12
type input "19"
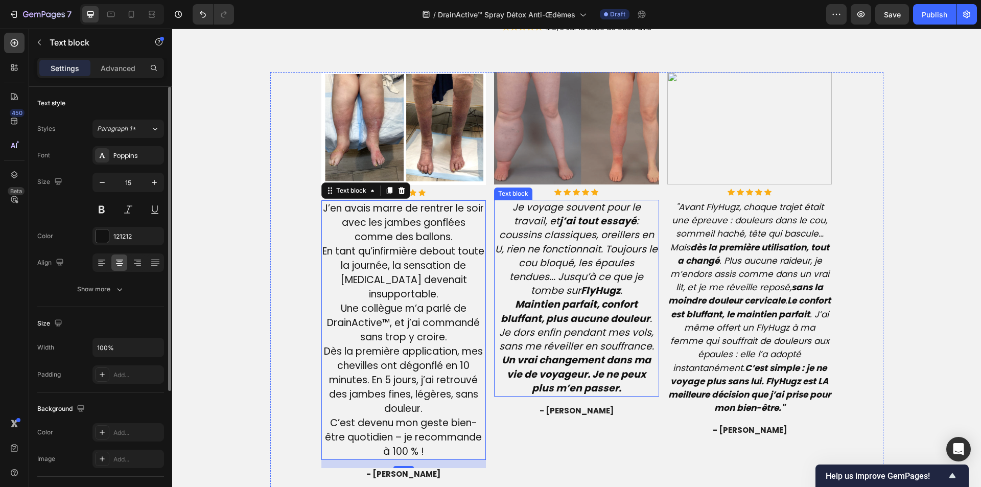
click at [581, 343] on icon "Maintien parfait, confort bluffant, plus aucune douleur . Je dors enfin pendant…" at bounding box center [576, 325] width 155 height 56
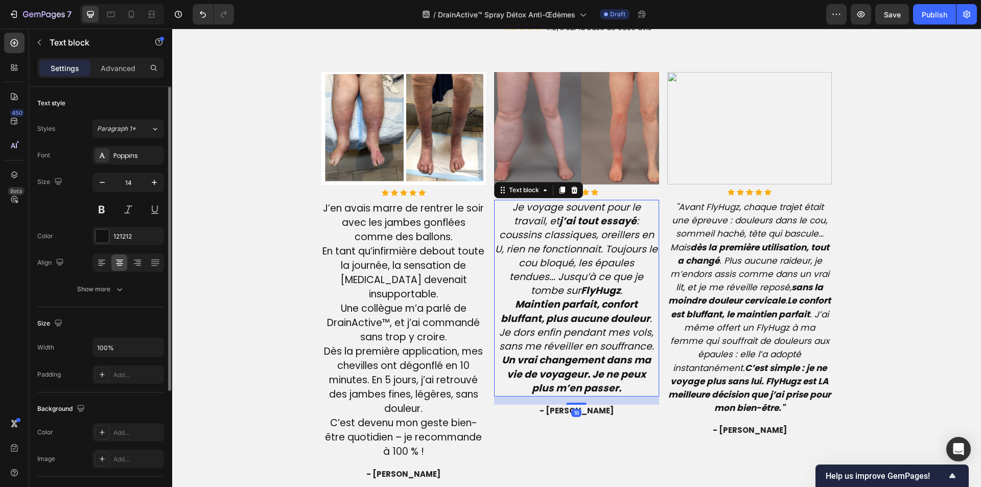
click at [581, 343] on icon "Maintien parfait, confort bluffant, plus aucune douleur . Je dors enfin pendant…" at bounding box center [576, 325] width 155 height 56
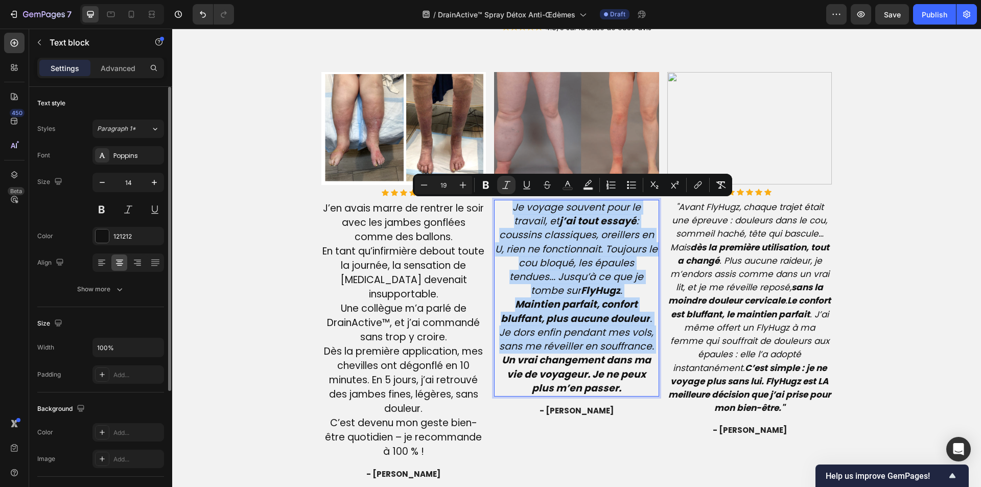
type input "14"
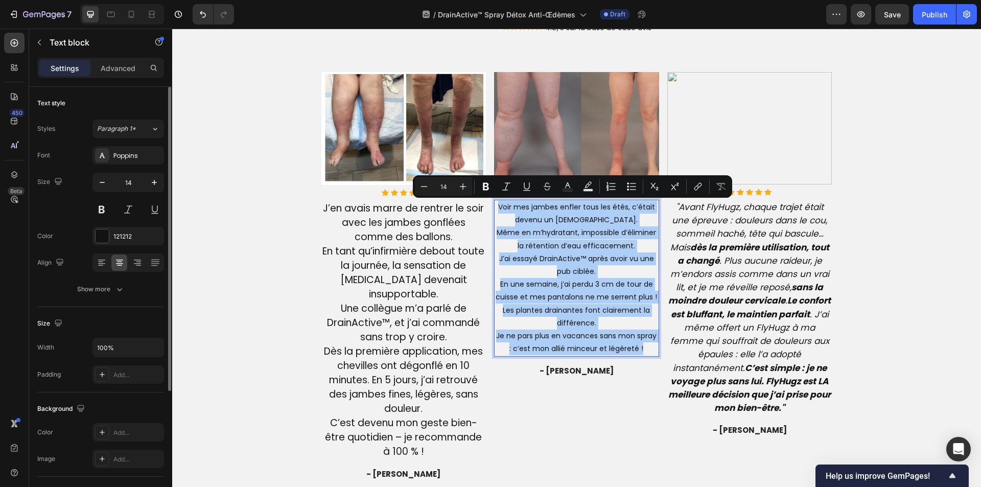
click at [445, 188] on input "14" at bounding box center [443, 186] width 20 height 12
type input "19"
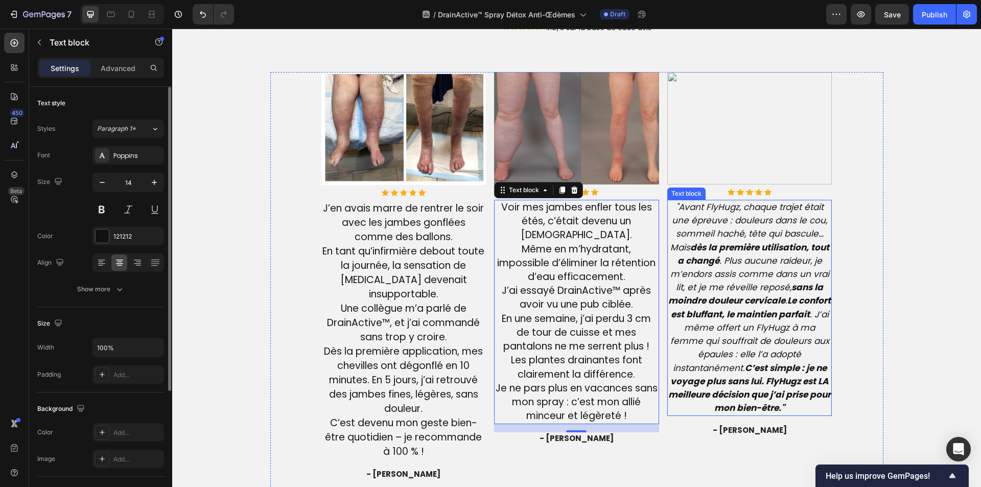
click at [746, 314] on strong "Le confort est bluffant, le maintien parfait" at bounding box center [751, 307] width 160 height 26
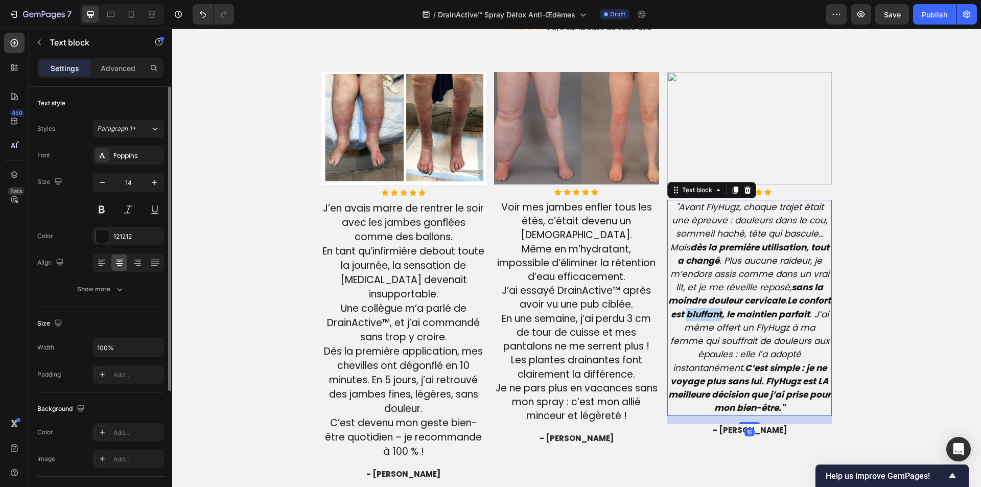
click at [746, 314] on strong "Le confort est bluffant, le maintien parfait" at bounding box center [751, 307] width 160 height 26
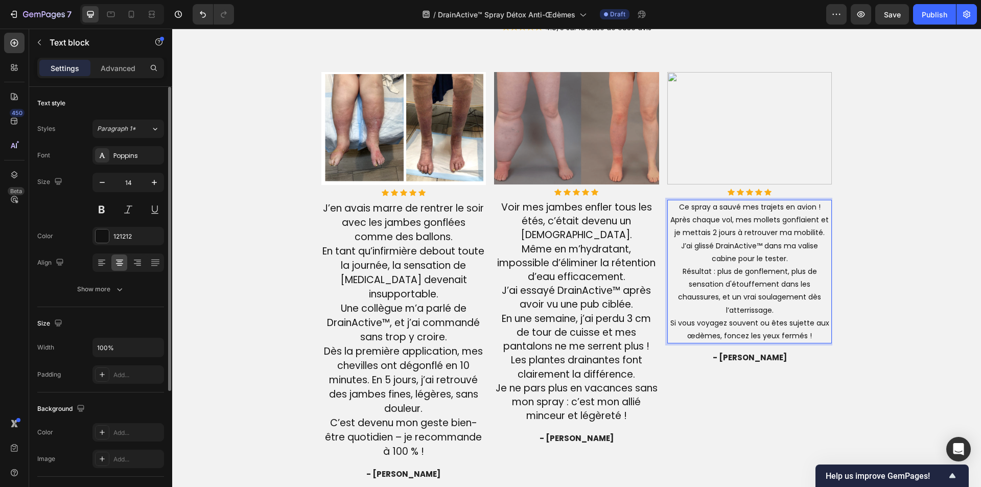
click at [695, 247] on p "Ce spray a sauvé mes trajets en avion ! Après chaque vol, mes mollets gonflaien…" at bounding box center [750, 272] width 163 height 142
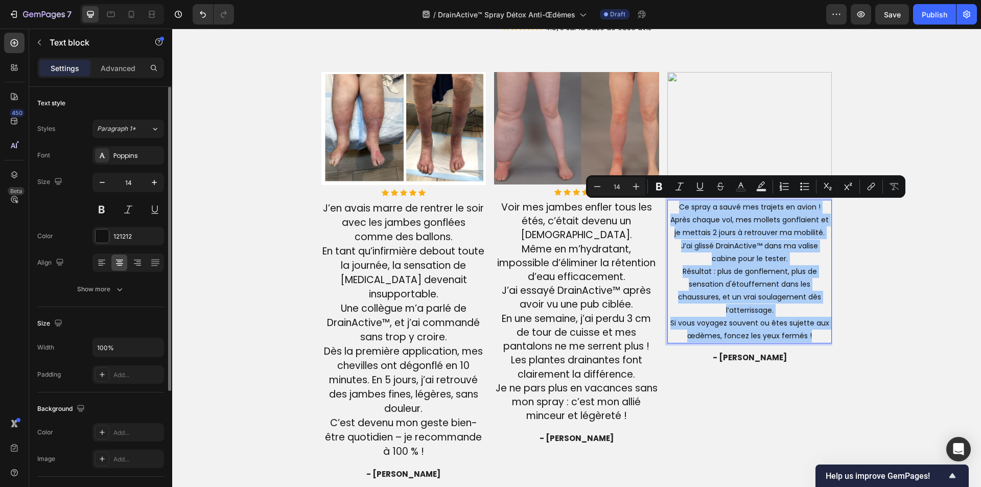
click at [623, 189] on input "14" at bounding box center [617, 186] width 20 height 12
type input "19"
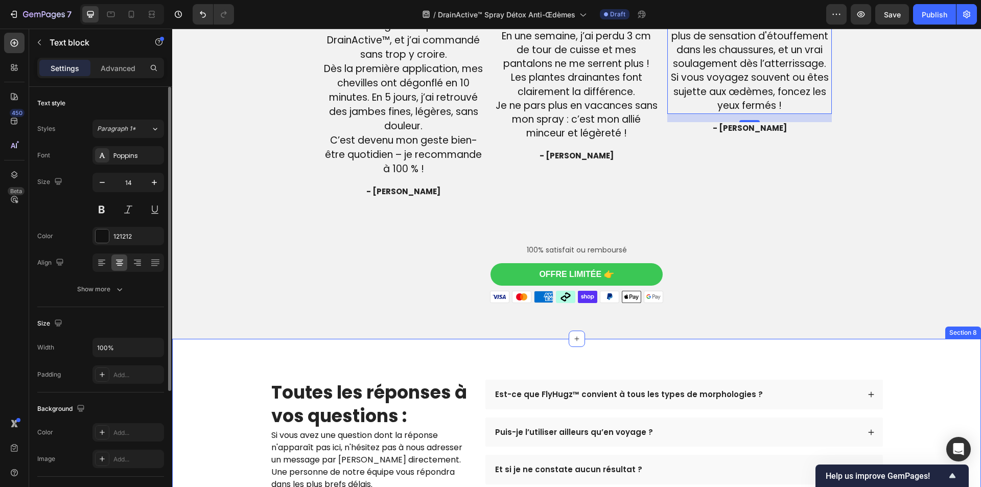
scroll to position [2578, 0]
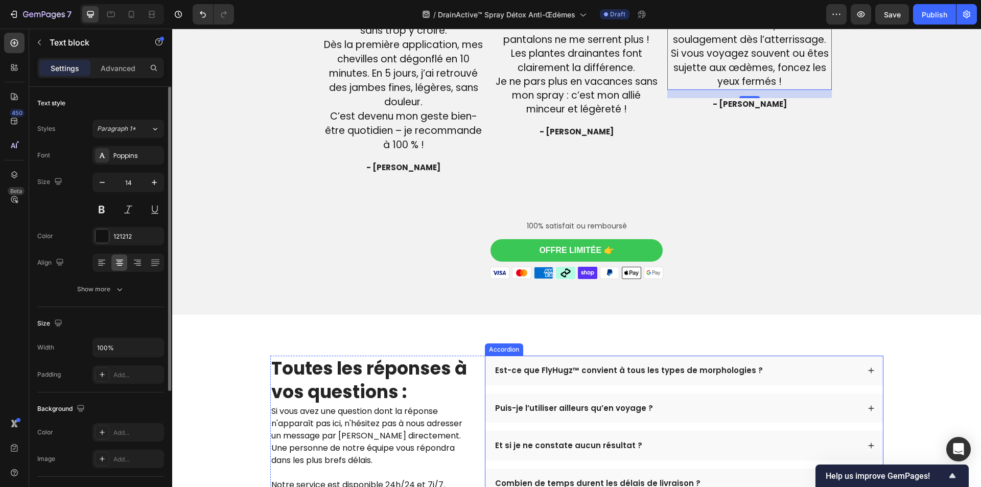
click at [555, 372] on p "Est-ce que FlyHugz™ convient à tous les types de morphologies ?" at bounding box center [629, 370] width 268 height 10
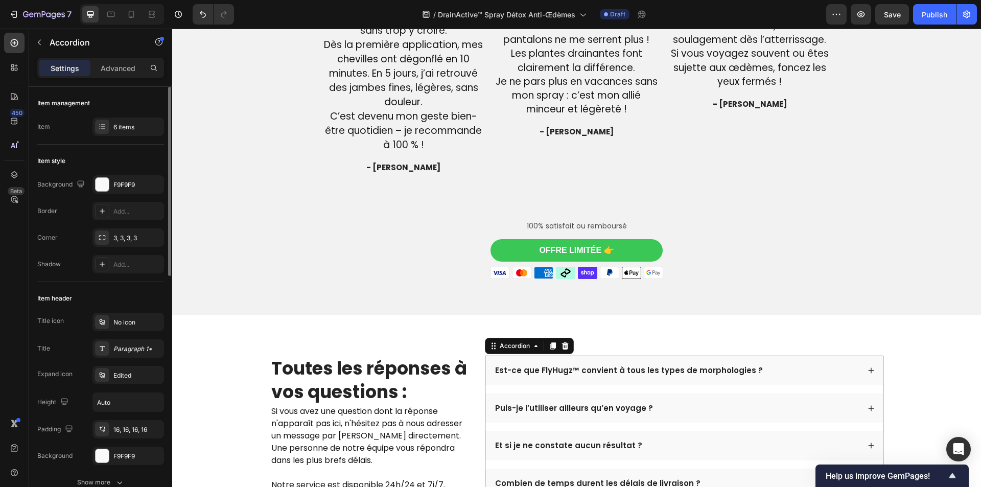
click at [555, 372] on p "Est-ce que FlyHugz™ convient à tous les types de morphologies ?" at bounding box center [629, 370] width 268 height 10
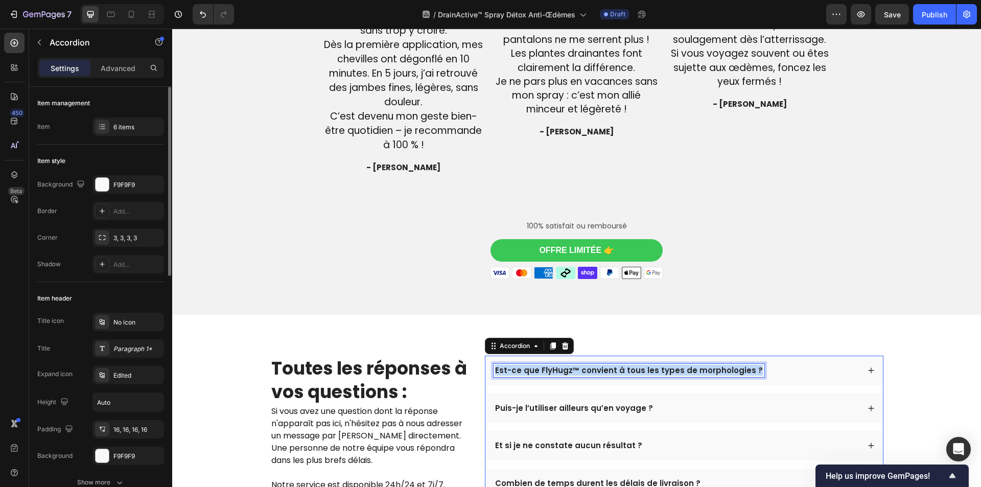
click at [555, 372] on p "Est-ce que FlyHugz™ convient à tous les types de morphologies ?" at bounding box center [629, 370] width 268 height 10
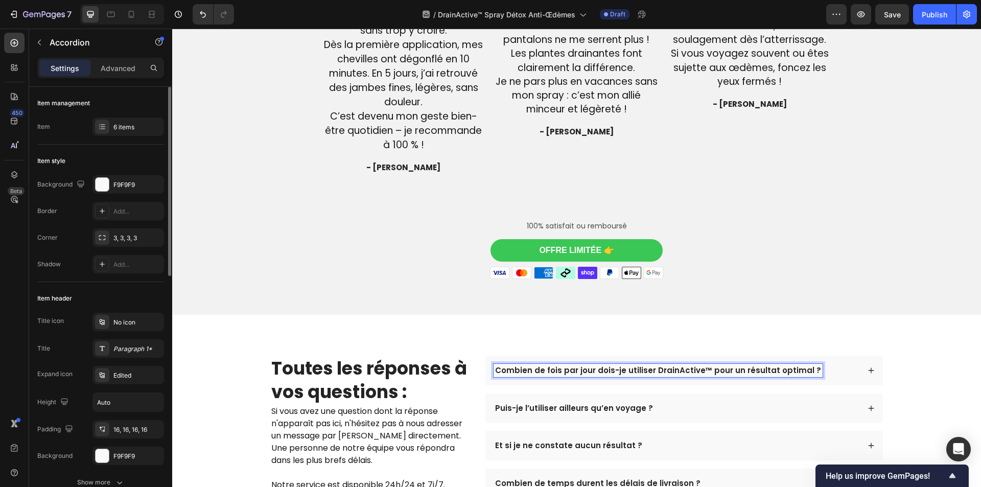
click at [815, 370] on div "Combien de fois par jour dois-je utiliser DrainActive™ pour un résultat optimal…" at bounding box center [677, 370] width 366 height 13
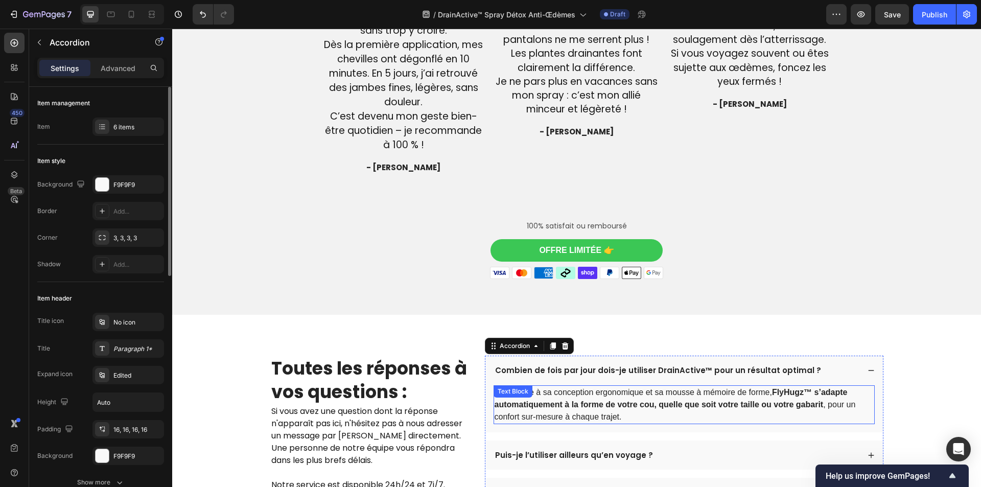
click at [620, 395] on p "Oui. Grâce à sa conception ergonomique et sa mousse à mémoire de forme, FlyHugz…" at bounding box center [684, 404] width 379 height 37
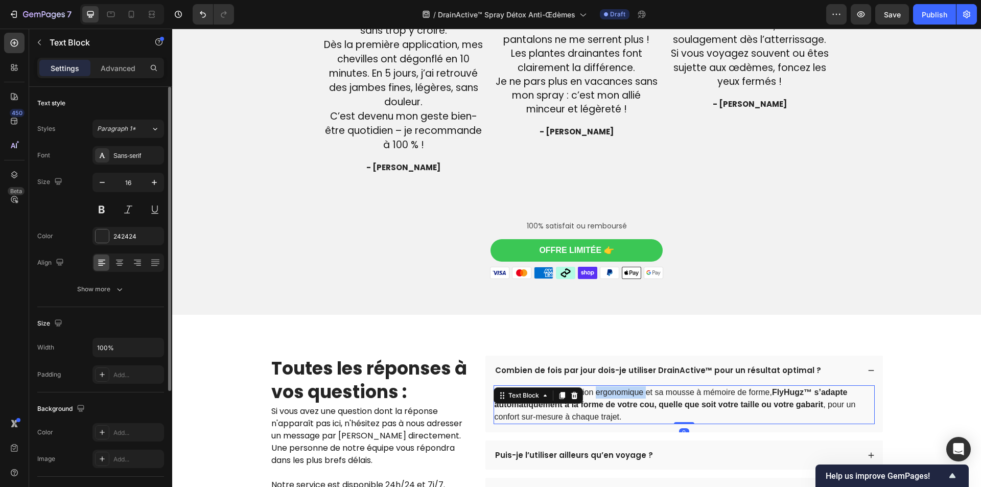
click at [620, 395] on p "Oui. Grâce à sa conception ergonomique et sa mousse à mémoire de forme, FlyHugz…" at bounding box center [684, 404] width 379 height 37
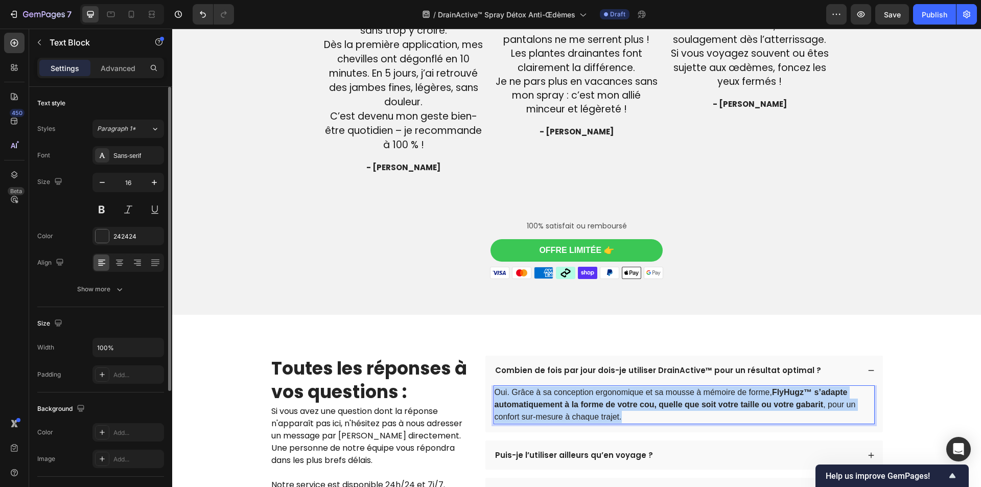
click at [620, 395] on p "Oui. Grâce à sa conception ergonomique et sa mousse à mémoire de forme, FlyHugz…" at bounding box center [684, 404] width 379 height 37
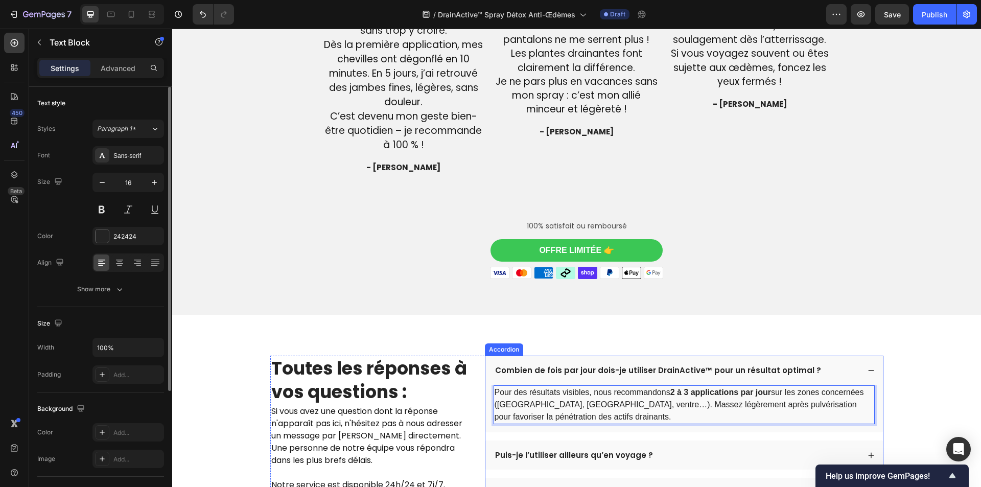
click at [582, 450] on p "Puis-je l’utiliser ailleurs qu’en voyage ?" at bounding box center [574, 455] width 158 height 10
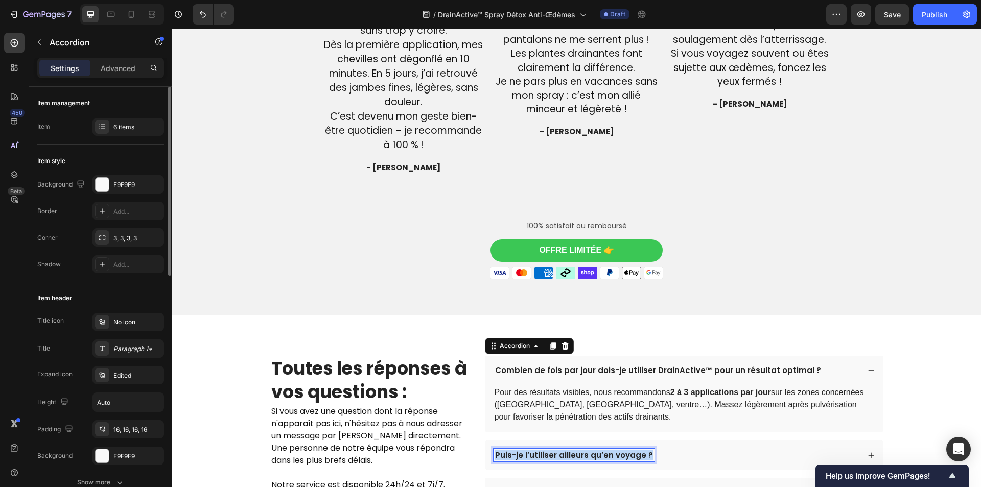
click at [582, 450] on p "Puis-je l’utiliser ailleurs qu’en voyage ?" at bounding box center [574, 455] width 158 height 10
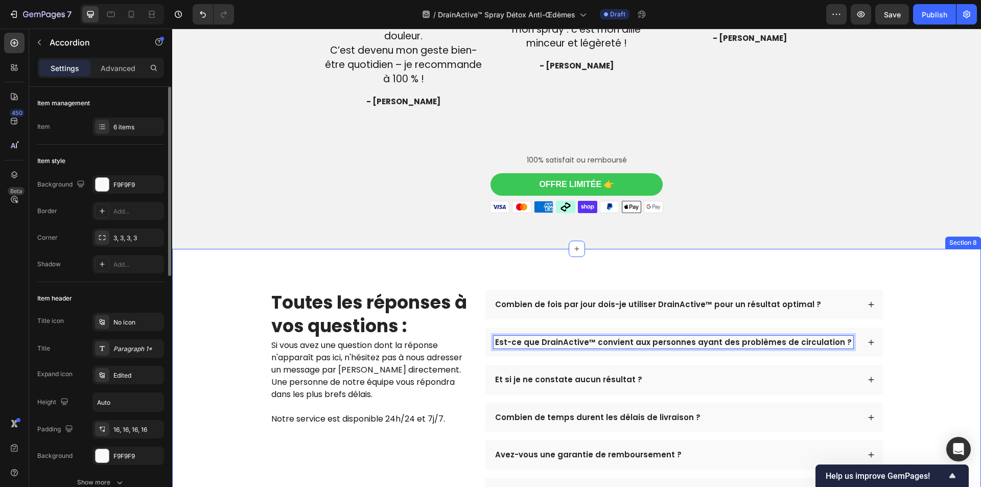
scroll to position [2684, 0]
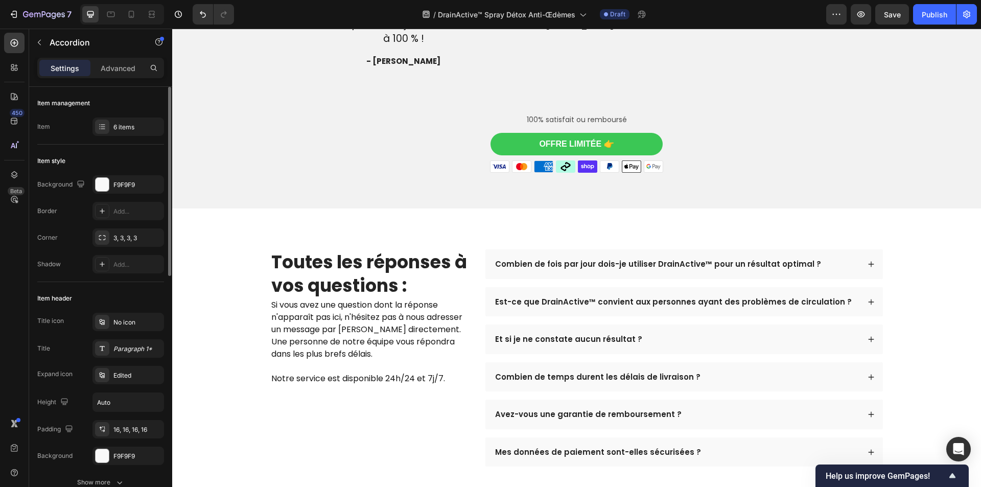
click at [846, 301] on div "Est-ce que DrainActive™ convient aux personnes ayant des problèmes de circulati…" at bounding box center [677, 301] width 366 height 13
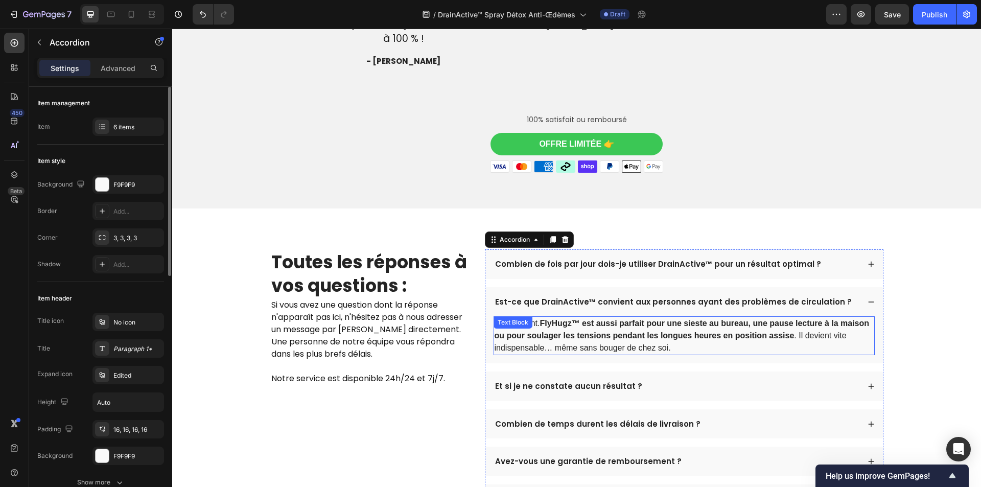
click at [615, 345] on p "Absolument. FlyHugz™ est aussi parfait pour une sieste au bureau, une pause lec…" at bounding box center [684, 335] width 379 height 37
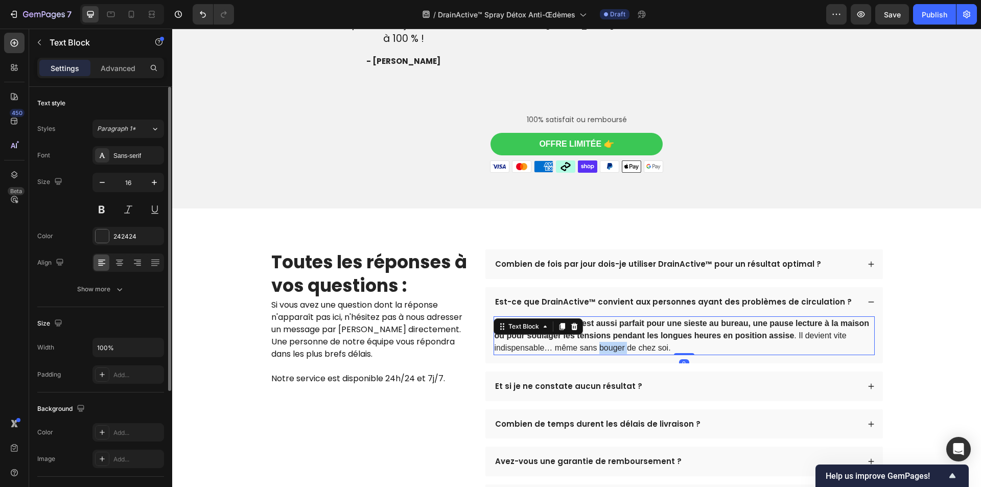
click at [615, 345] on p "Absolument. FlyHugz™ est aussi parfait pour une sieste au bureau, une pause lec…" at bounding box center [684, 335] width 379 height 37
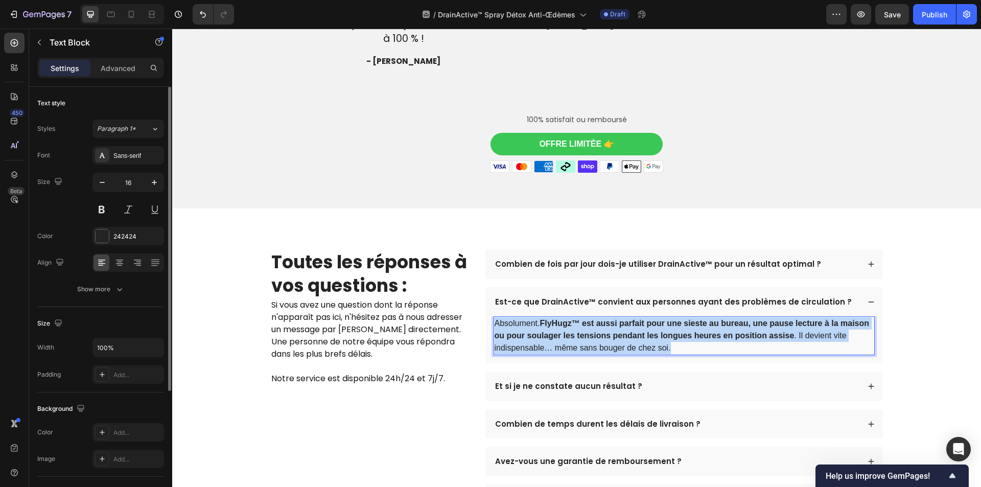
click at [615, 345] on p "Absolument. FlyHugz™ est aussi parfait pour une sieste au bureau, une pause lec…" at bounding box center [684, 335] width 379 height 37
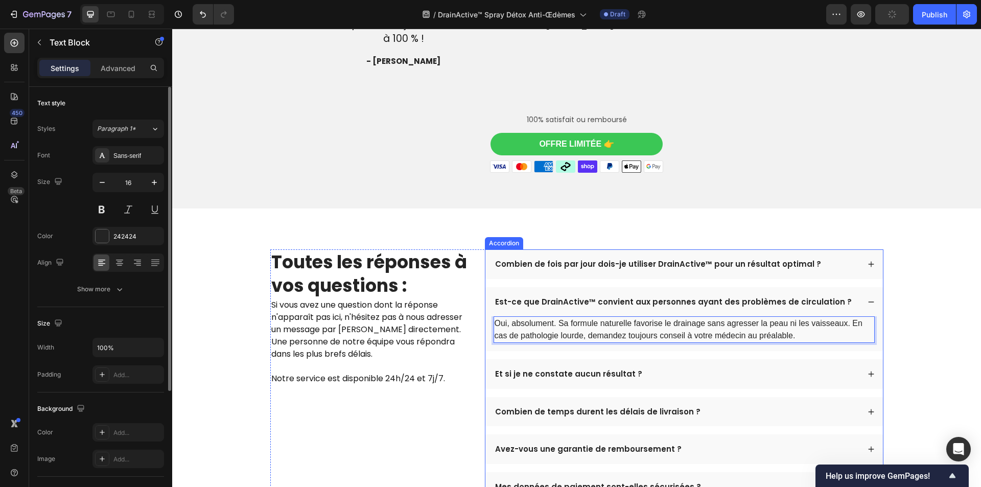
click at [536, 373] on p "Et si je ne constate aucun résultat ?" at bounding box center [568, 374] width 147 height 10
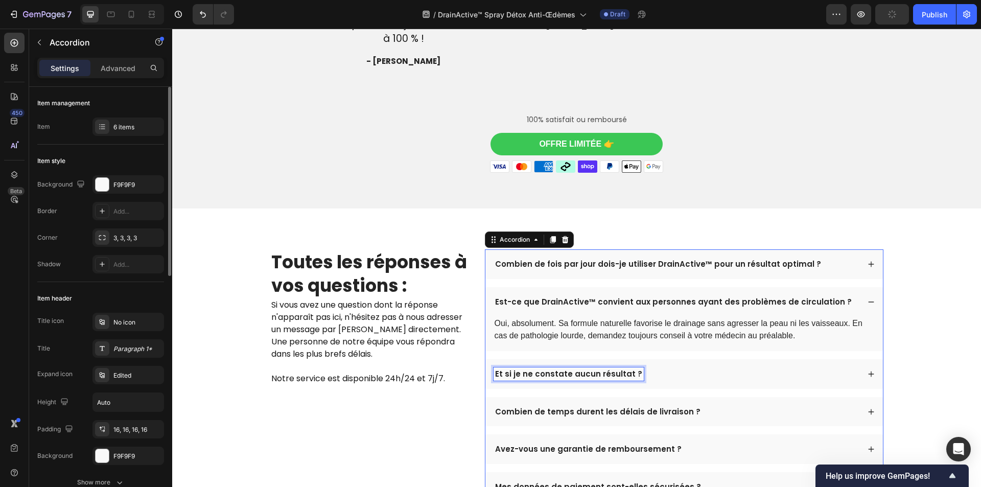
click at [536, 373] on p "Et si je ne constate aucun résultat ?" at bounding box center [568, 374] width 147 height 10
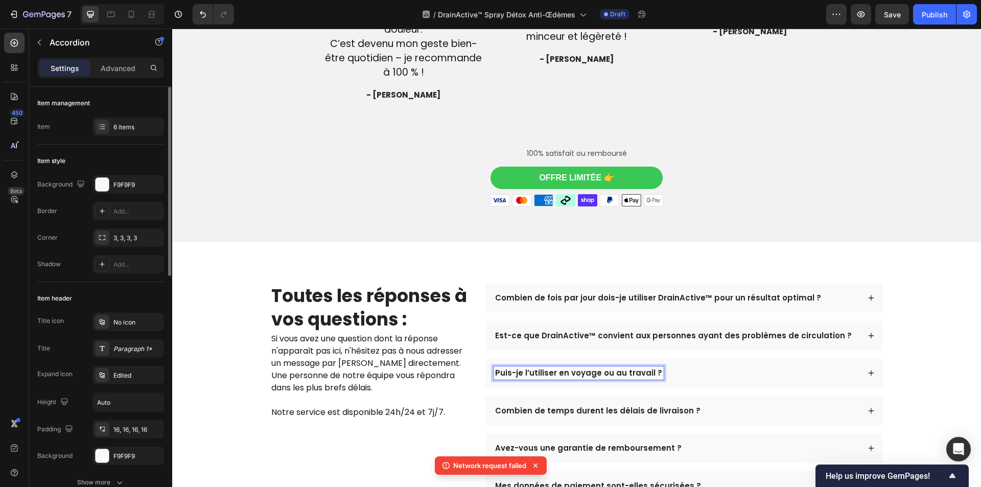
scroll to position [2649, 0]
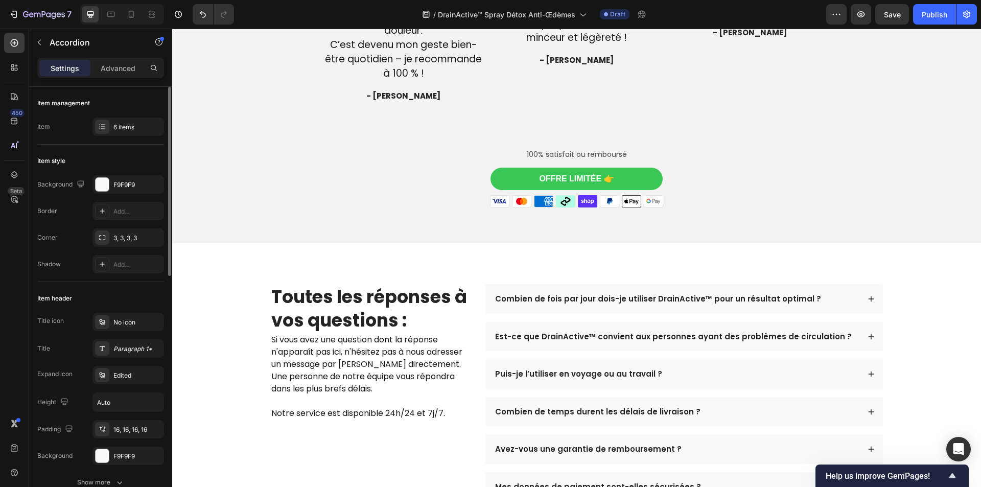
click at [705, 378] on div "Puis-je l’utiliser en voyage ou au travail ?" at bounding box center [677, 374] width 366 height 13
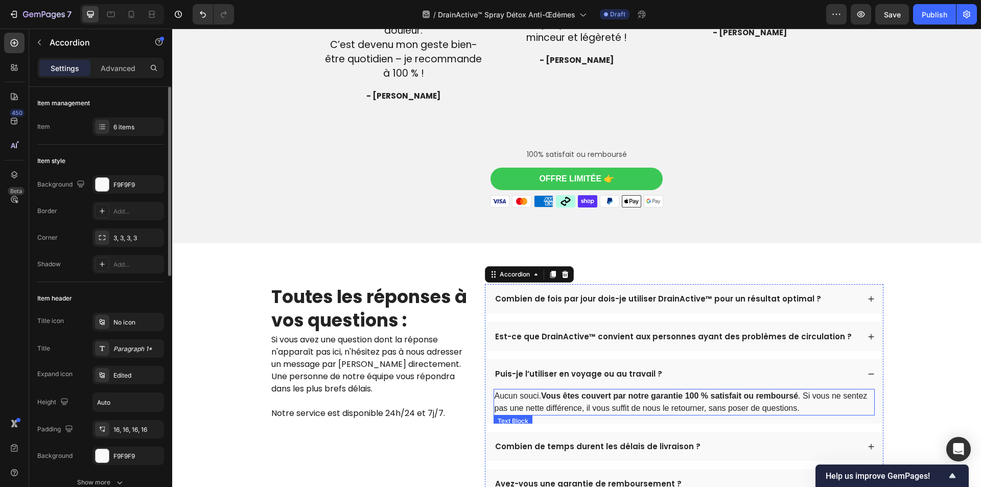
click at [651, 397] on strong "Vous êtes couvert par notre garantie 100 % satisfait ou remboursé" at bounding box center [669, 396] width 257 height 9
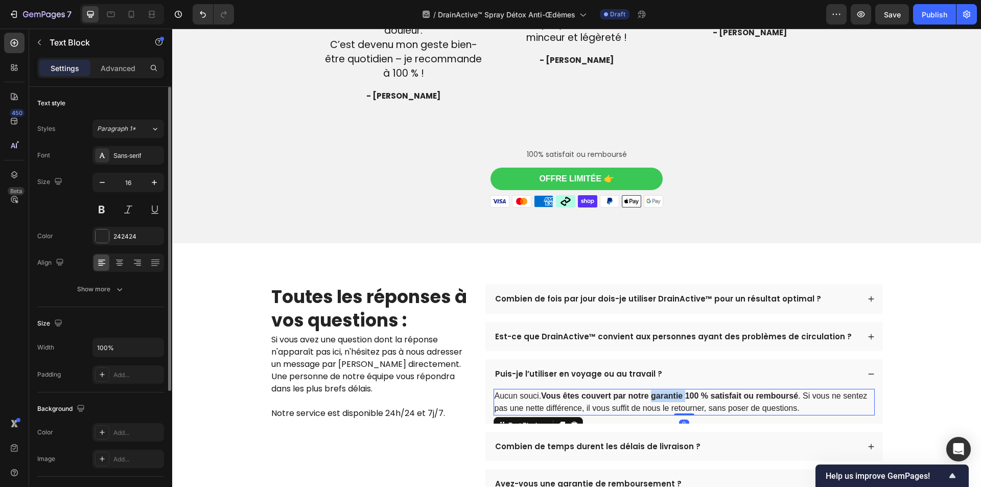
click at [651, 397] on strong "Vous êtes couvert par notre garantie 100 % satisfait ou remboursé" at bounding box center [669, 396] width 257 height 9
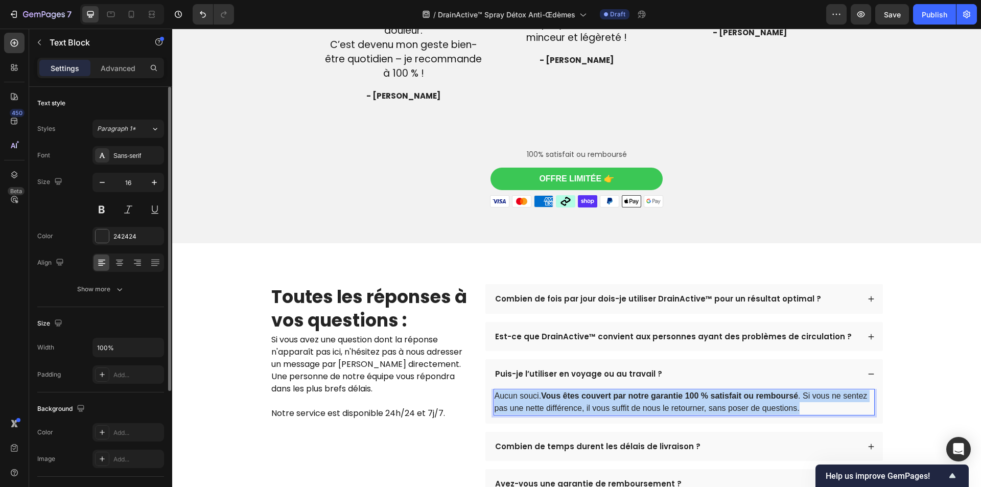
click at [651, 397] on strong "Vous êtes couvert par notre garantie 100 % satisfait ou remboursé" at bounding box center [669, 396] width 257 height 9
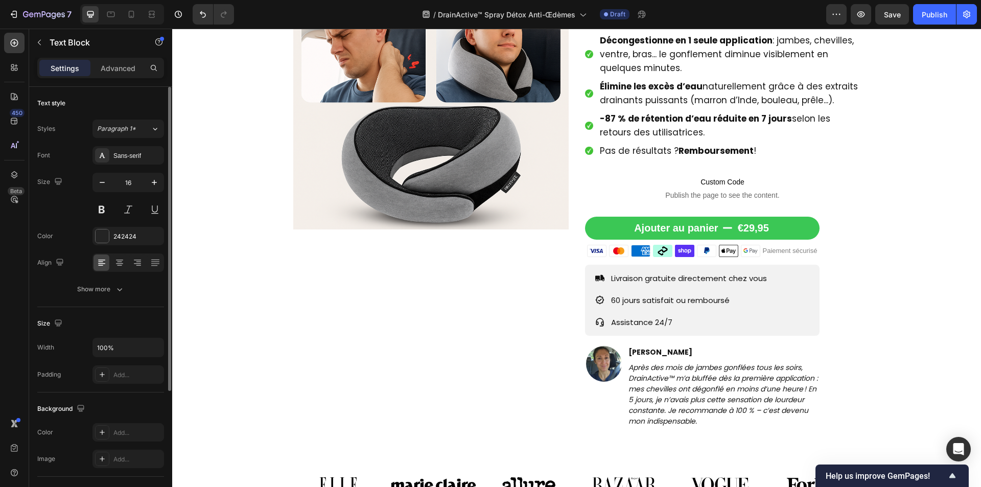
scroll to position [0, 0]
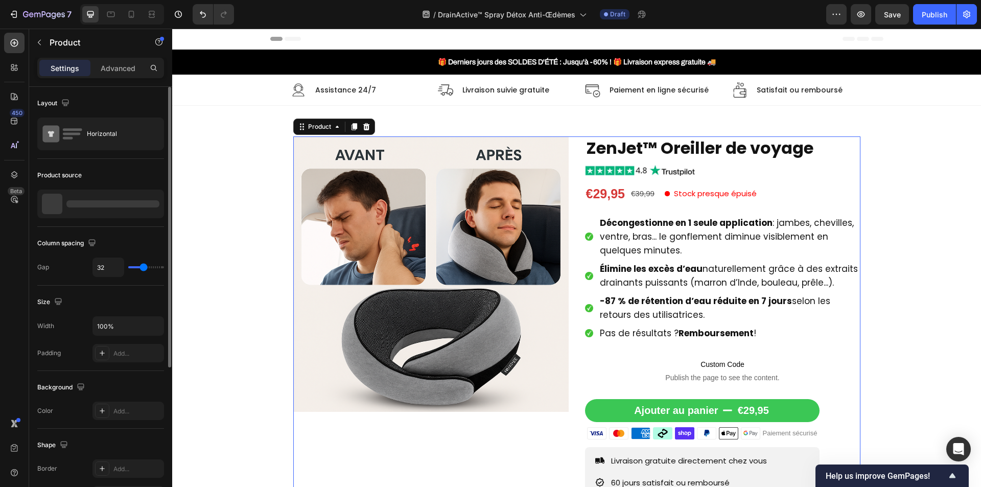
click at [577, 269] on div "Product Images ZenJet™ Oreiller de voyage Product Title Image €29,95 Product Pr…" at bounding box center [576, 374] width 567 height 476
click at [153, 210] on button "button" at bounding box center [153, 204] width 12 height 12
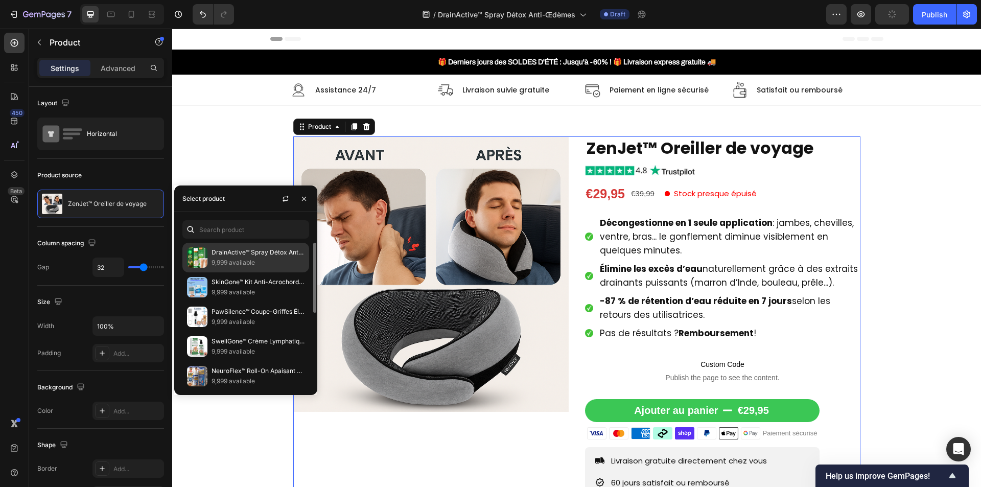
click at [236, 253] on p "DrainActive™ Spray Détox Anti-Œdèmes | Élimine les Gonflements dès la 1ère Appl…" at bounding box center [258, 252] width 93 height 10
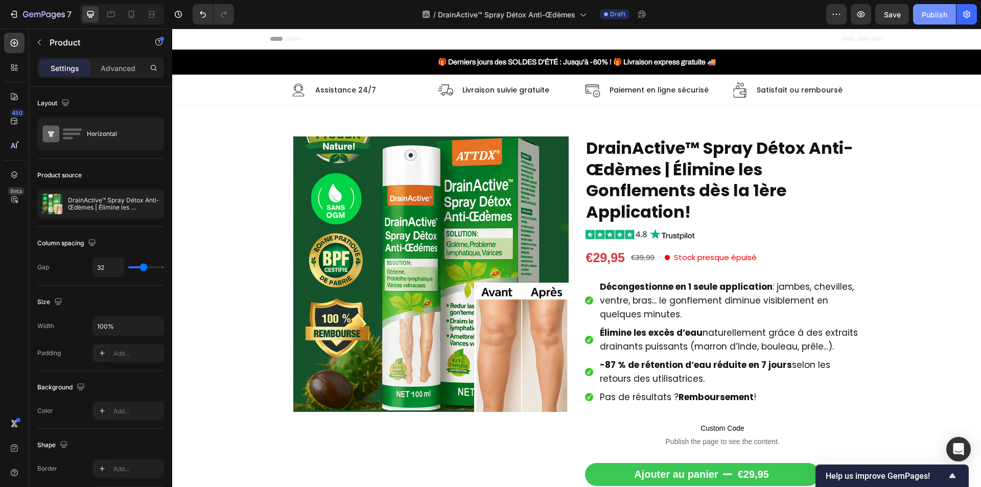
click at [925, 21] on button "Publish" at bounding box center [934, 14] width 43 height 20
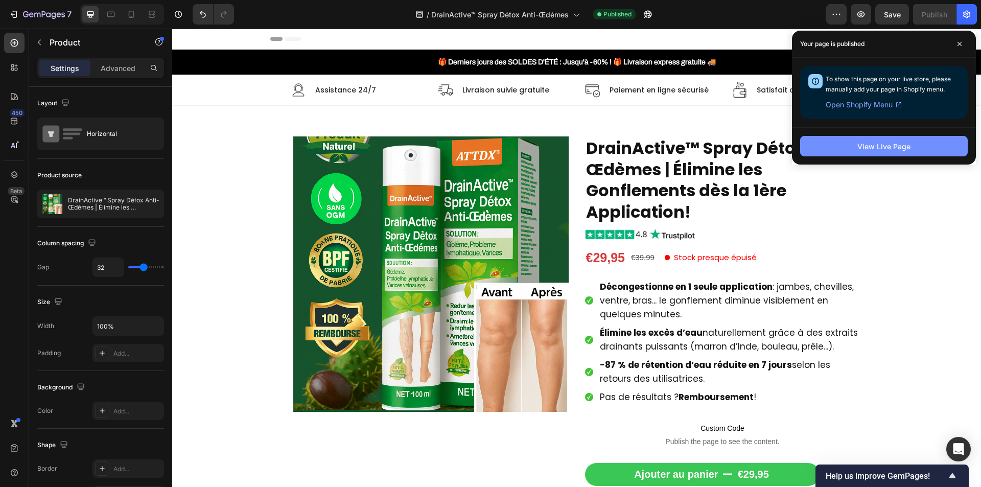
click at [901, 148] on div "View Live Page" at bounding box center [884, 146] width 53 height 11
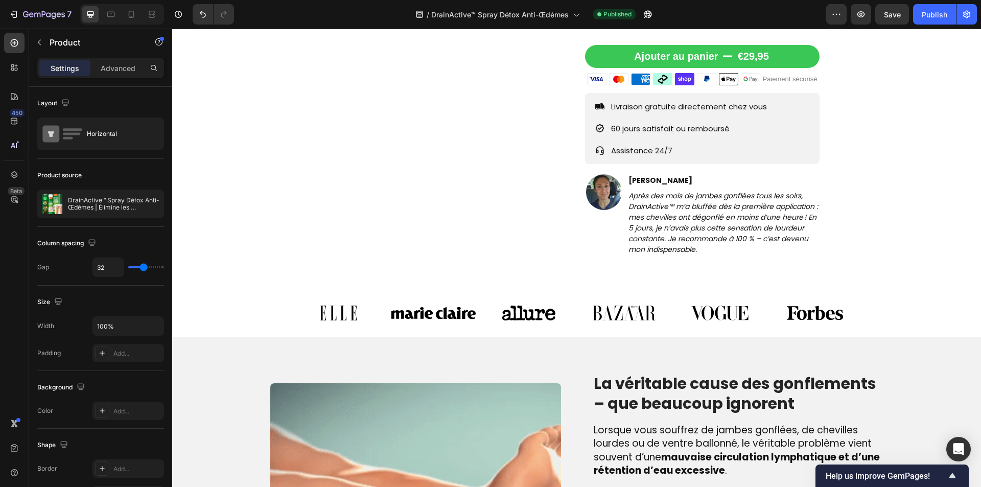
scroll to position [562, 0]
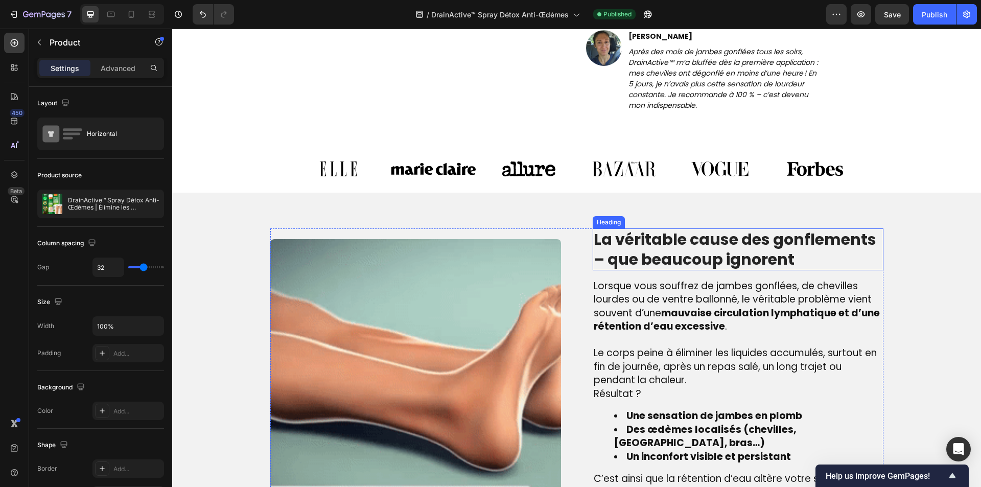
click at [659, 256] on h2 "La véritable cause des gonflements – que beaucoup ignorent" at bounding box center [738, 249] width 291 height 42
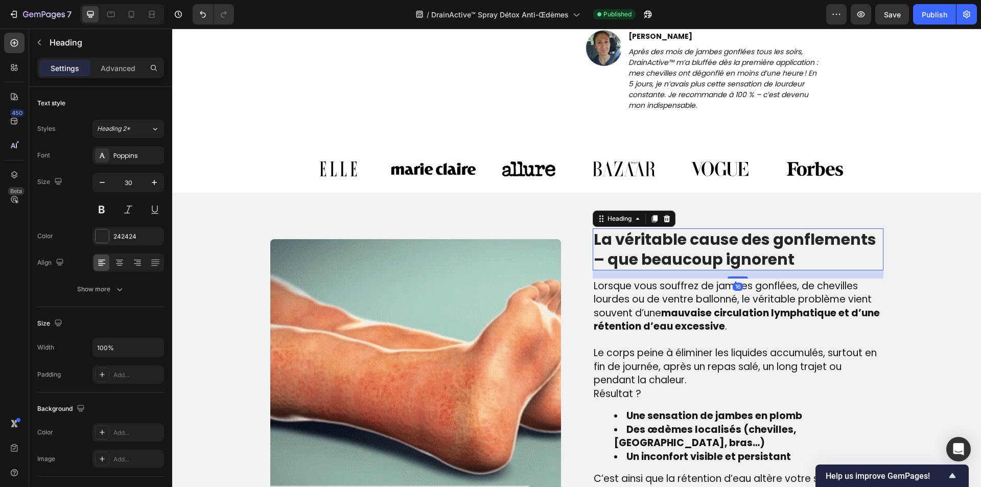
click at [659, 256] on h2 "La véritable cause des gonflements – que beaucoup ignorent" at bounding box center [738, 249] width 291 height 42
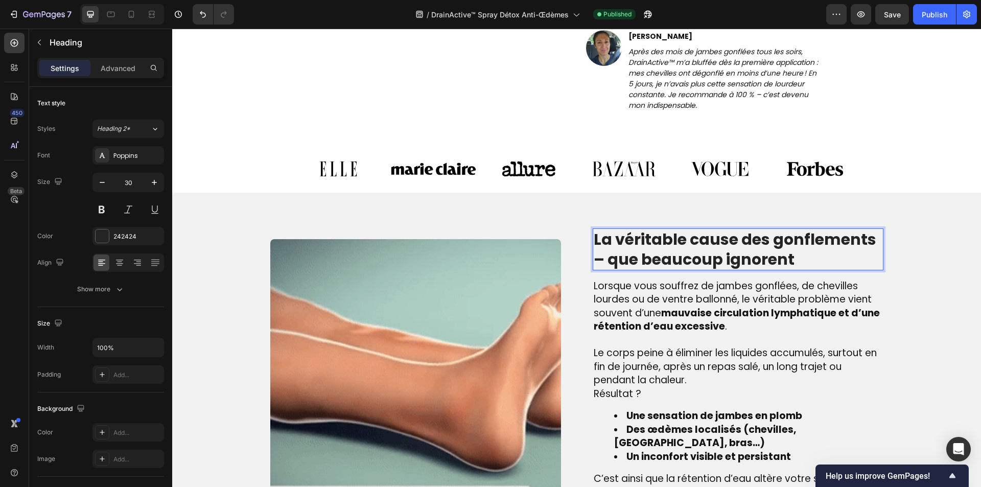
click at [659, 256] on p "La véritable cause des gonflements – que beaucoup ignorent" at bounding box center [738, 250] width 289 height 40
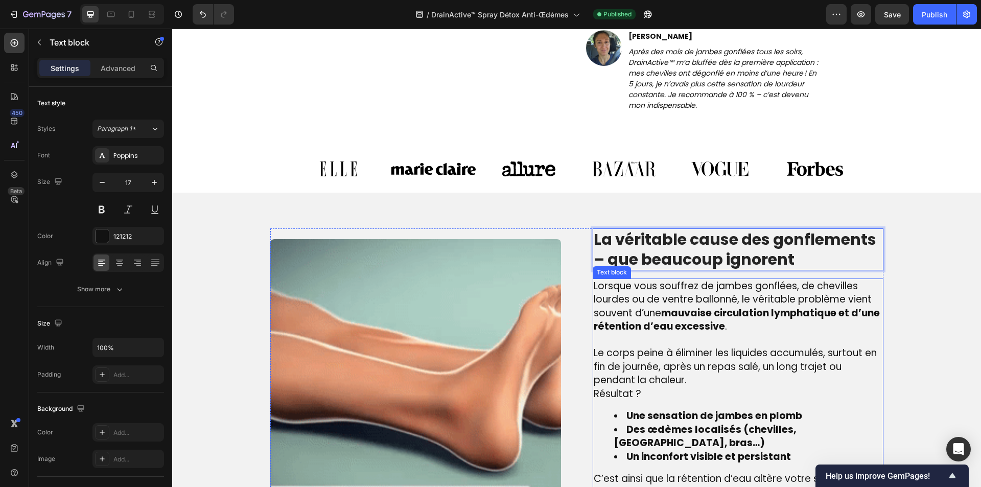
click at [739, 403] on div "Lorsque vous souffrez de jambes gonflées, de chevilles lourdes ou de ventre bal…" at bounding box center [738, 410] width 291 height 262
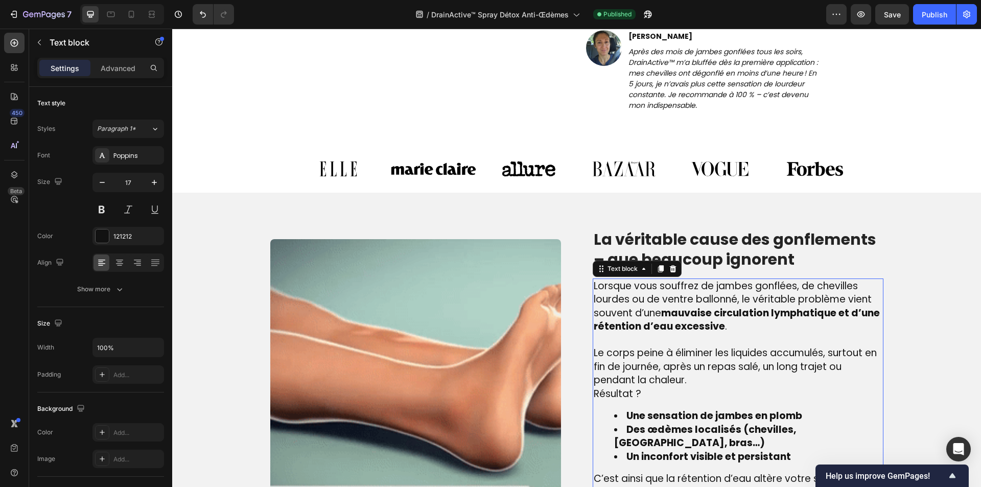
click at [739, 403] on div "Lorsque vous souffrez de jambes gonflées, de chevilles lourdes ou de ventre bal…" at bounding box center [738, 410] width 291 height 262
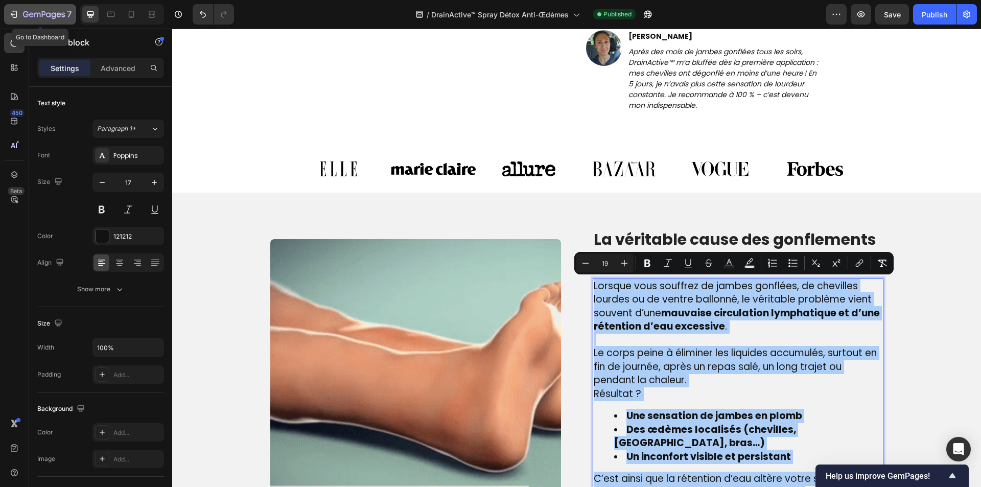
click at [61, 13] on icon "button" at bounding box center [44, 15] width 42 height 9
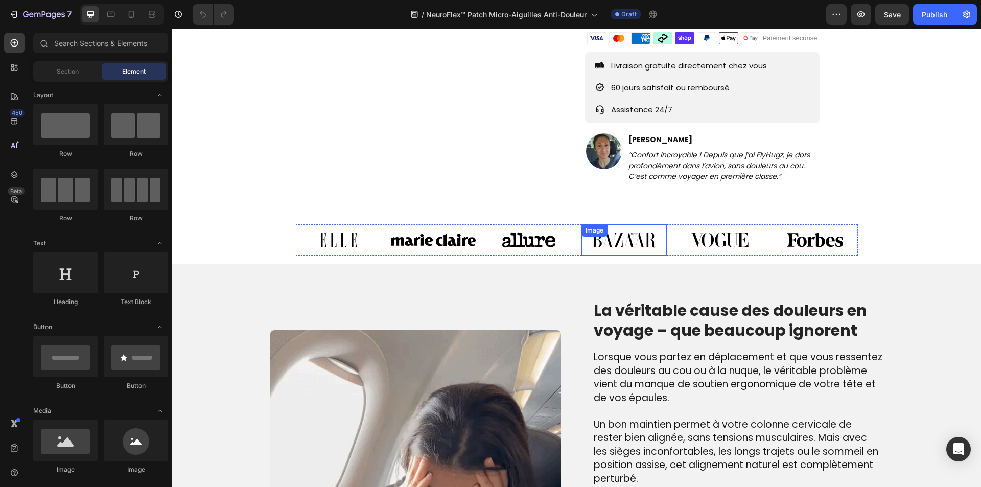
scroll to position [409, 0]
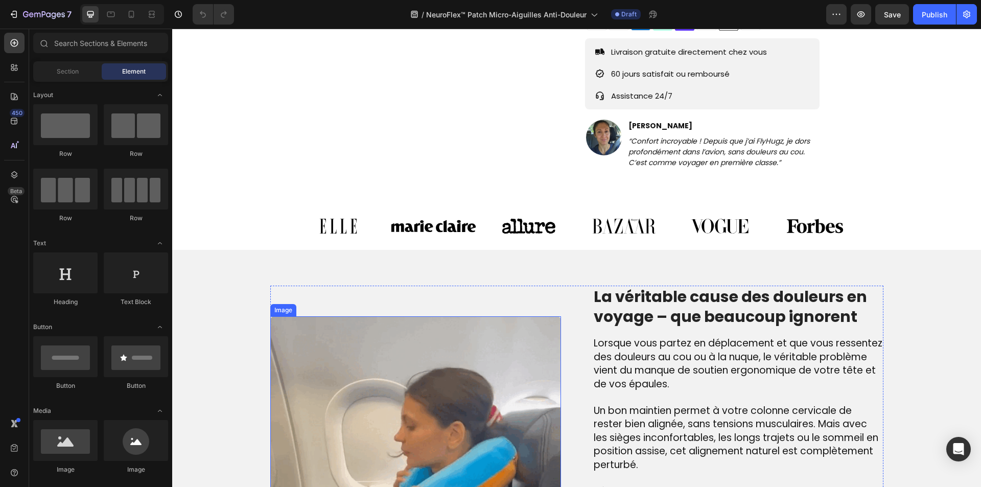
click at [399, 355] on img at bounding box center [415, 461] width 291 height 291
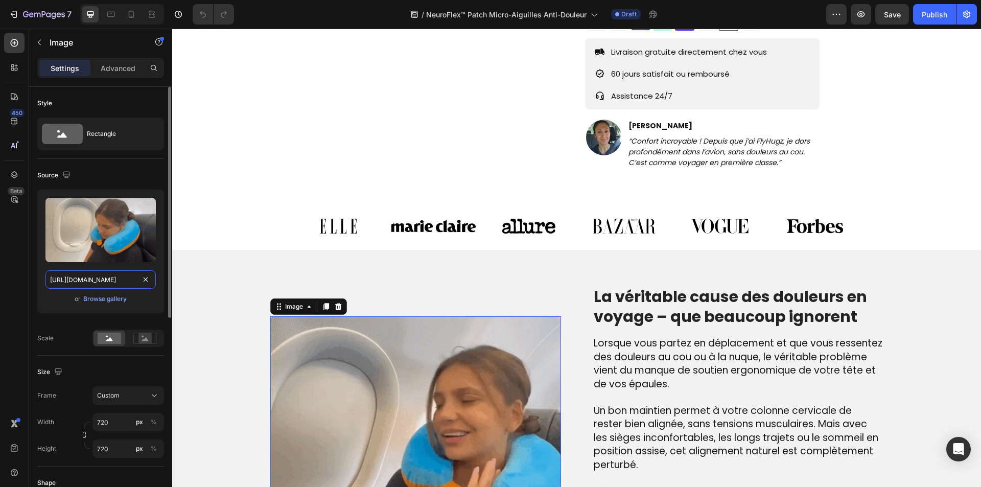
click at [88, 280] on input "[URL][DOMAIN_NAME]" at bounding box center [100, 279] width 110 height 18
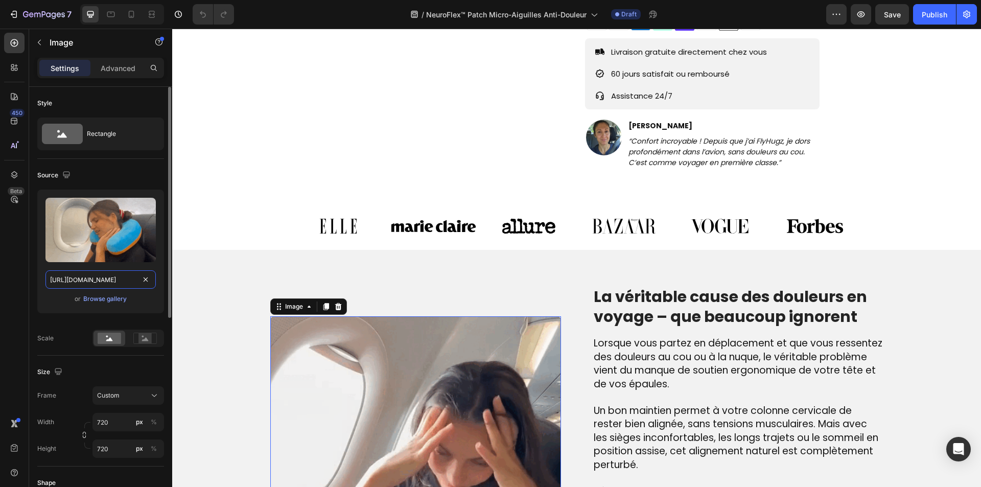
paste input "60/6348/1148/files/Jointpatch.gif?v=1753759324"
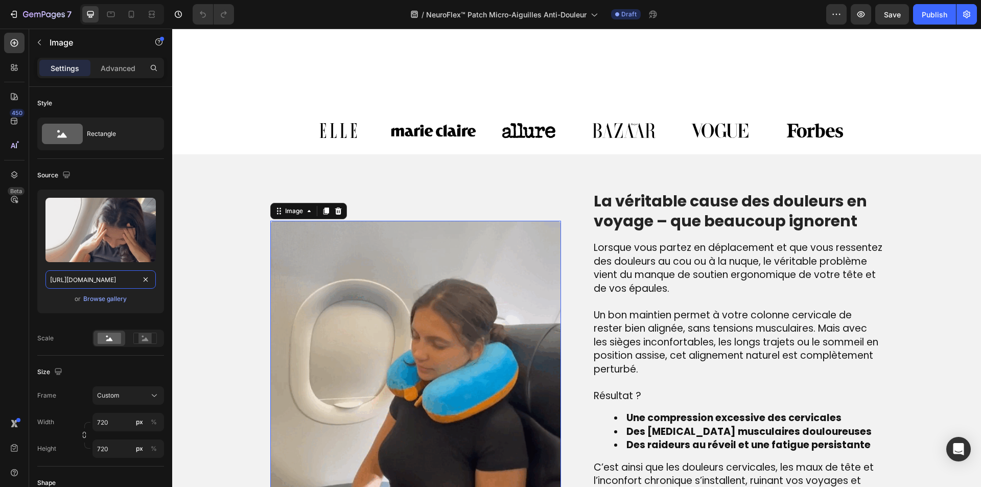
scroll to position [613, 0]
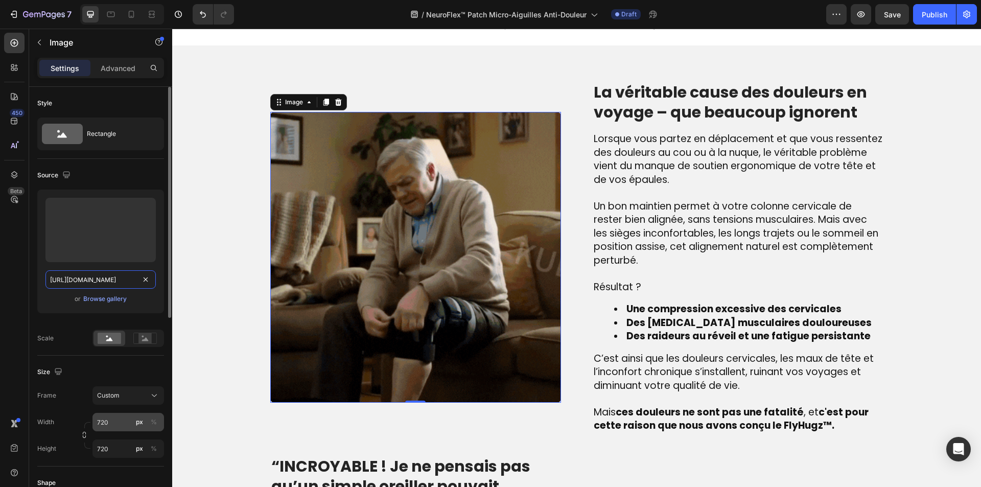
type input "https://cdn.shopify.com/s/files/1/0860/6348/1148/files/Jointpatch.gif?v=1753759…"
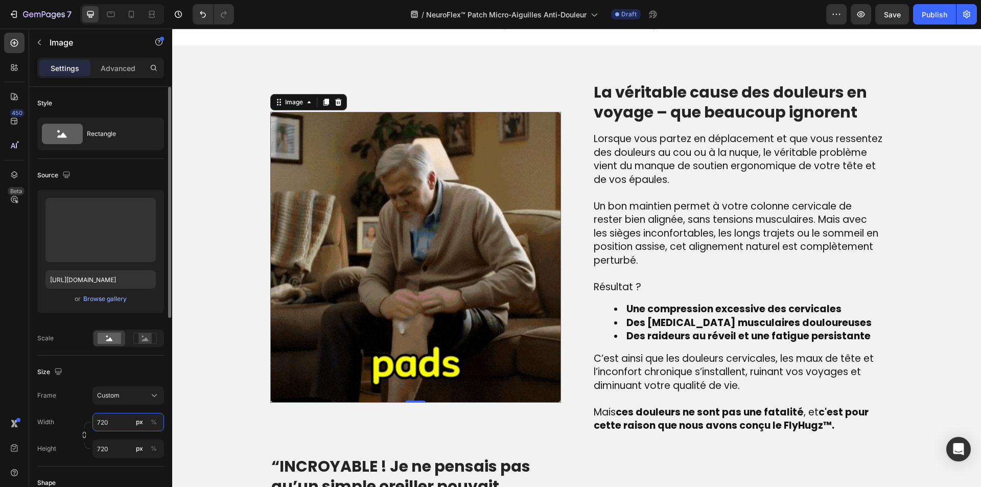
click at [104, 416] on input "720" at bounding box center [129, 422] width 72 height 18
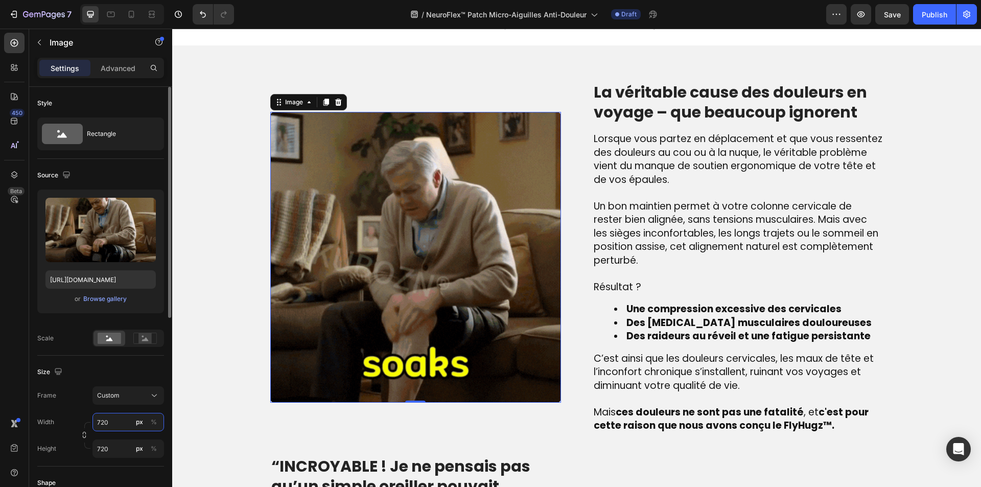
scroll to position [0, 0]
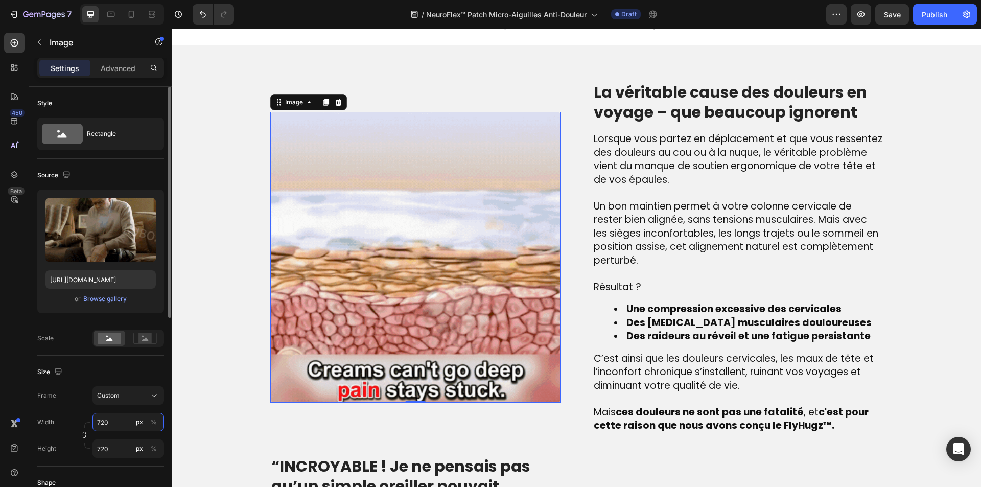
click at [104, 416] on input "720" at bounding box center [129, 422] width 72 height 18
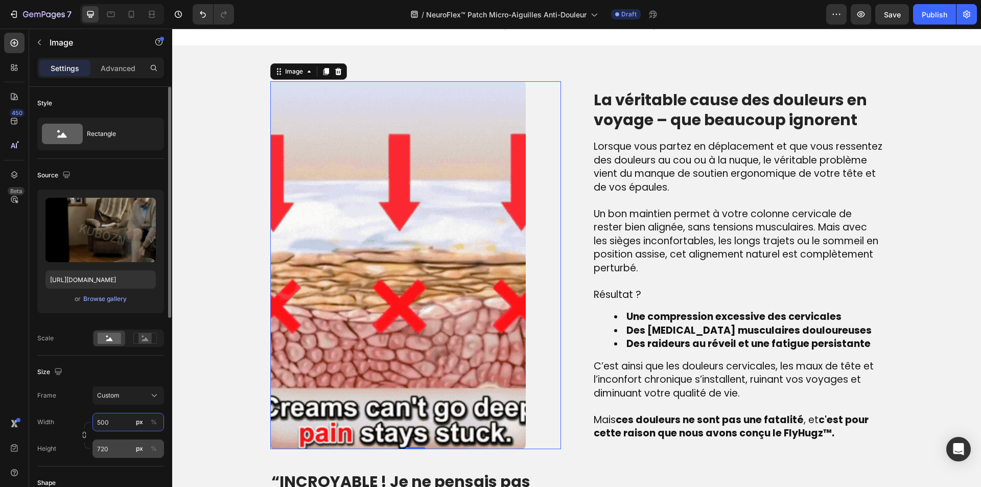
type input "500"
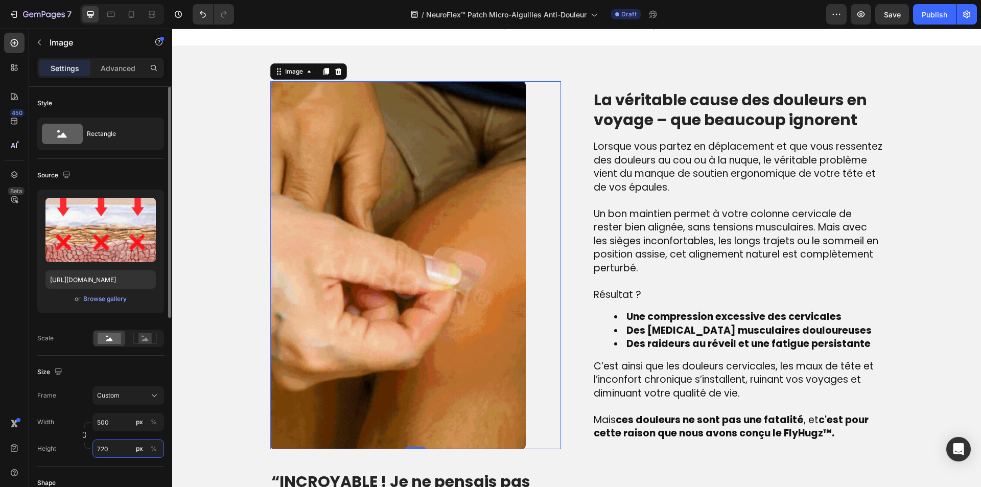
click at [99, 451] on input "720" at bounding box center [129, 449] width 72 height 18
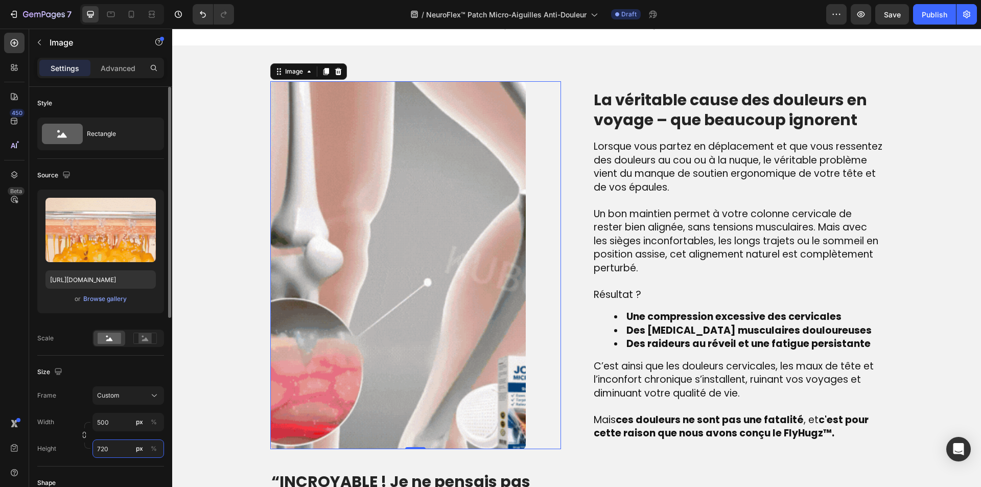
click at [99, 451] on input "720" at bounding box center [129, 449] width 72 height 18
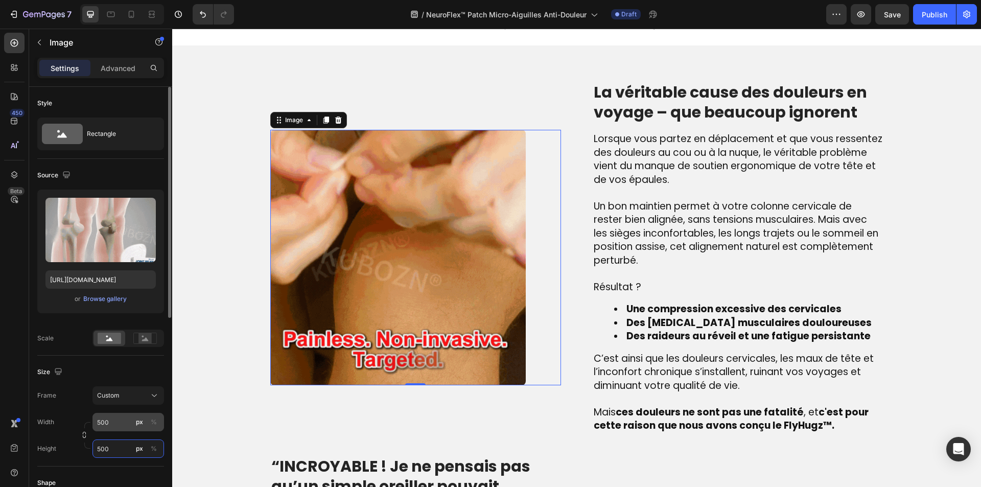
type input "500"
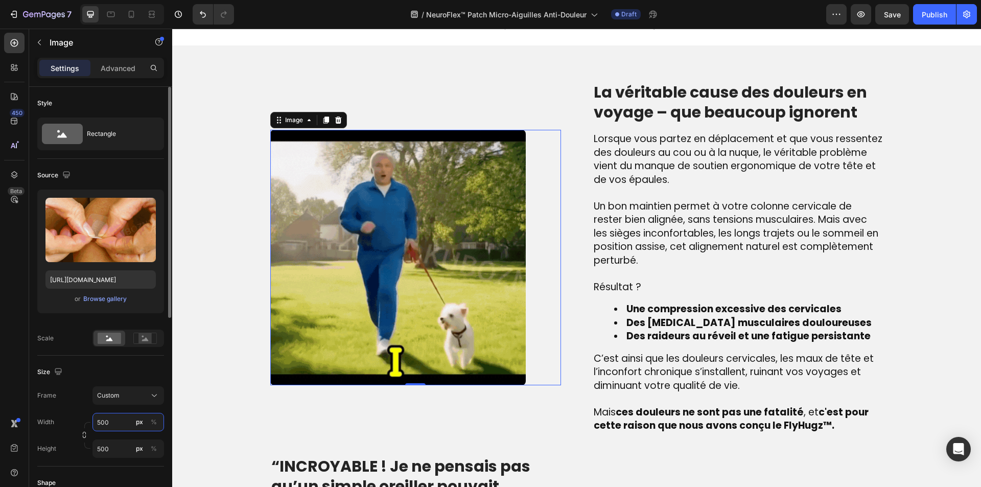
click at [102, 420] on input "500" at bounding box center [129, 422] width 72 height 18
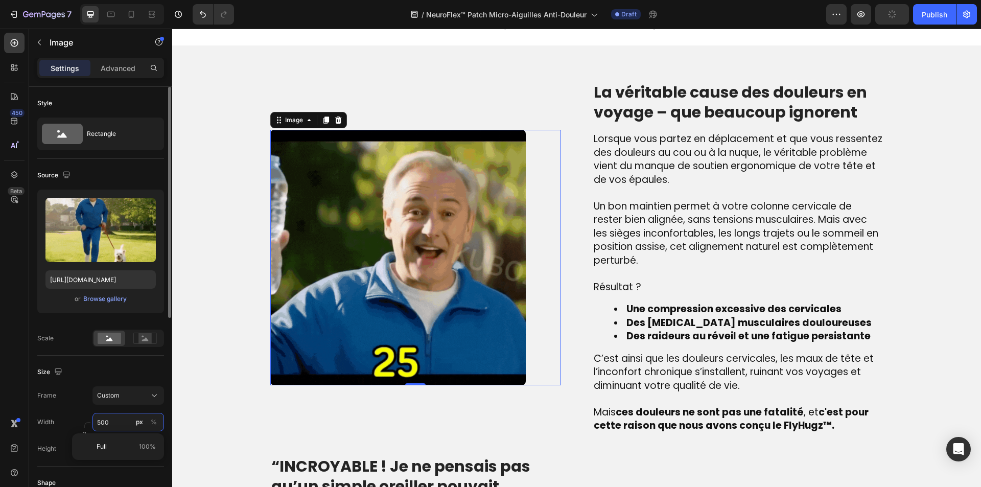
click at [102, 420] on input "500" at bounding box center [129, 422] width 72 height 18
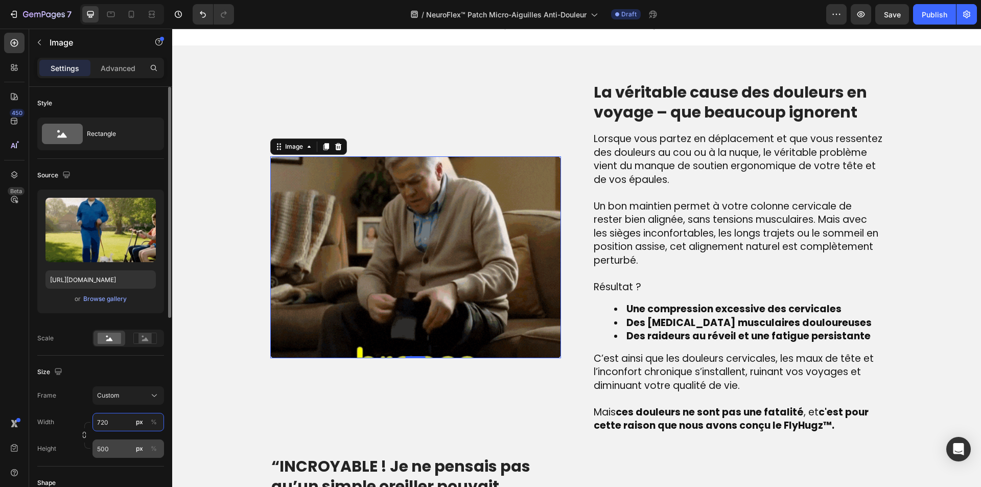
type input "720"
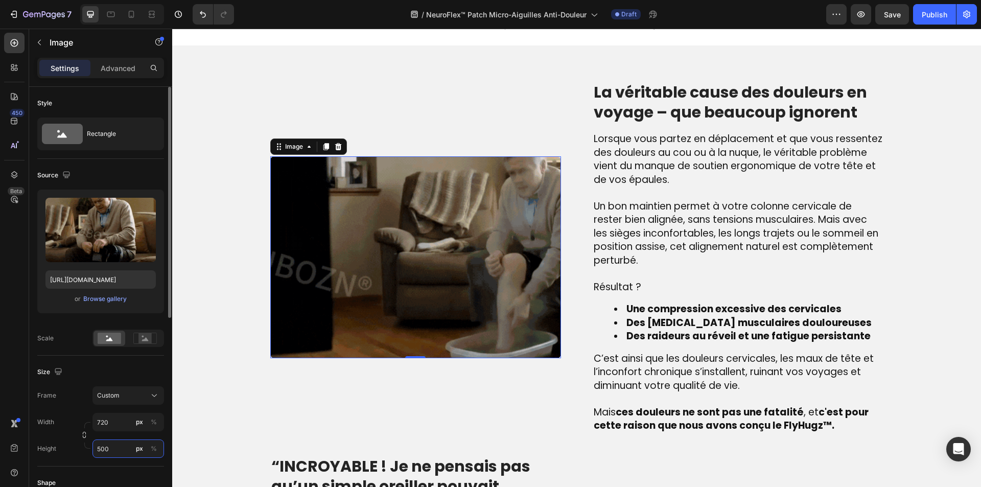
click at [117, 447] on input "500" at bounding box center [129, 449] width 72 height 18
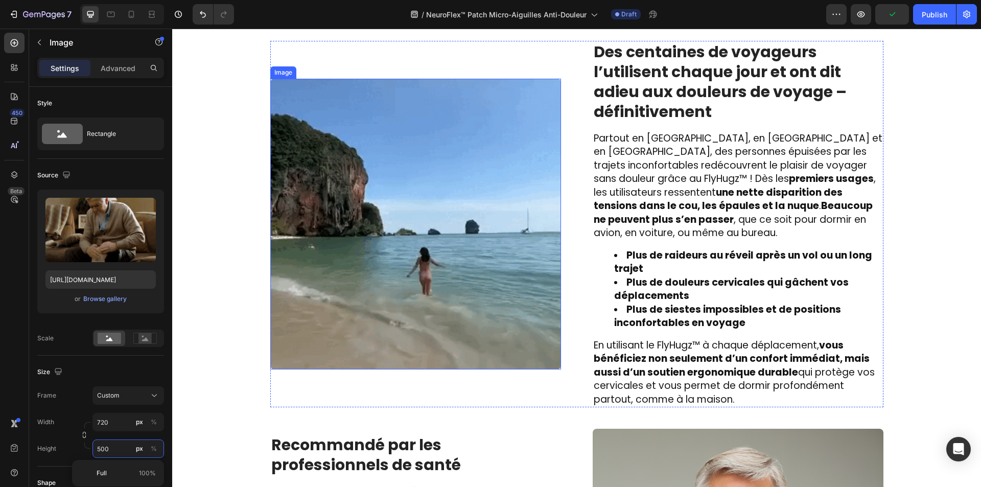
scroll to position [1380, 0]
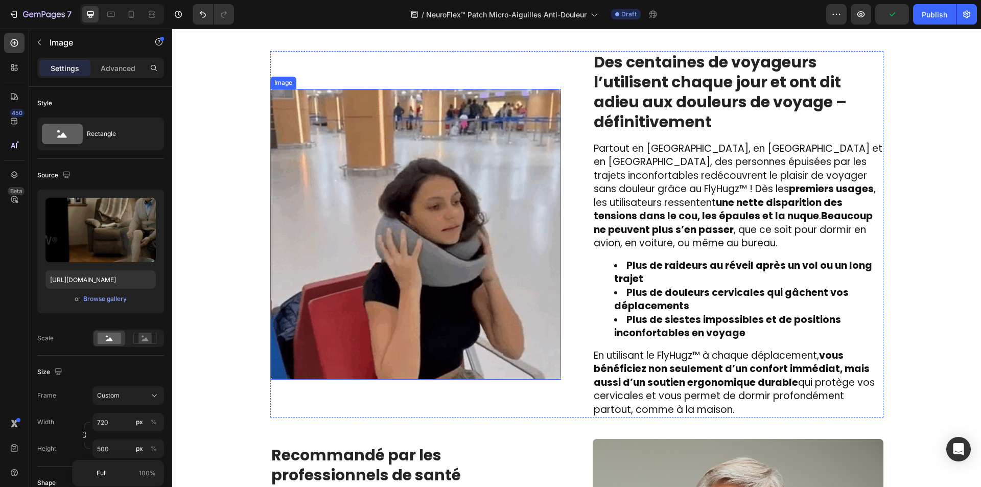
click at [396, 281] on img at bounding box center [415, 234] width 291 height 291
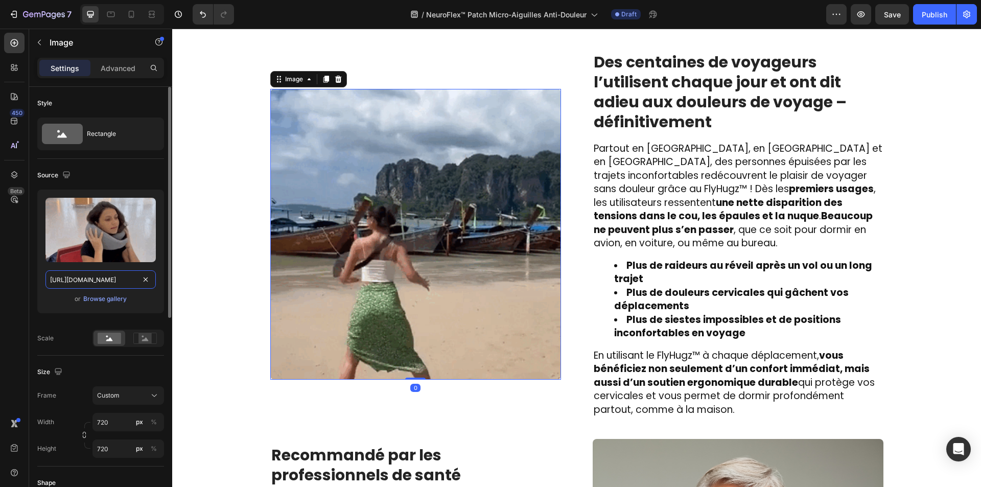
click at [77, 286] on input "[URL][DOMAIN_NAME]" at bounding box center [100, 279] width 110 height 18
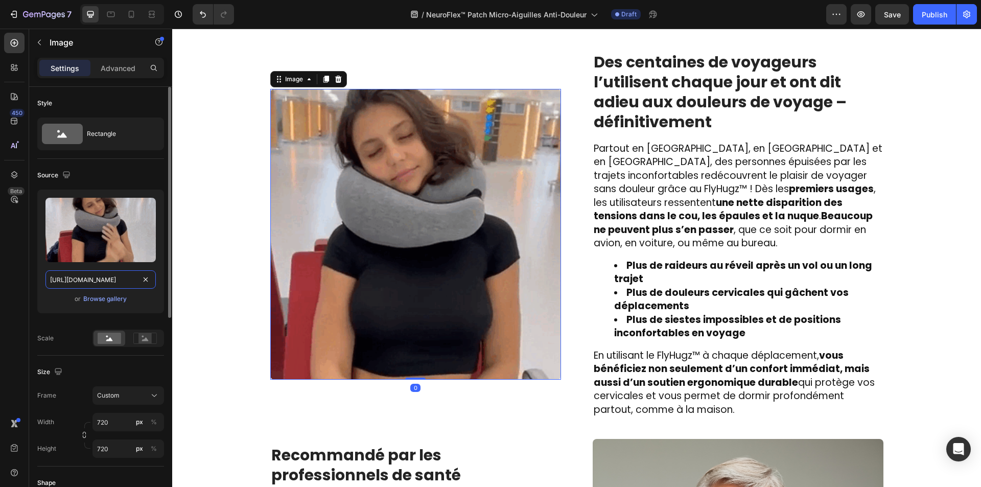
paste input "alumni.qub.ac.uk/image/_2016-rebrand-images/news-image/HIV-patch-microneedles-d…"
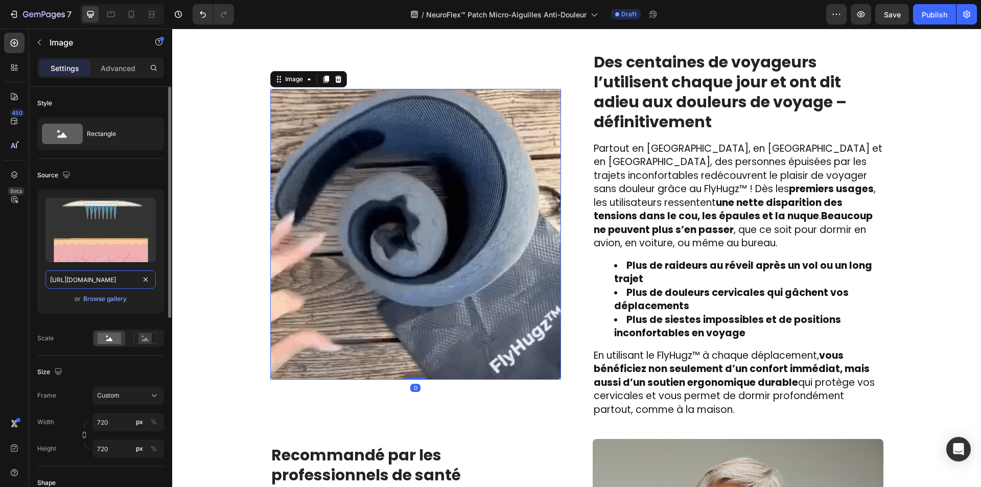
scroll to position [0, 246]
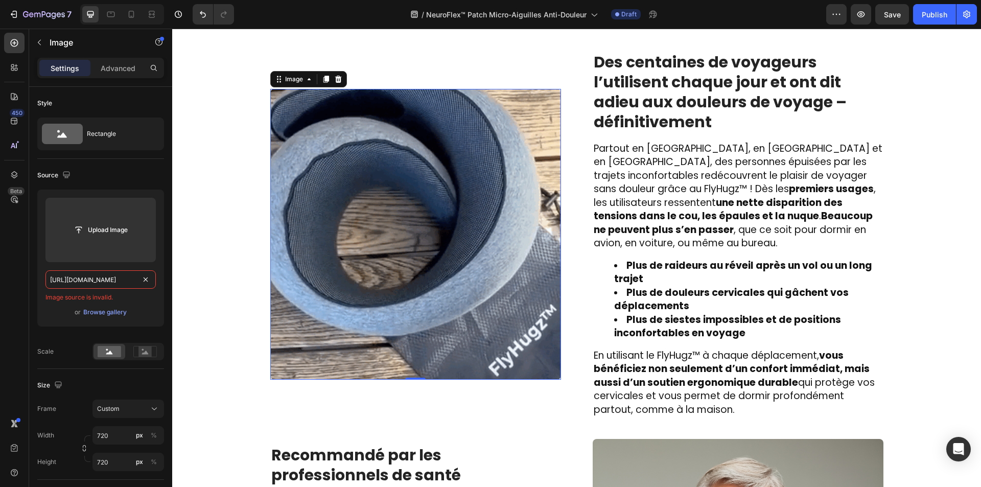
paste input "text"
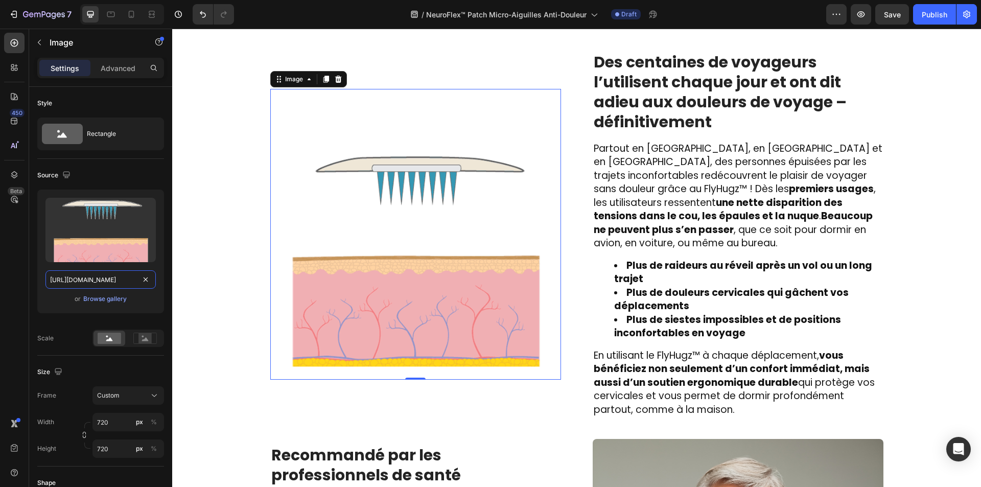
type input "https://alumni.qub.ac.uk/image/_2016-rebrand-images/news-image/HIV-patch-micron…"
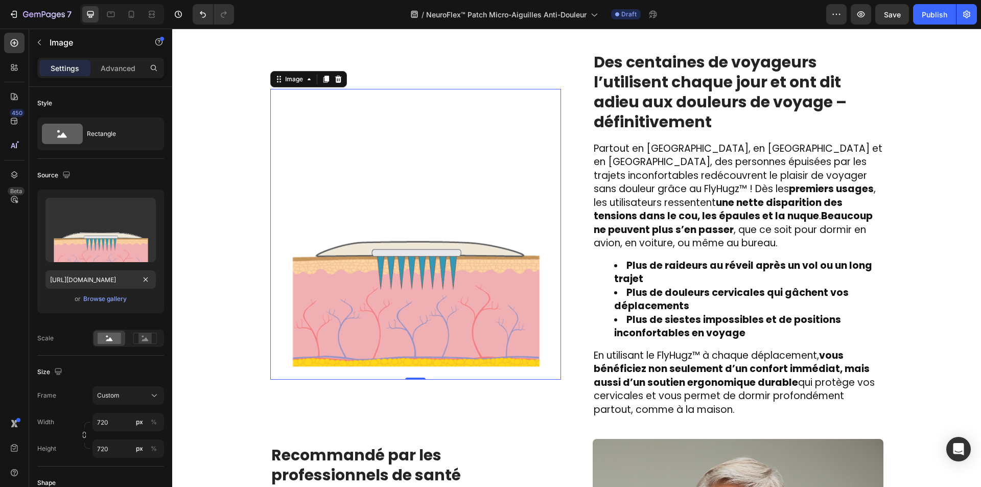
scroll to position [0, 0]
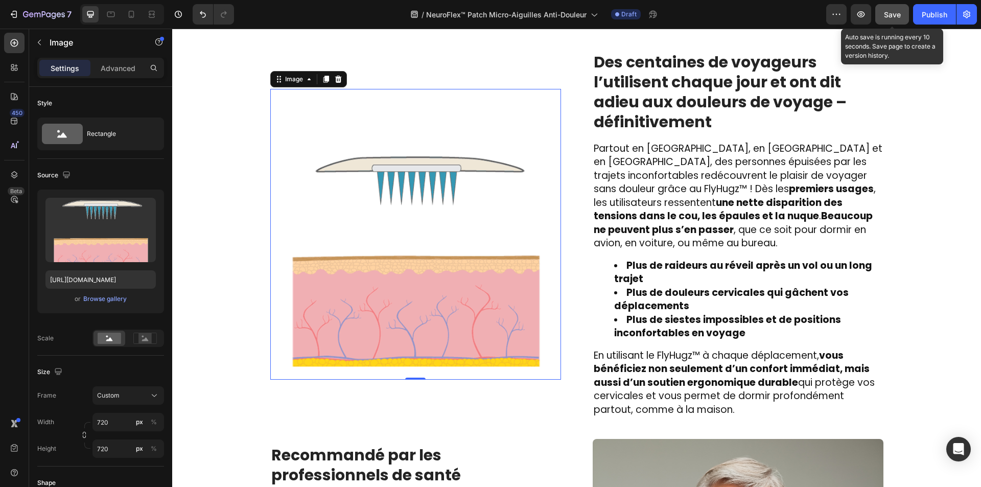
click at [878, 15] on button "Save" at bounding box center [893, 14] width 34 height 20
